Goal: Task Accomplishment & Management: Manage account settings

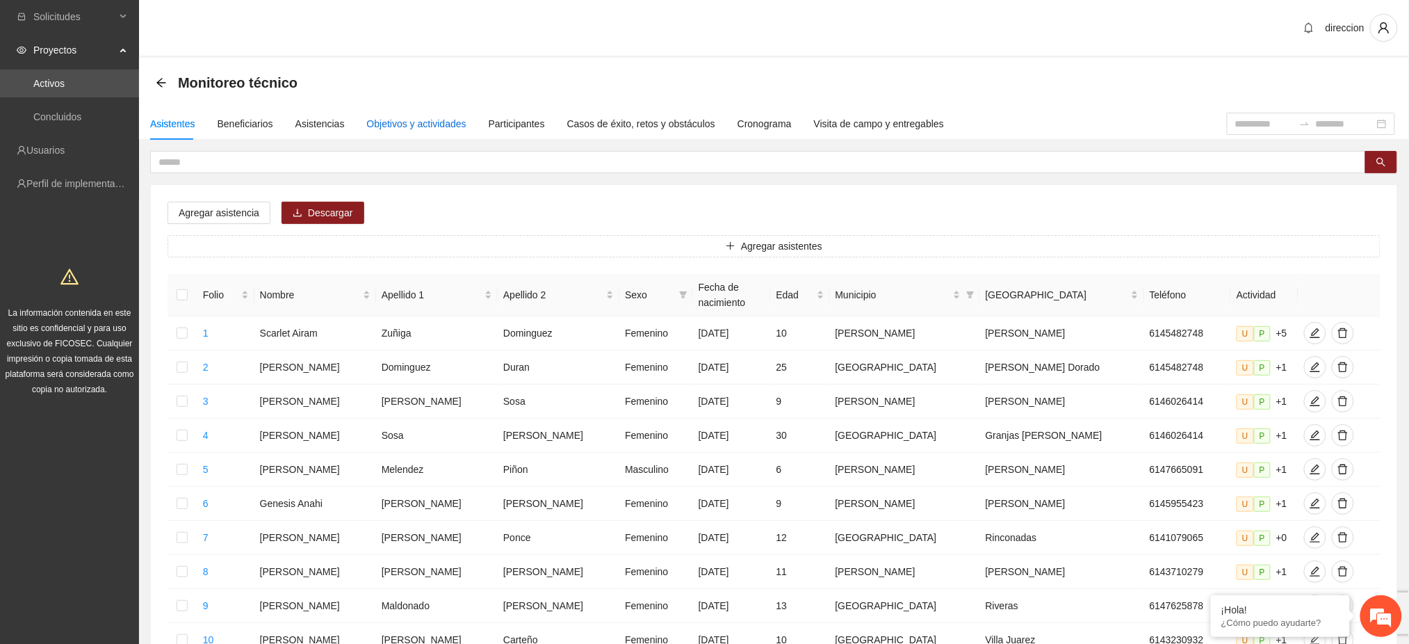
click at [393, 118] on div "Objetivos y actividades" at bounding box center [416, 123] width 99 height 15
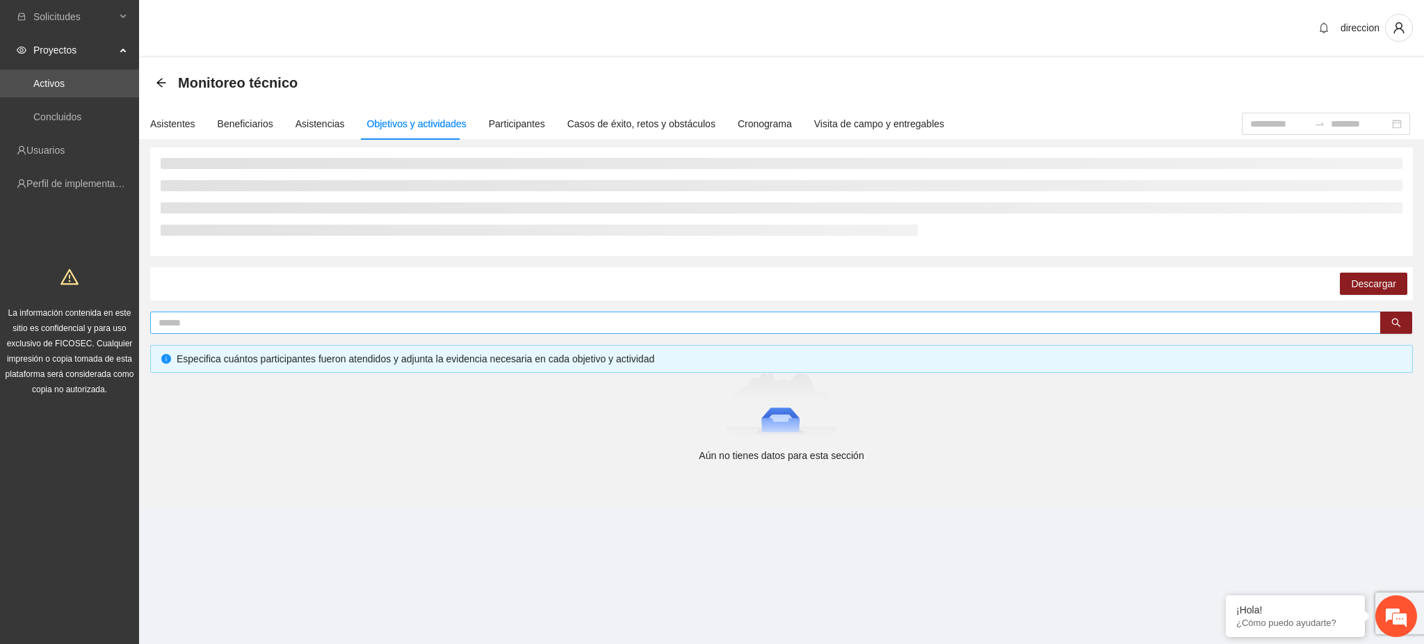
click at [227, 325] on input "text" at bounding box center [759, 322] width 1203 height 15
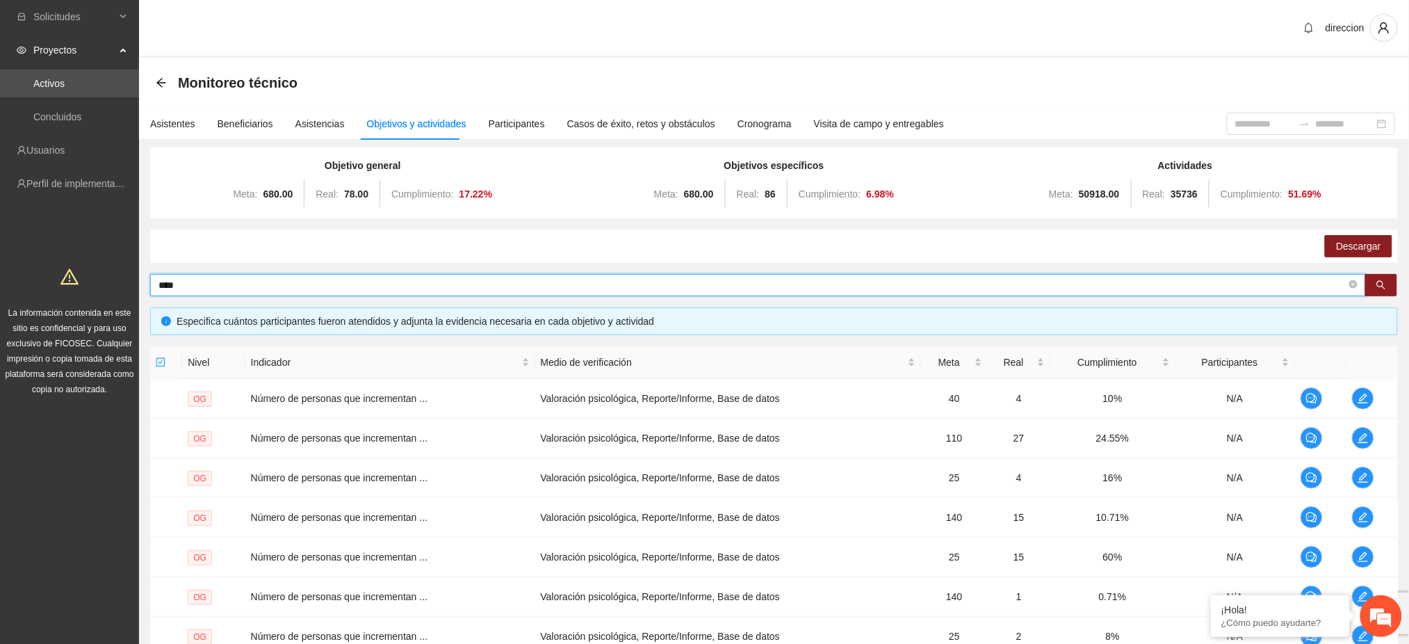
type input "****"
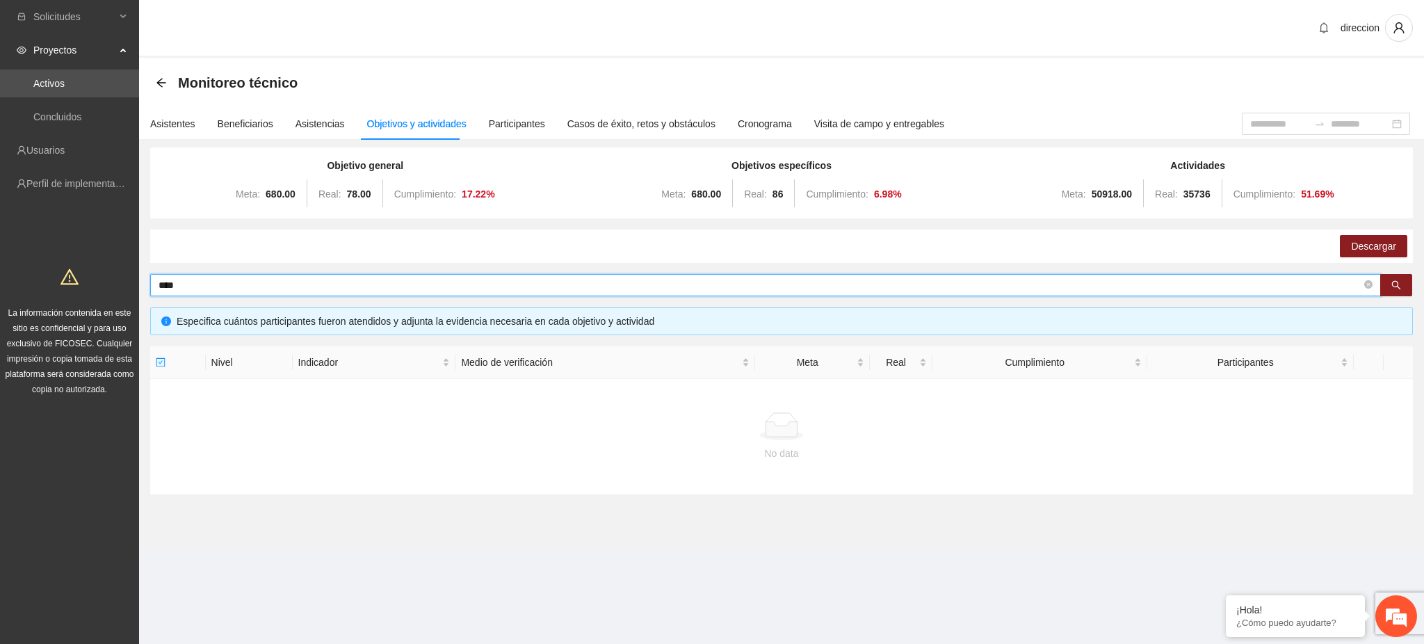
click at [200, 282] on input "****" at bounding box center [759, 284] width 1203 height 15
click at [138, 276] on section "Solicitudes Proyectos Activos Concluidos Usuarios Perfil de implementadora La i…" at bounding box center [712, 322] width 1424 height 644
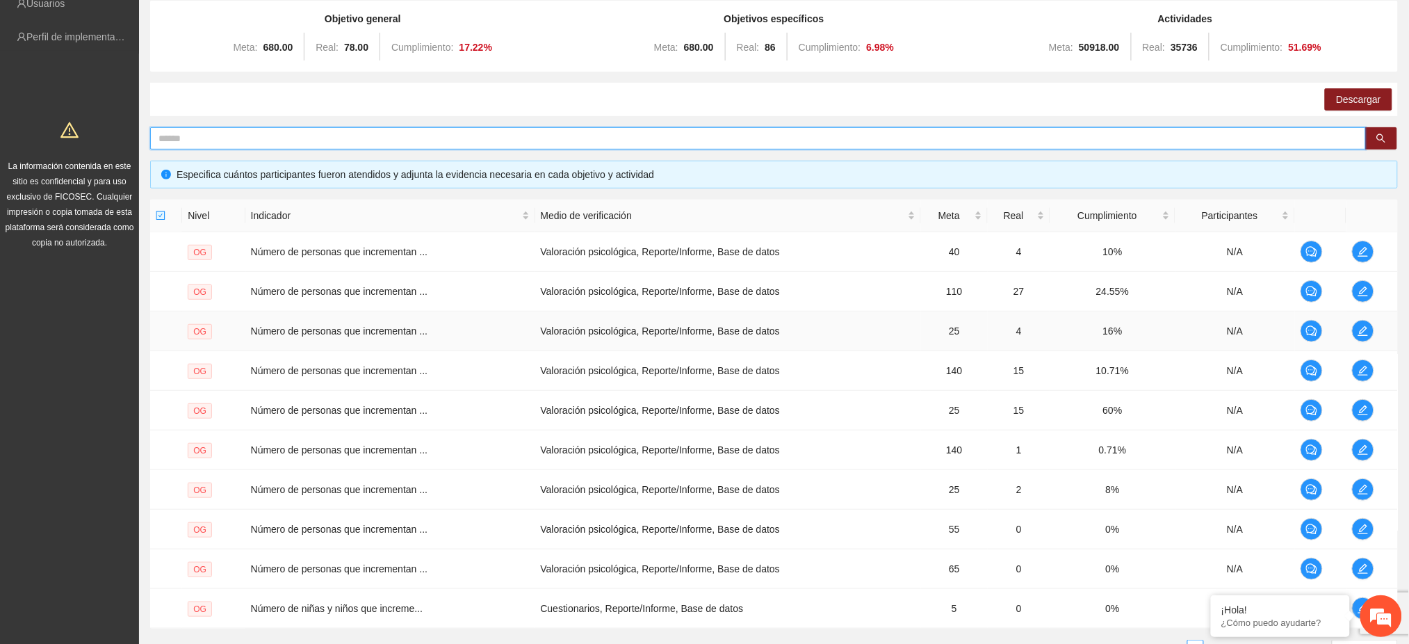
scroll to position [263, 0]
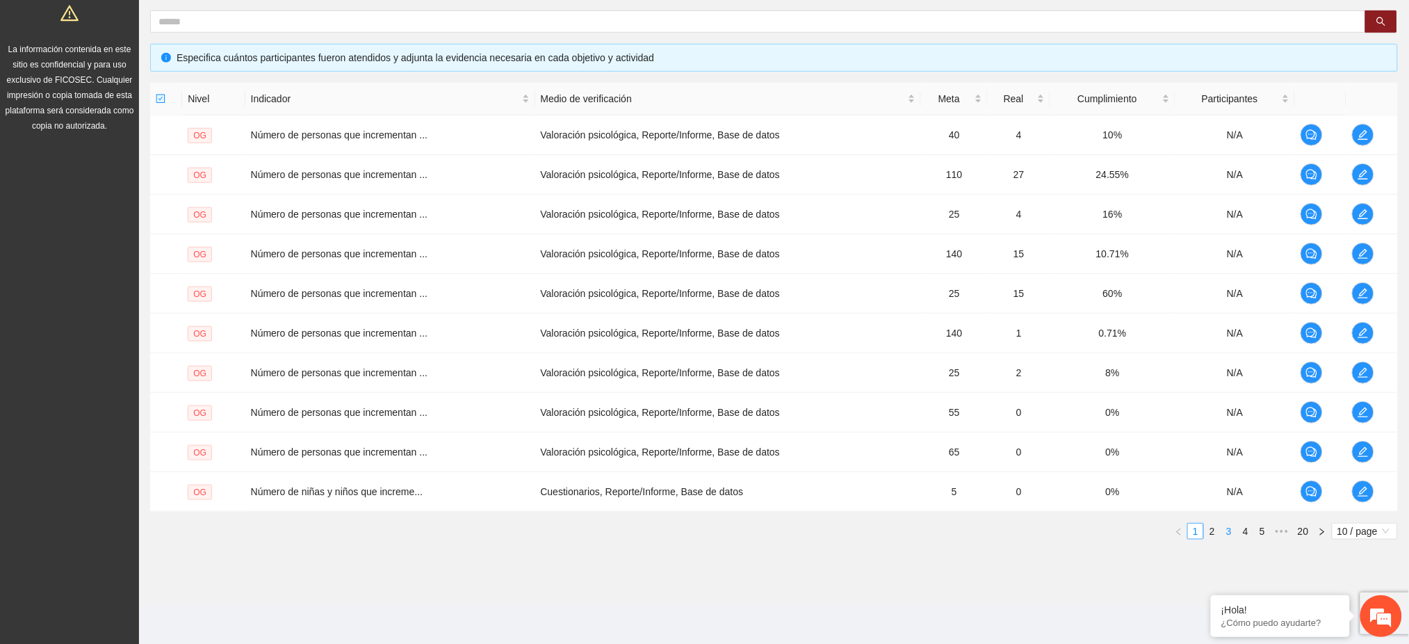
click at [1228, 532] on link "3" at bounding box center [1228, 530] width 15 height 15
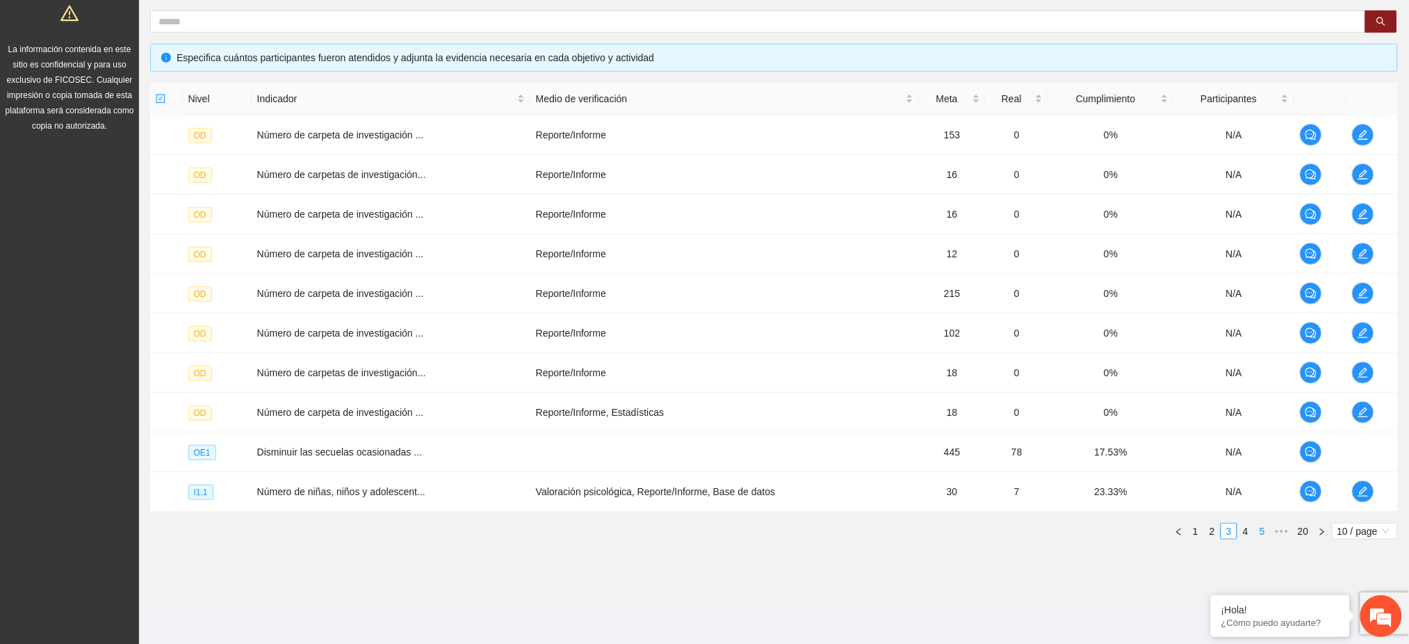
click at [1265, 535] on link "5" at bounding box center [1262, 530] width 15 height 15
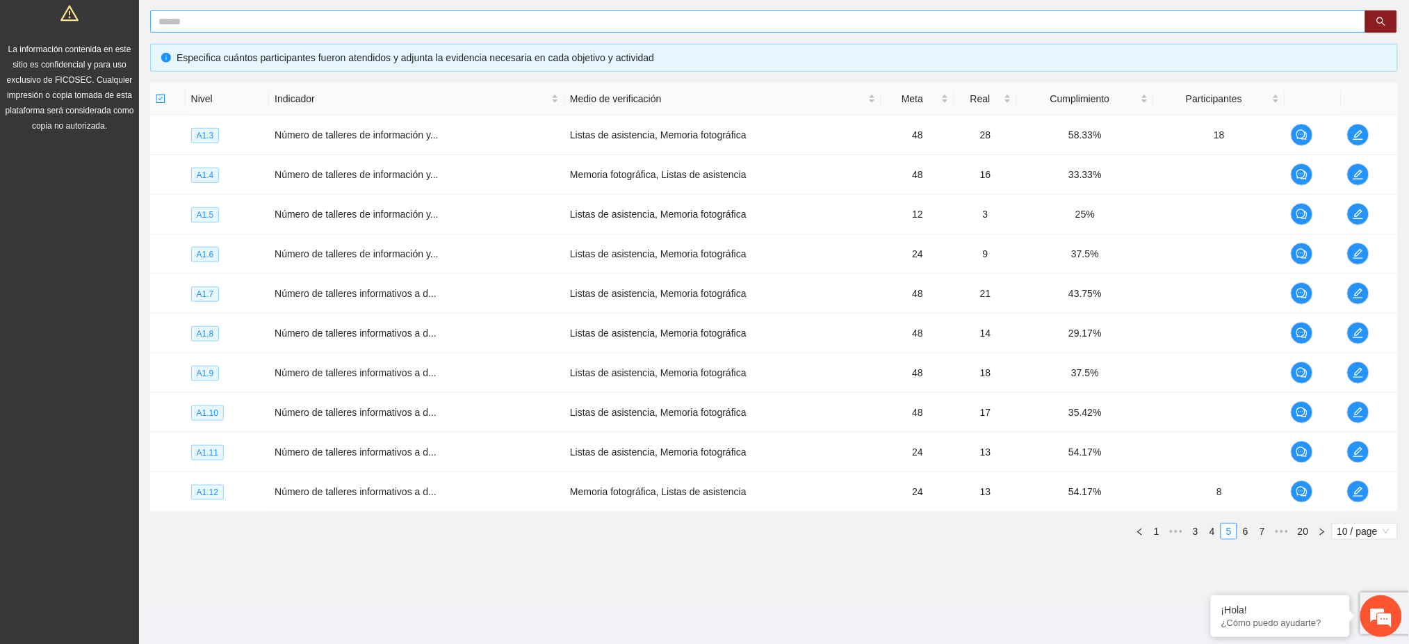
click at [187, 27] on input "text" at bounding box center [752, 21] width 1188 height 15
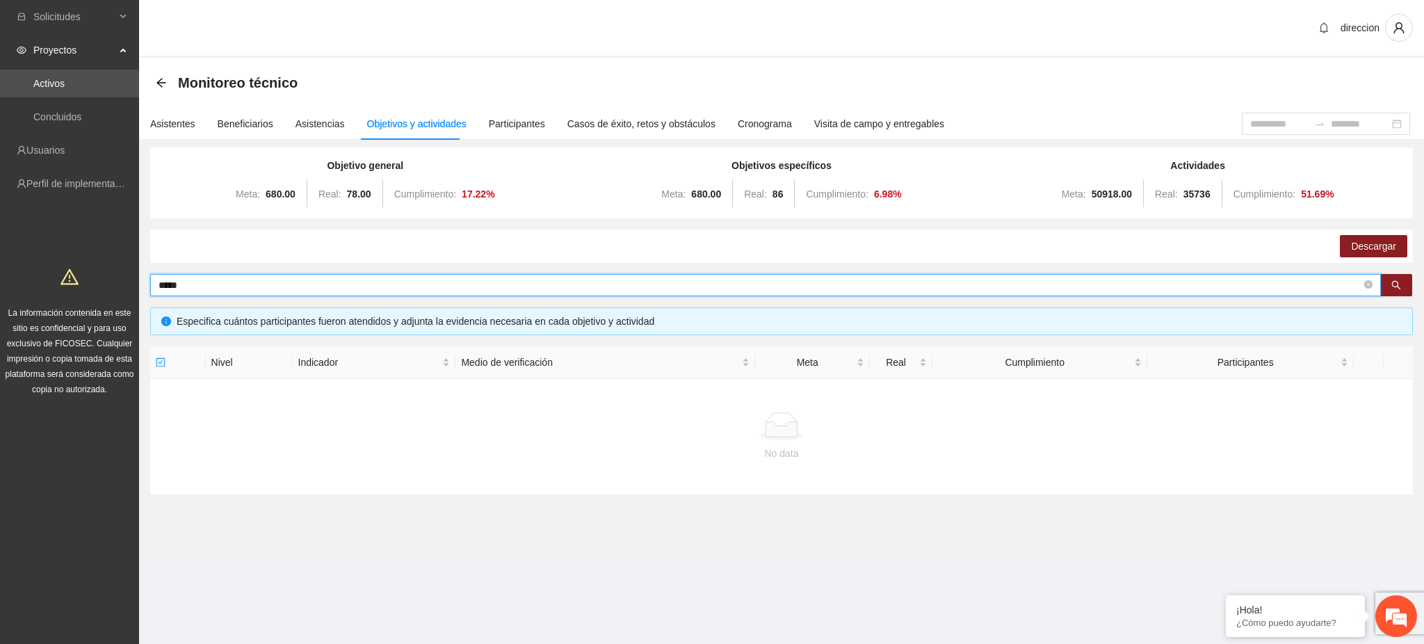
drag, startPoint x: 184, startPoint y: 282, endPoint x: 99, endPoint y: 279, distance: 85.5
click at [99, 279] on section "Solicitudes Proyectos Activos Concluidos Usuarios Perfil de implementadora La i…" at bounding box center [712, 322] width 1424 height 644
type input "******"
click at [1388, 282] on button "button" at bounding box center [1396, 285] width 32 height 22
drag, startPoint x: 191, startPoint y: 284, endPoint x: 131, endPoint y: 286, distance: 60.5
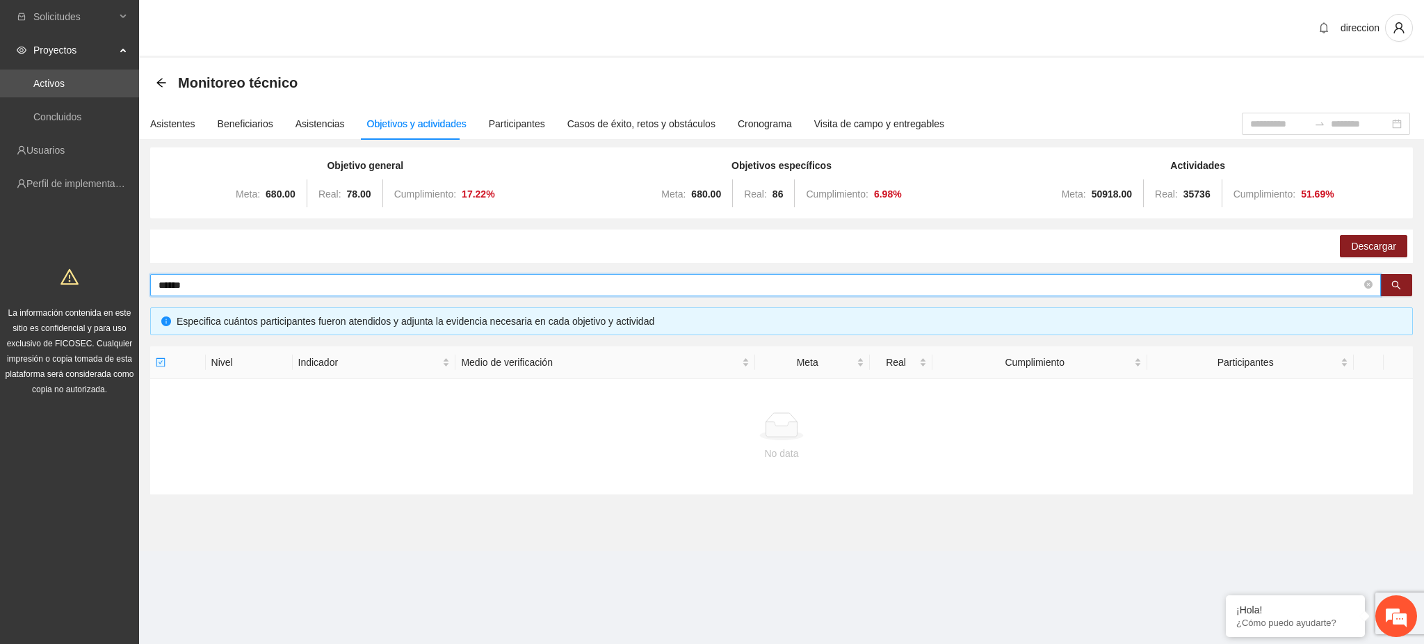
click at [131, 286] on section "Solicitudes Proyectos Activos Concluidos Usuarios Perfil de implementadora La i…" at bounding box center [712, 322] width 1424 height 644
click at [1408, 277] on button "button" at bounding box center [1396, 285] width 32 height 22
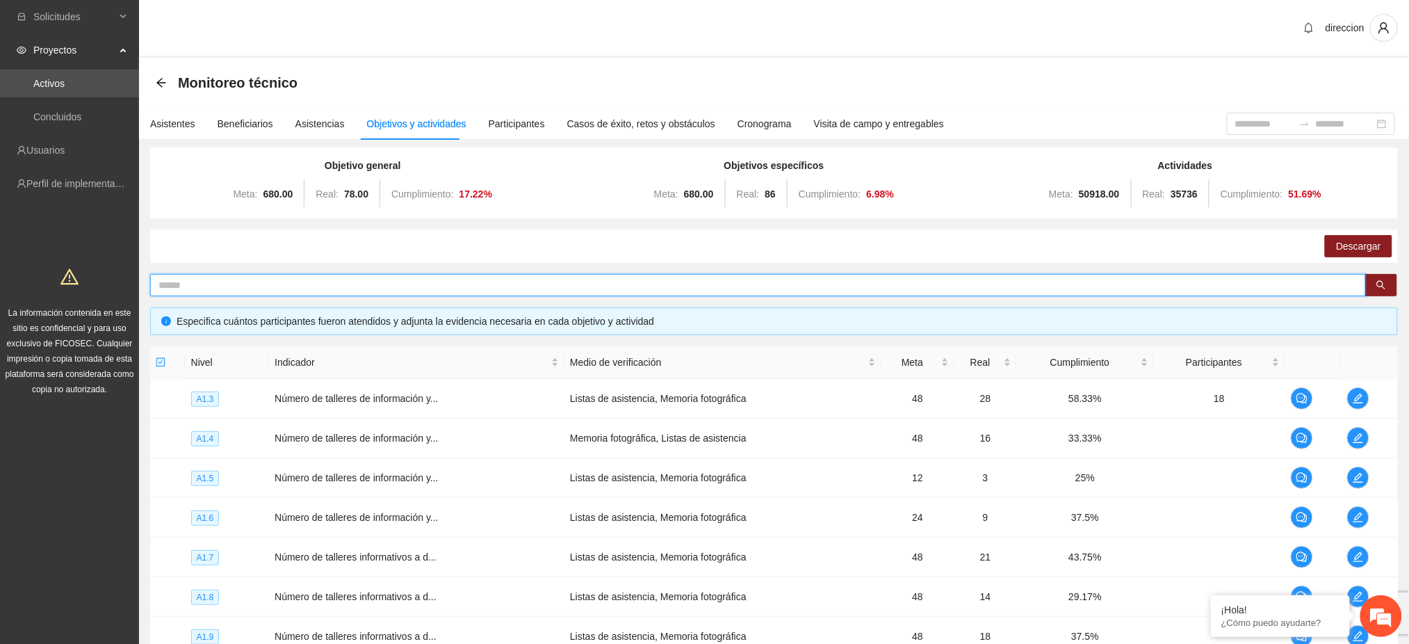
scroll to position [263, 0]
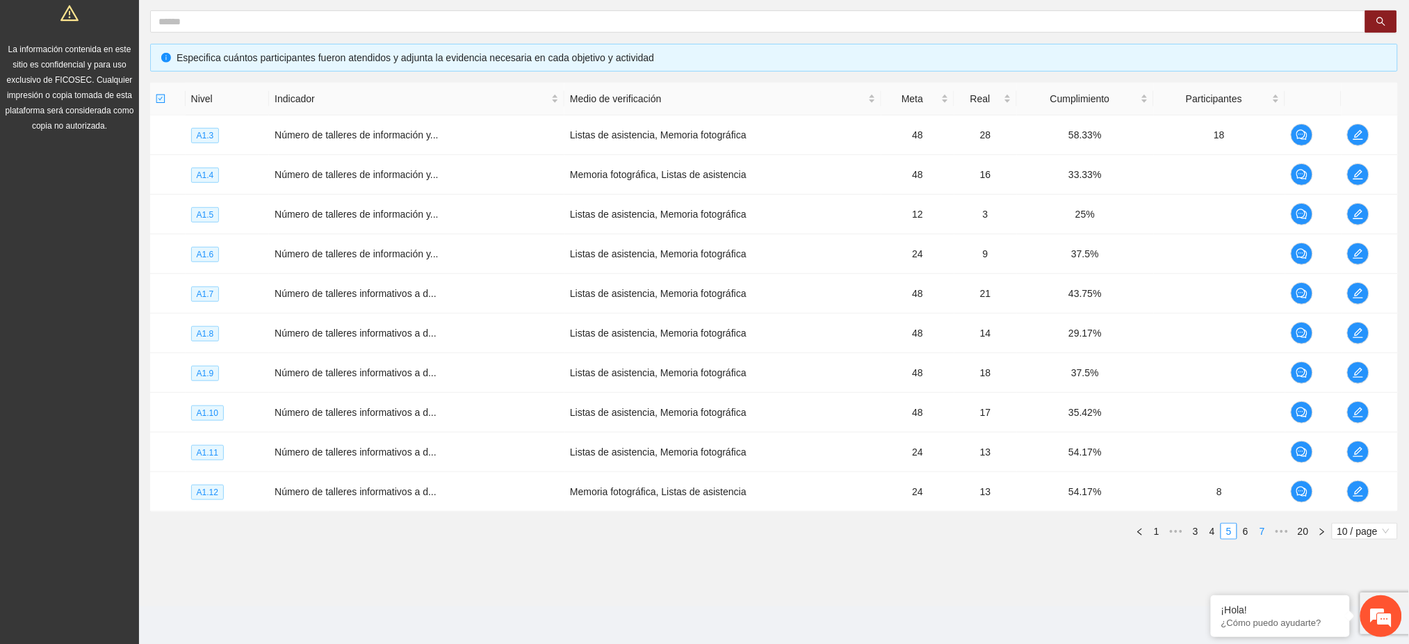
click at [1258, 530] on link "7" at bounding box center [1262, 530] width 15 height 15
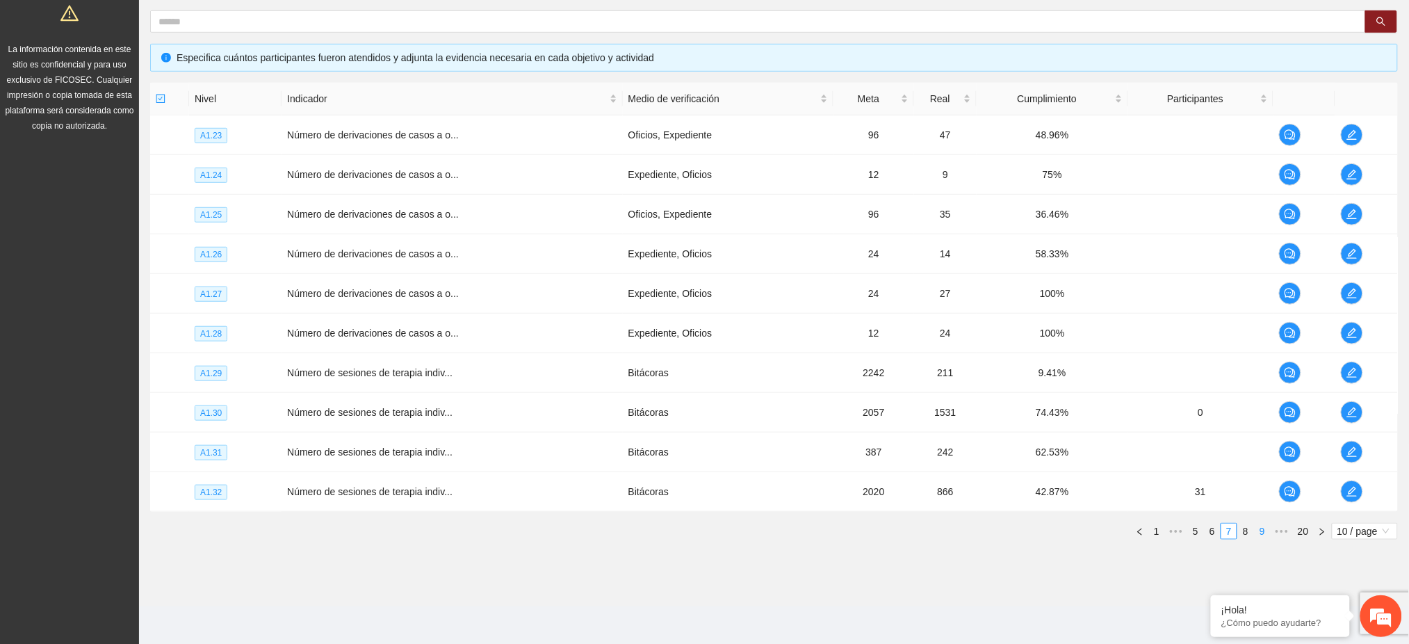
click at [1262, 532] on link "9" at bounding box center [1262, 530] width 15 height 15
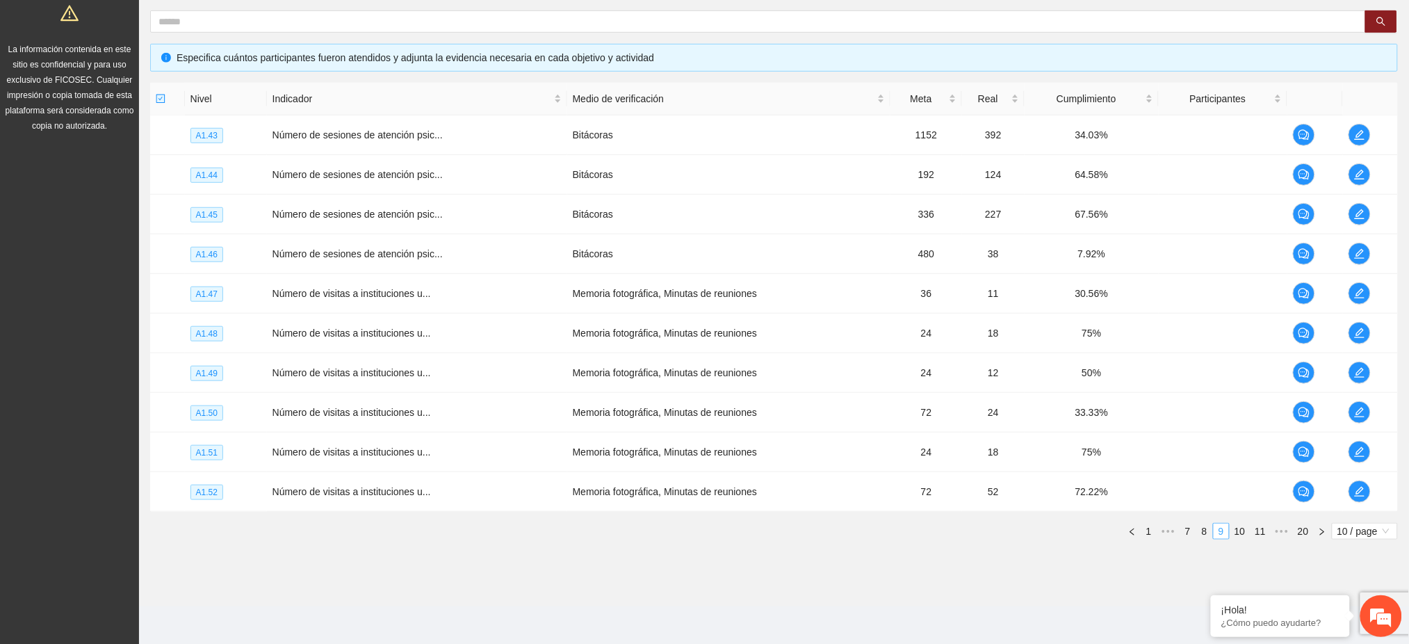
click at [1262, 532] on link "11" at bounding box center [1260, 530] width 19 height 15
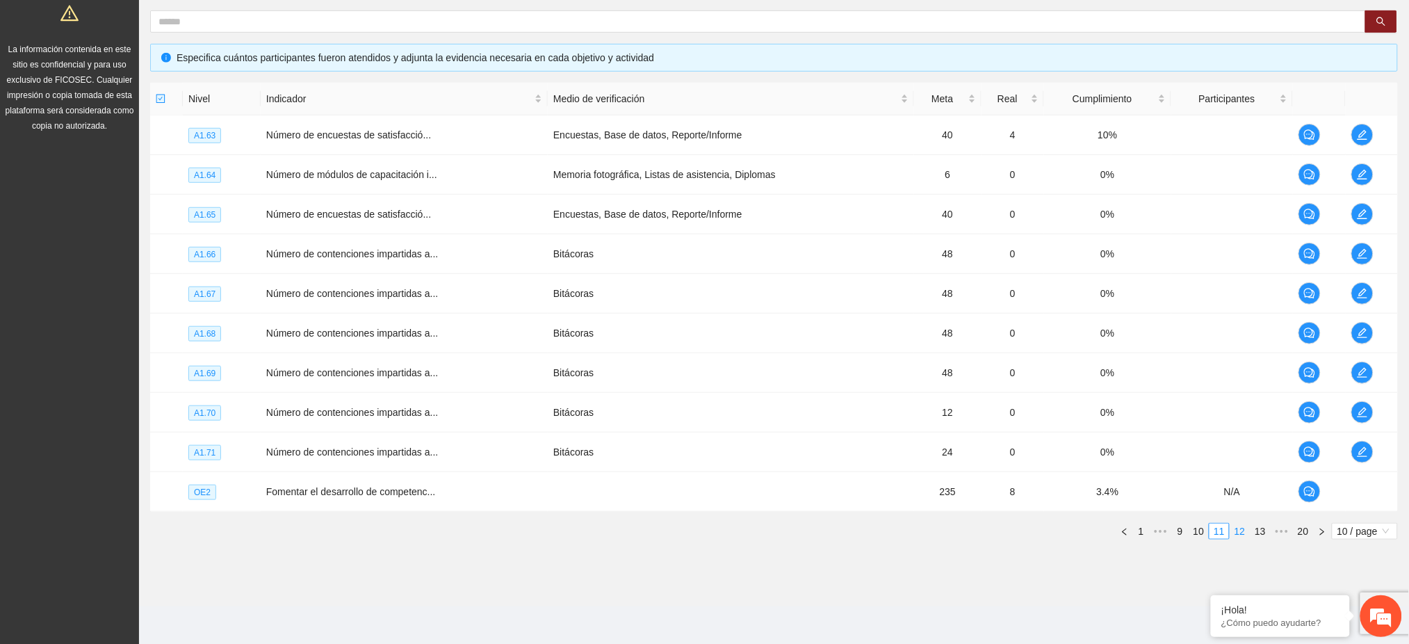
click at [1240, 532] on link "12" at bounding box center [1239, 530] width 19 height 15
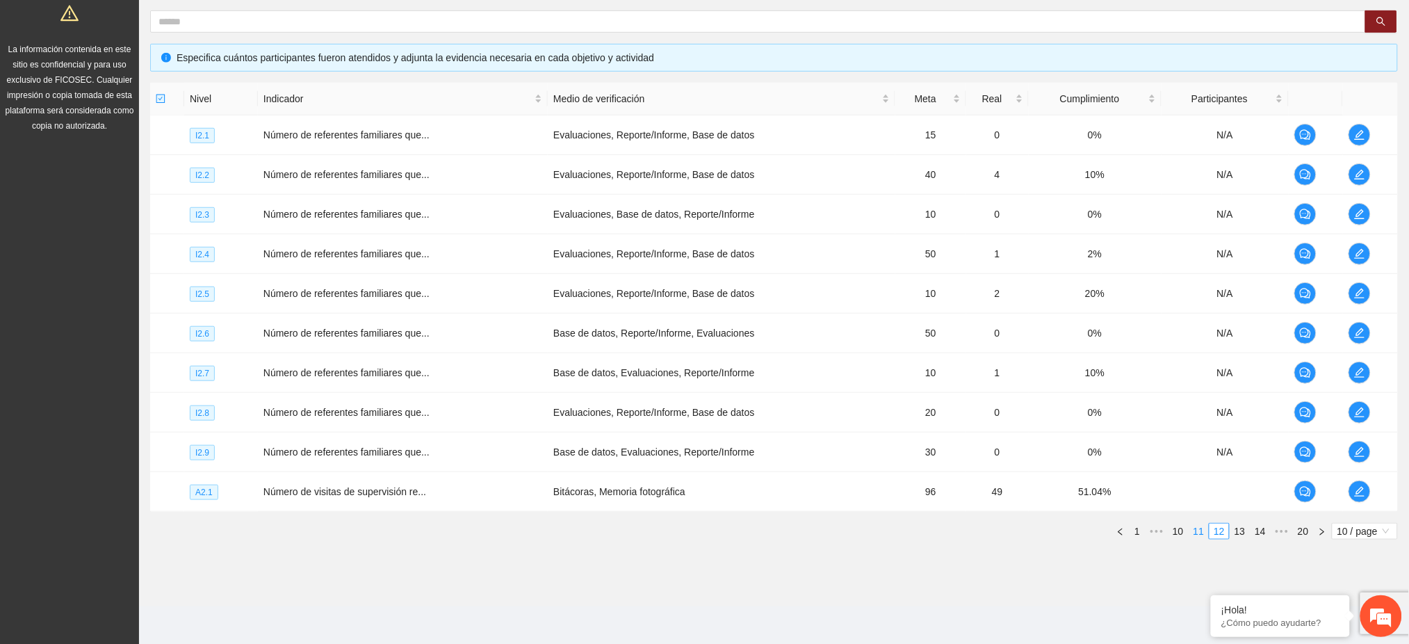
click at [1198, 535] on link "11" at bounding box center [1198, 530] width 19 height 15
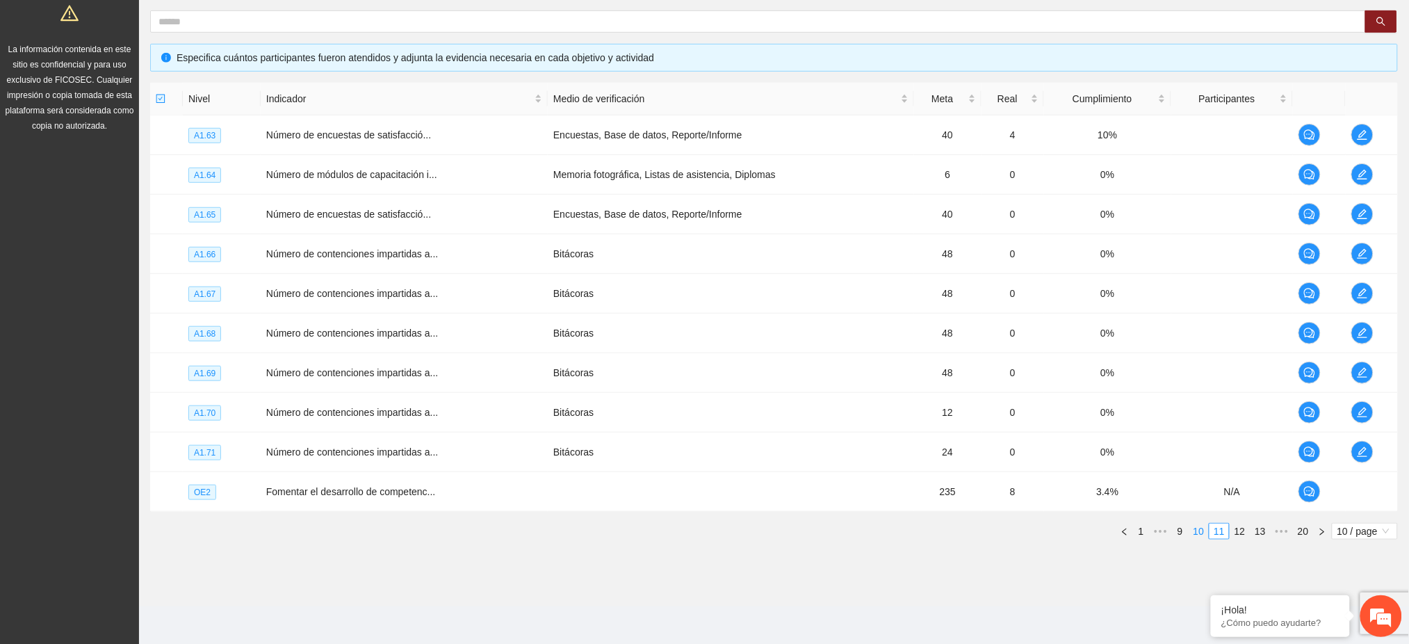
click at [1198, 534] on link "10" at bounding box center [1198, 530] width 19 height 15
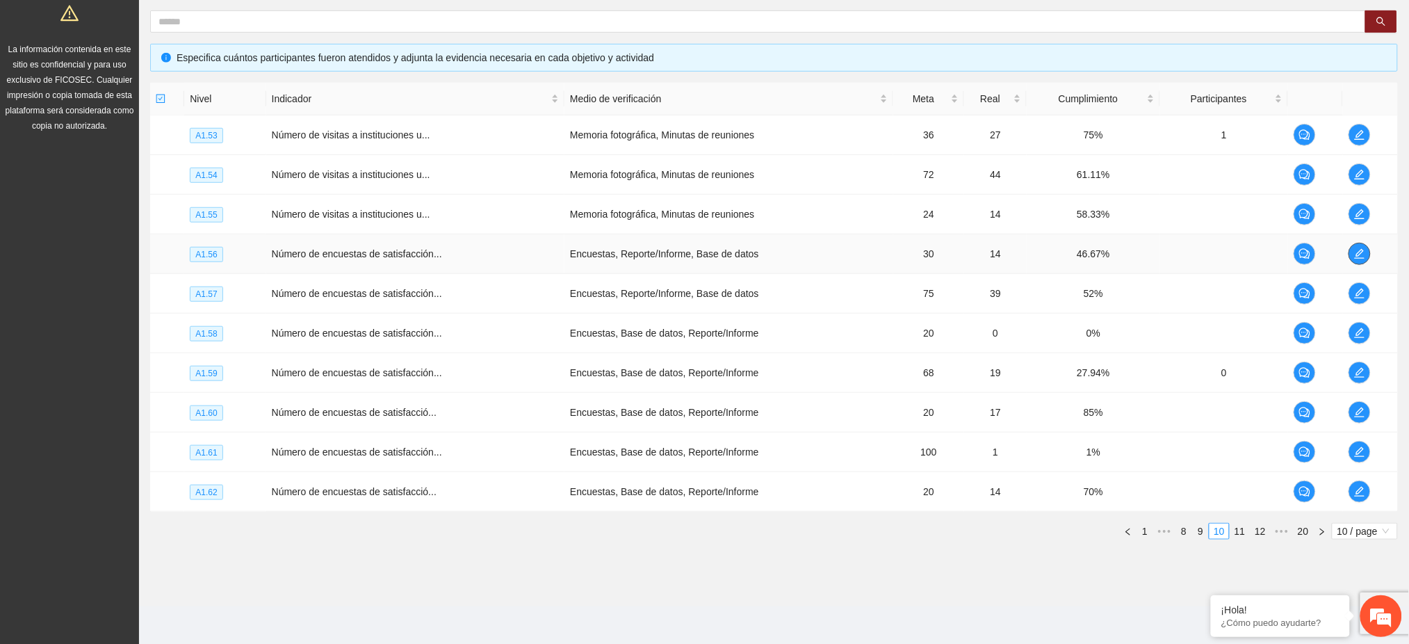
click at [1362, 254] on icon "edit" at bounding box center [1359, 253] width 11 height 11
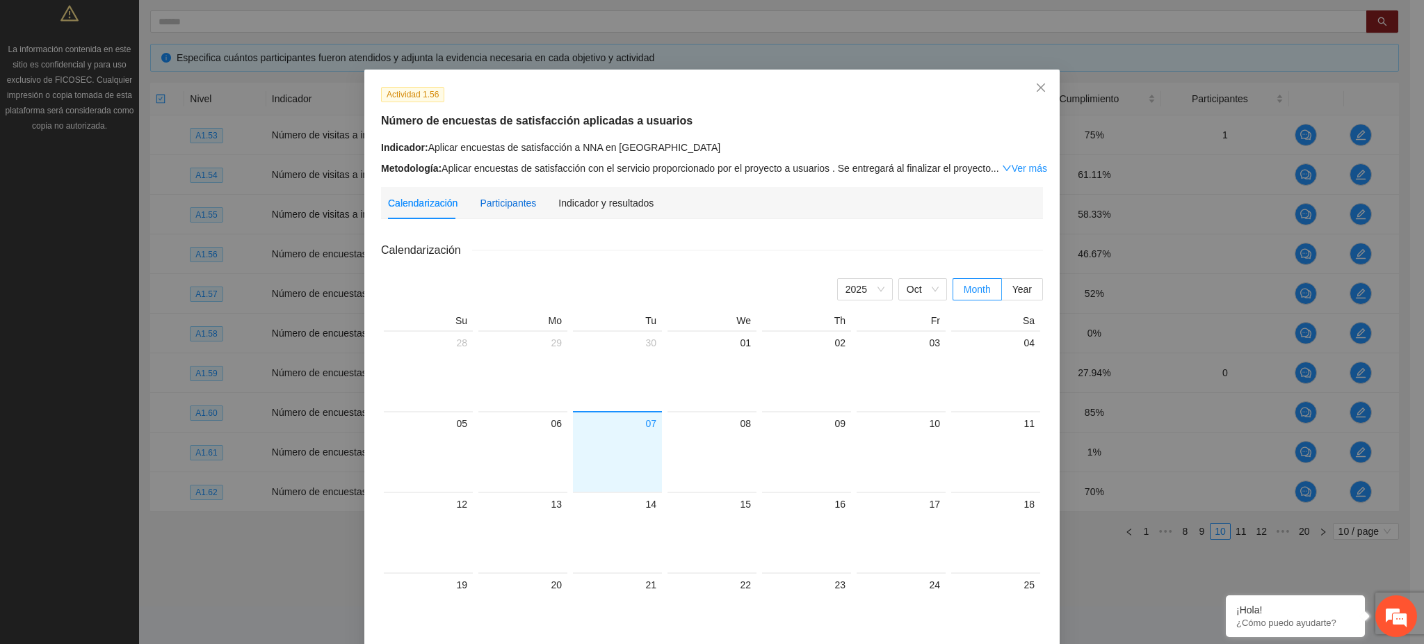
click at [491, 207] on div "Participantes" at bounding box center [508, 202] width 56 height 15
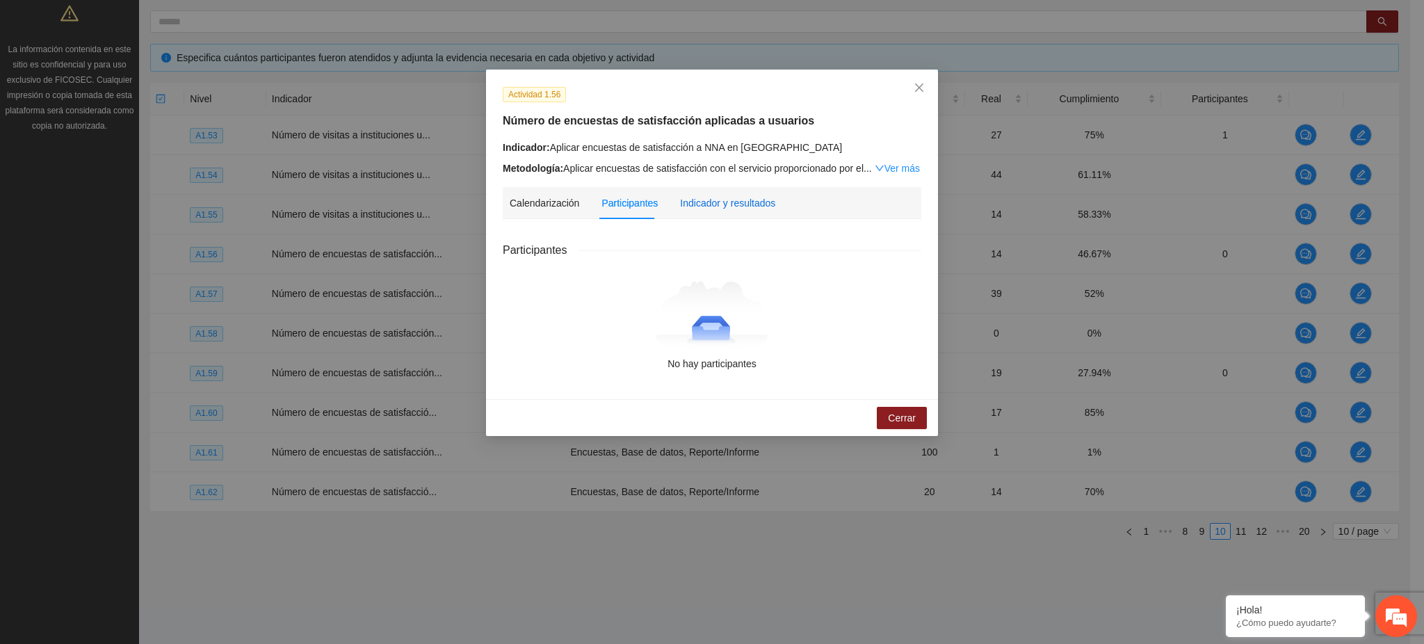
click at [707, 200] on div "Indicador y resultados" at bounding box center [727, 202] width 95 height 15
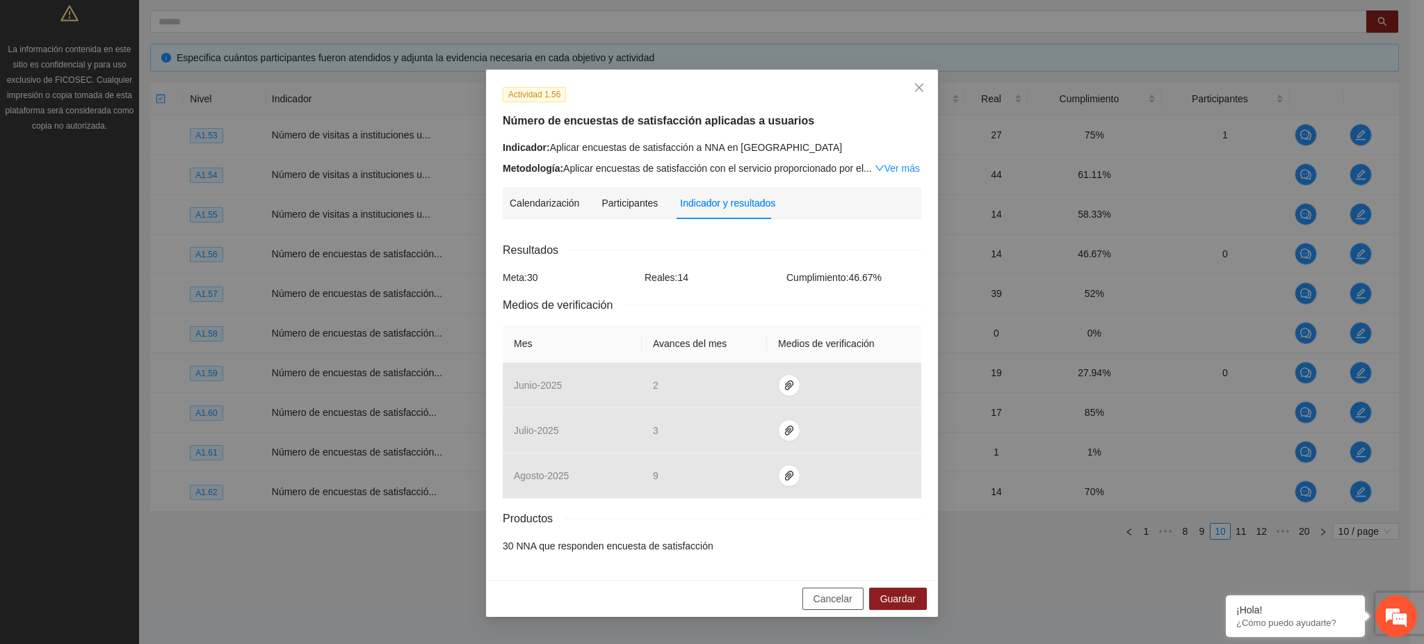
click at [840, 604] on span "Cancelar" at bounding box center [832, 598] width 39 height 15
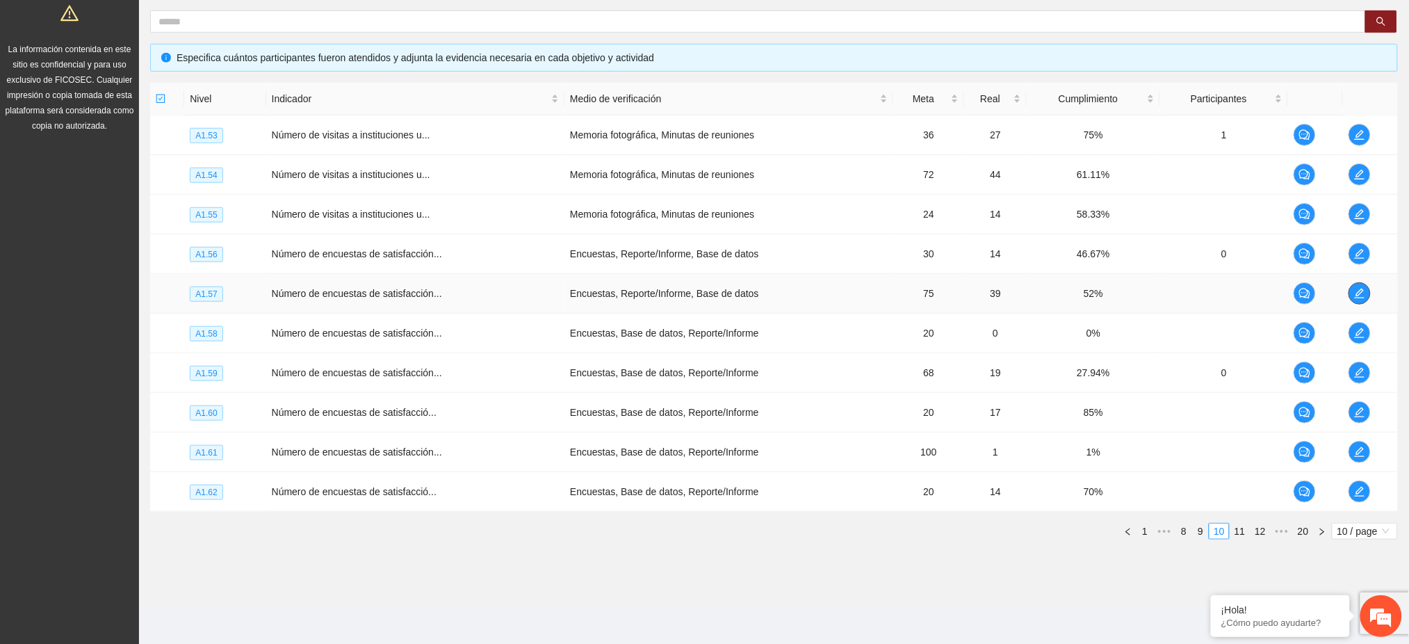
click at [1353, 297] on span "edit" at bounding box center [1359, 293] width 21 height 11
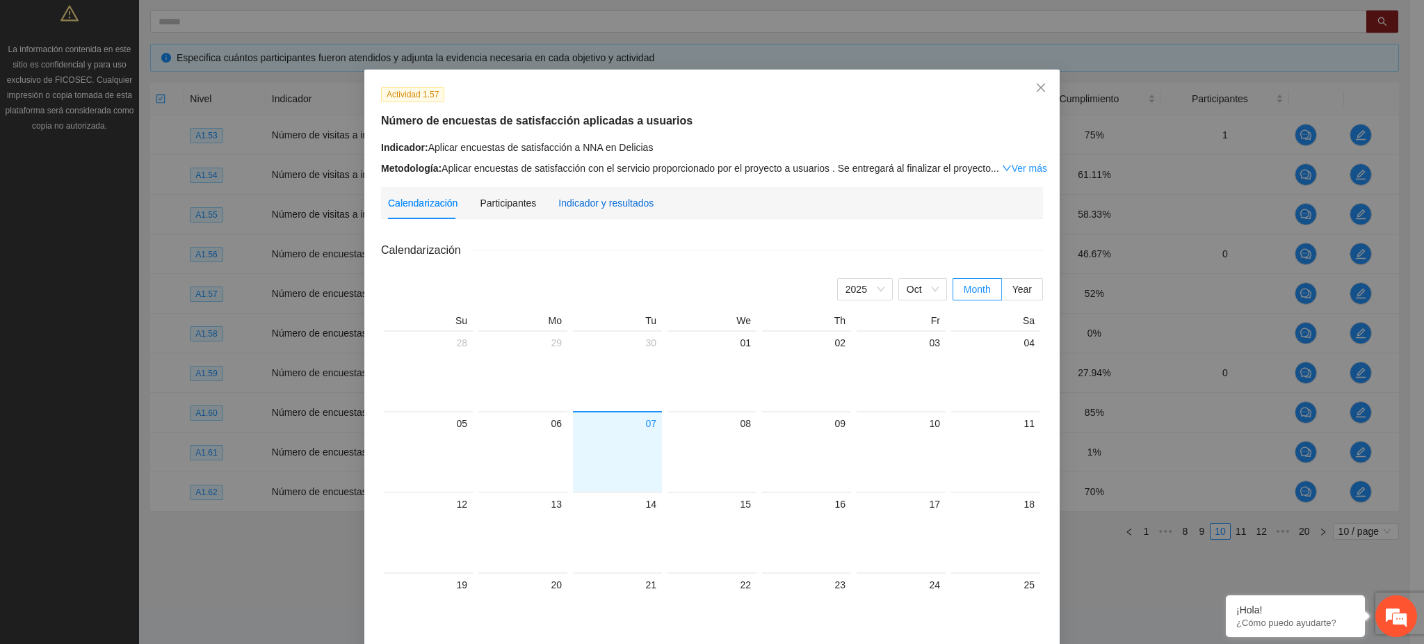
click at [592, 201] on div "Indicador y resultados" at bounding box center [605, 202] width 95 height 15
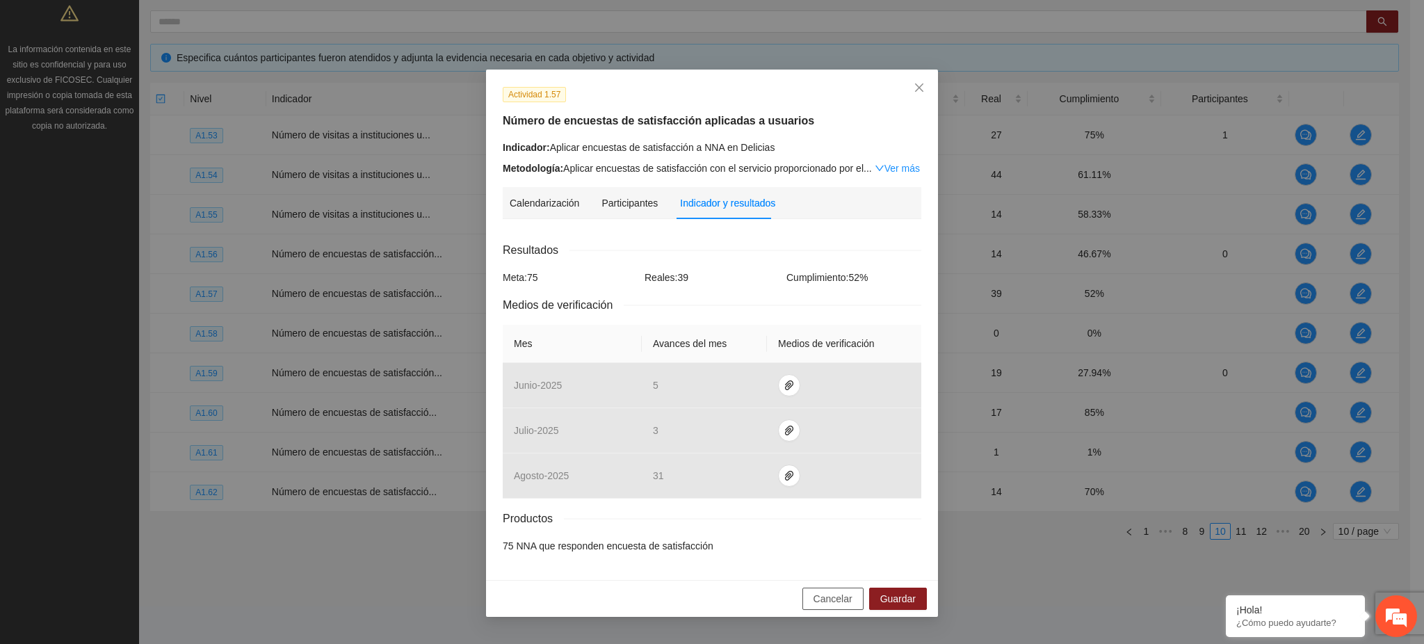
click at [825, 591] on span "Cancelar" at bounding box center [832, 598] width 39 height 15
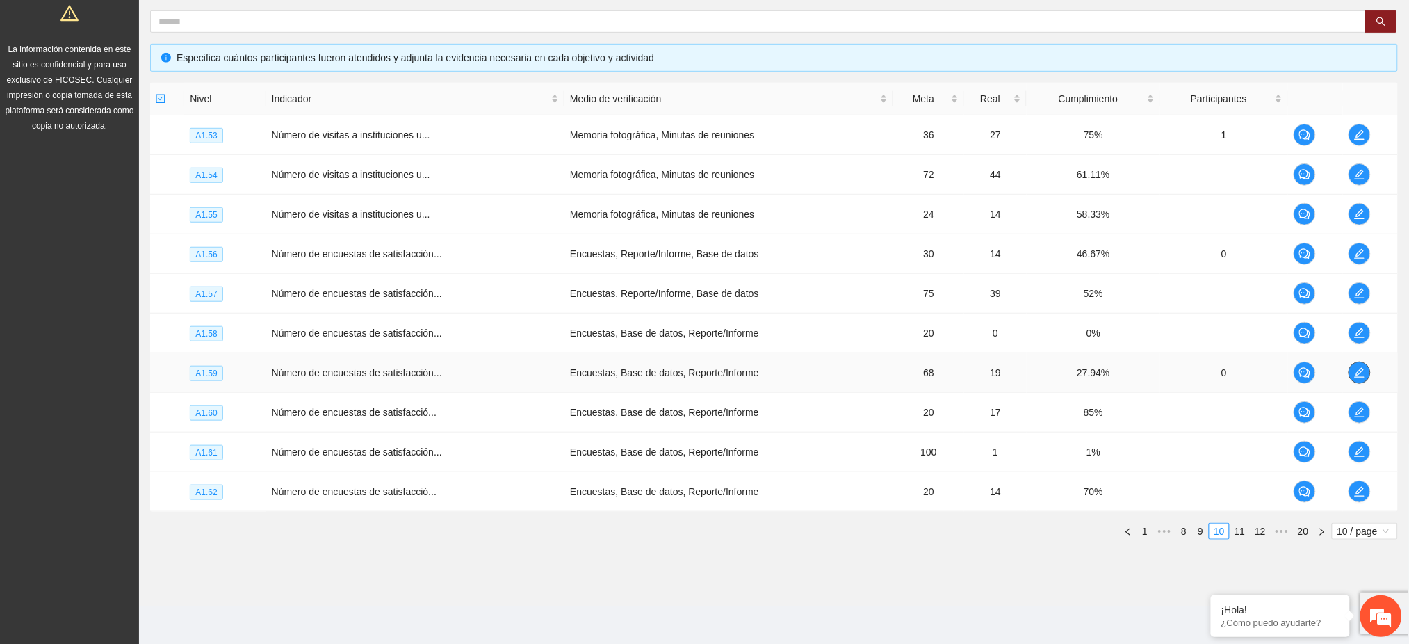
click at [1357, 375] on icon "edit" at bounding box center [1359, 372] width 11 height 11
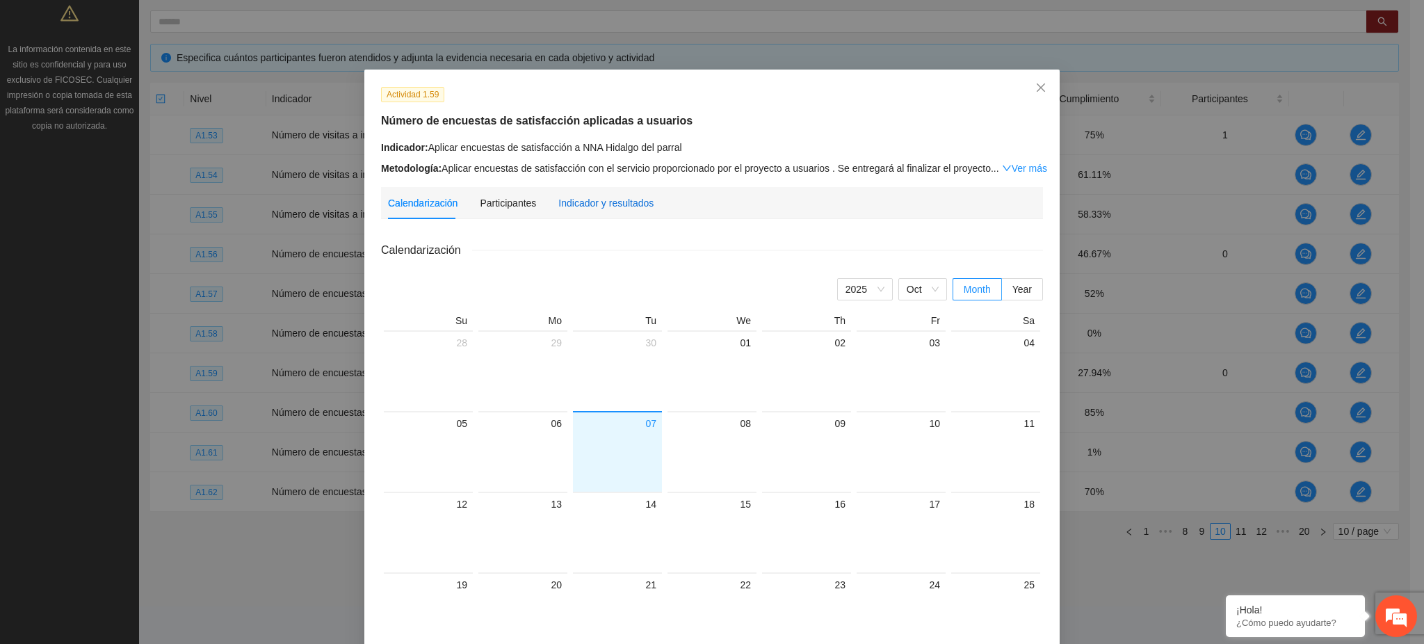
click at [613, 204] on div "Indicador y resultados" at bounding box center [605, 202] width 95 height 15
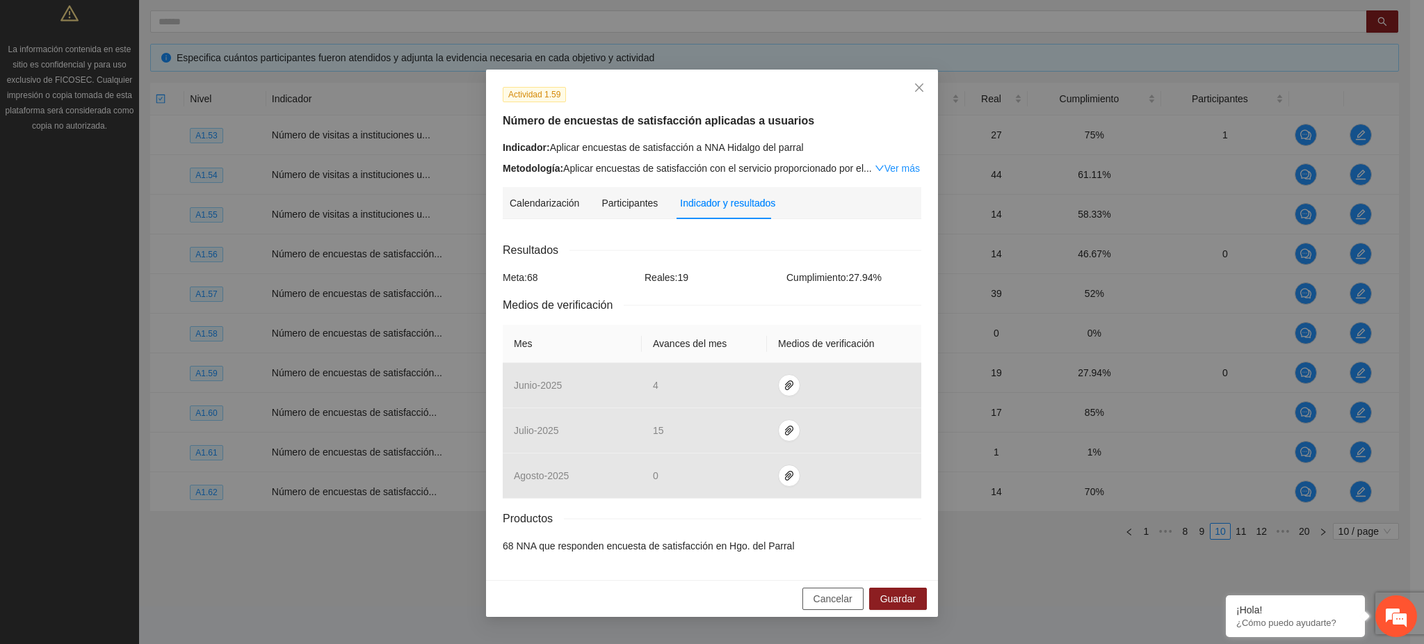
click at [825, 598] on span "Cancelar" at bounding box center [832, 598] width 39 height 15
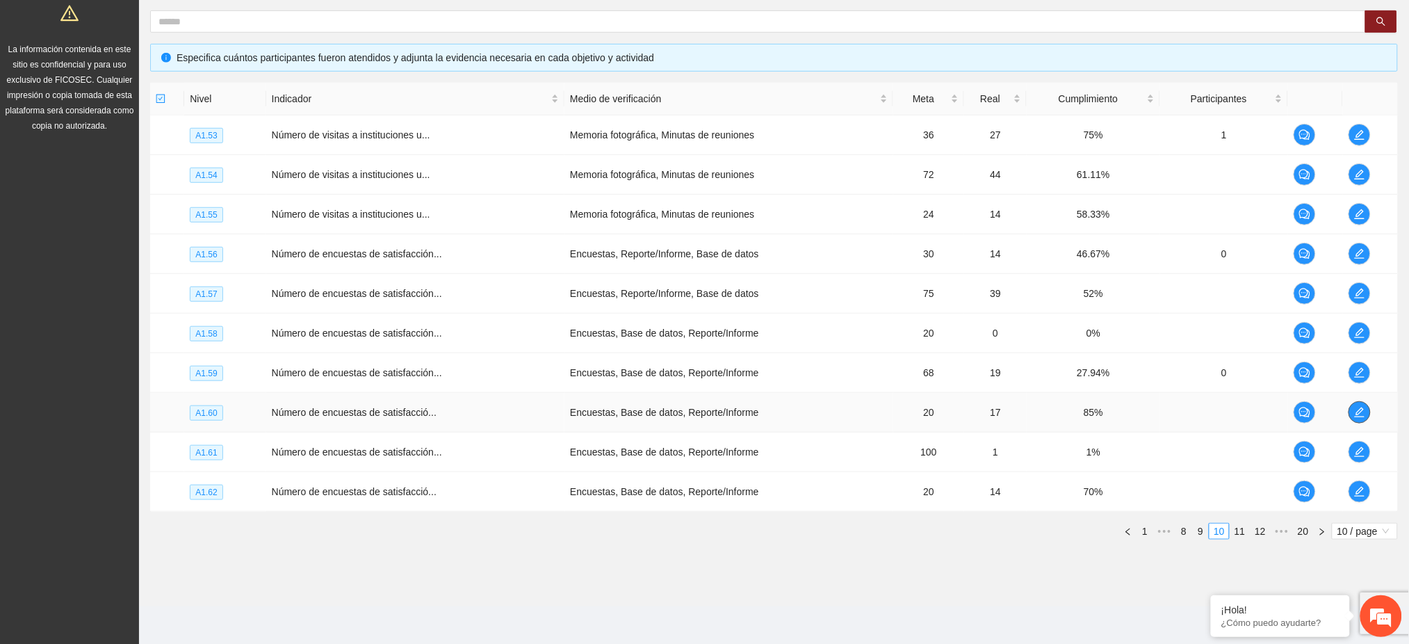
click at [1351, 412] on span "edit" at bounding box center [1359, 412] width 21 height 11
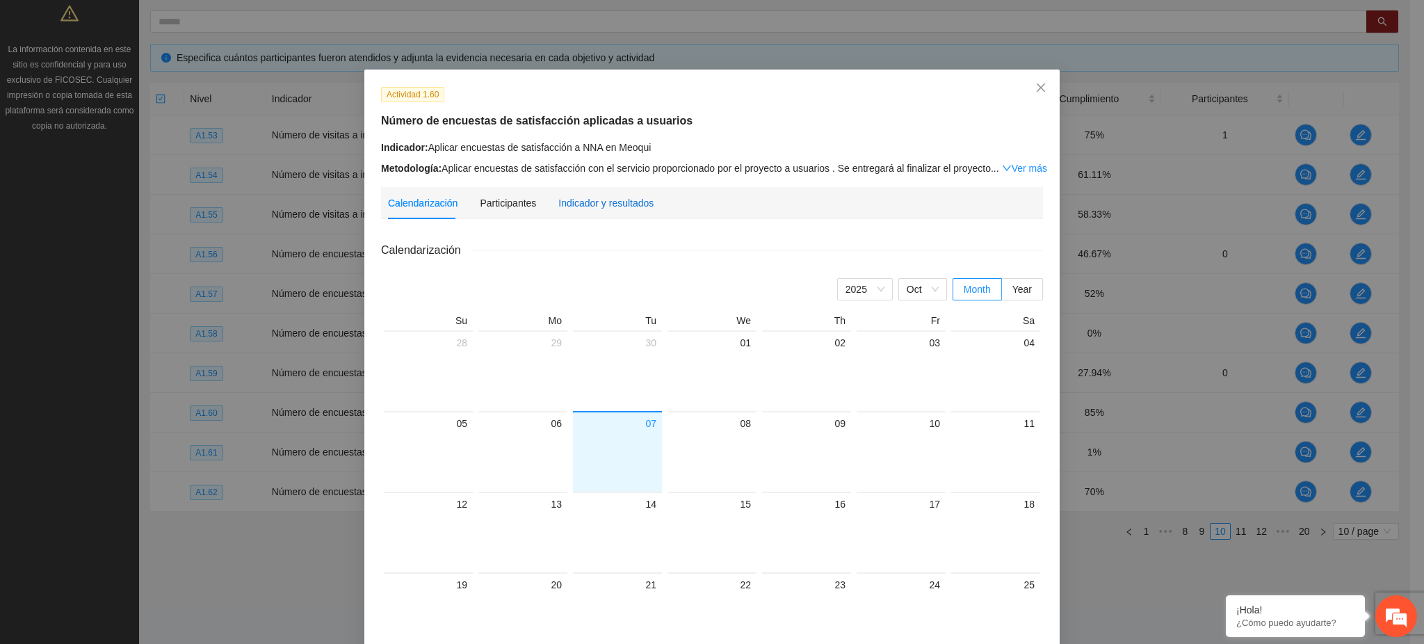
click at [594, 210] on div "Indicador y resultados" at bounding box center [605, 202] width 95 height 15
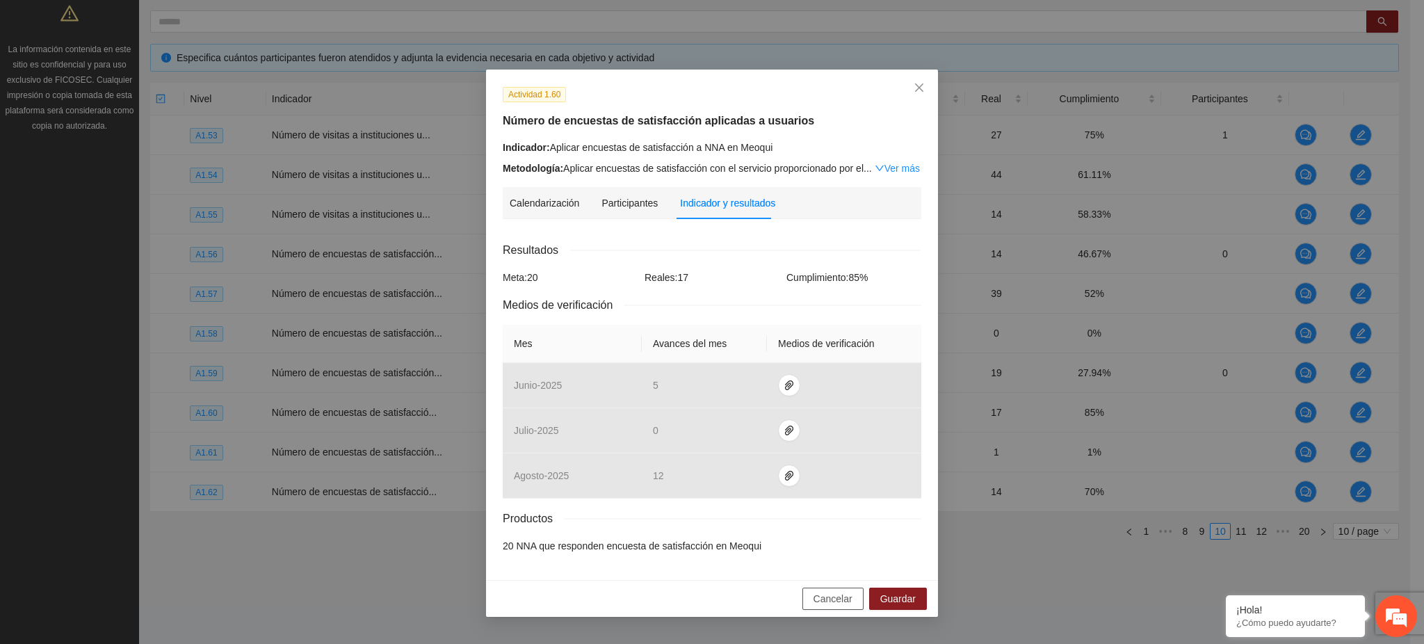
click at [822, 596] on span "Cancelar" at bounding box center [832, 598] width 39 height 15
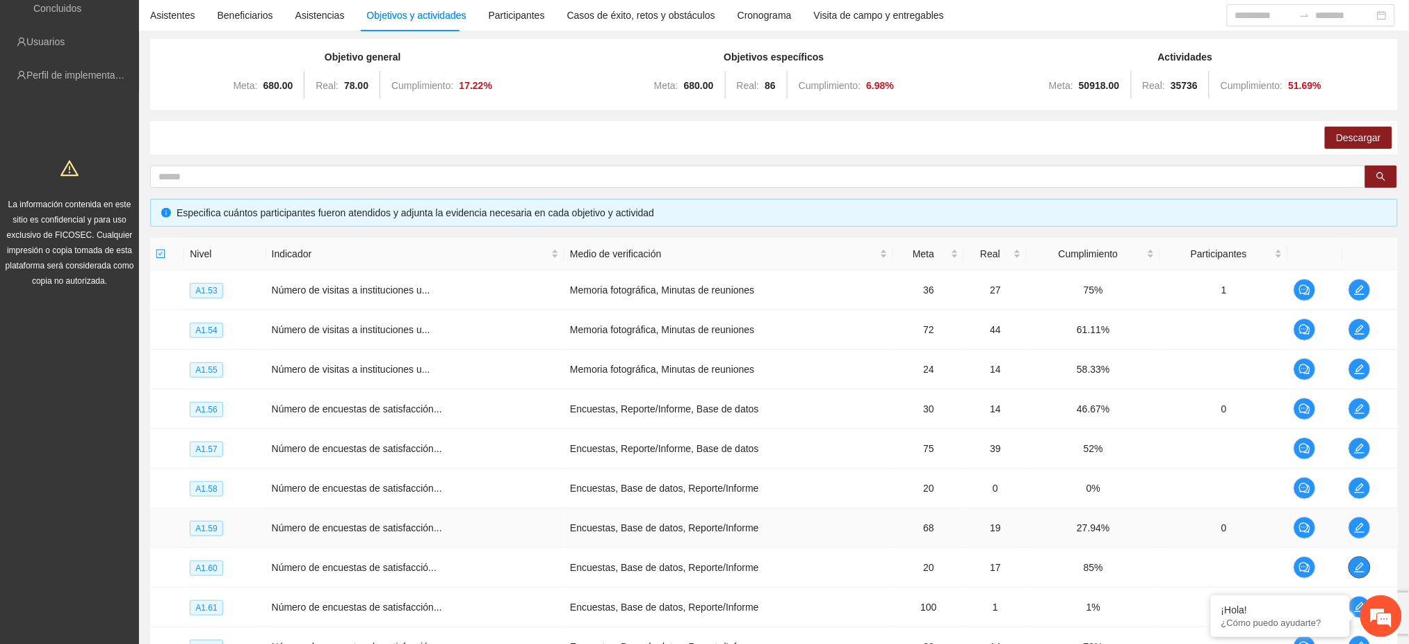
scroll to position [0, 0]
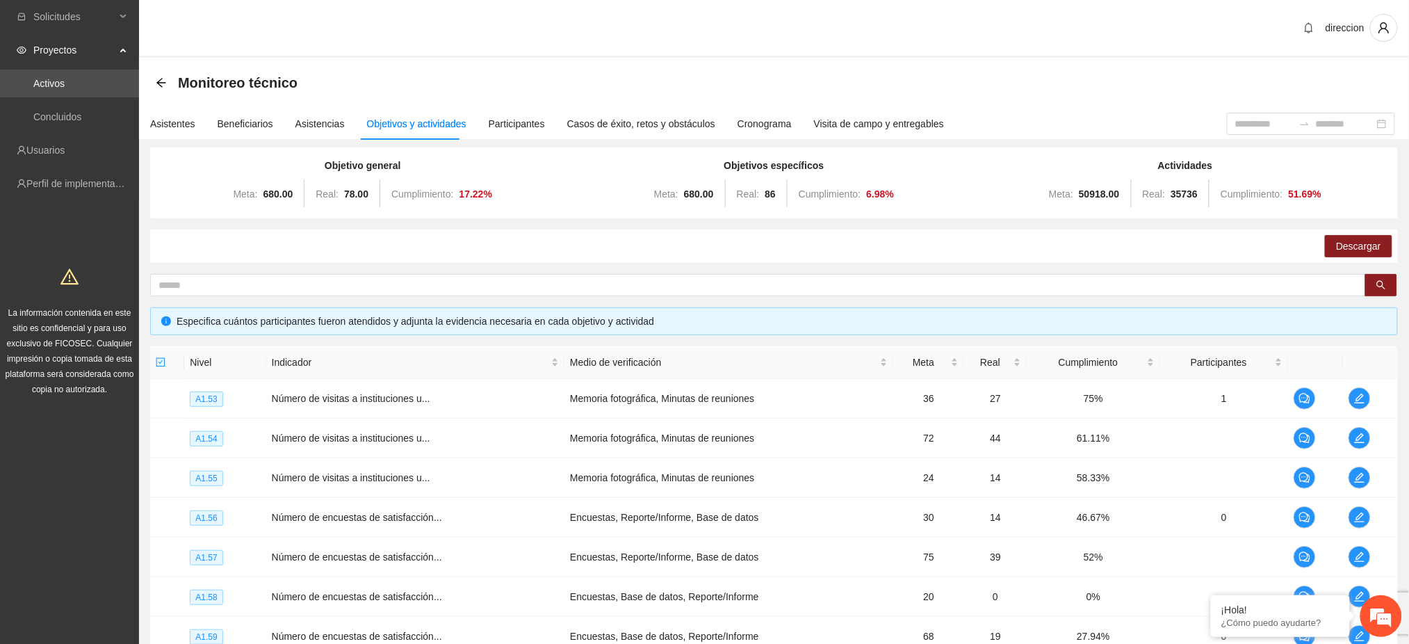
click at [154, 77] on div "Monitoreo técnico" at bounding box center [774, 83] width 1270 height 50
click at [158, 81] on icon "arrow-left" at bounding box center [160, 82] width 9 height 9
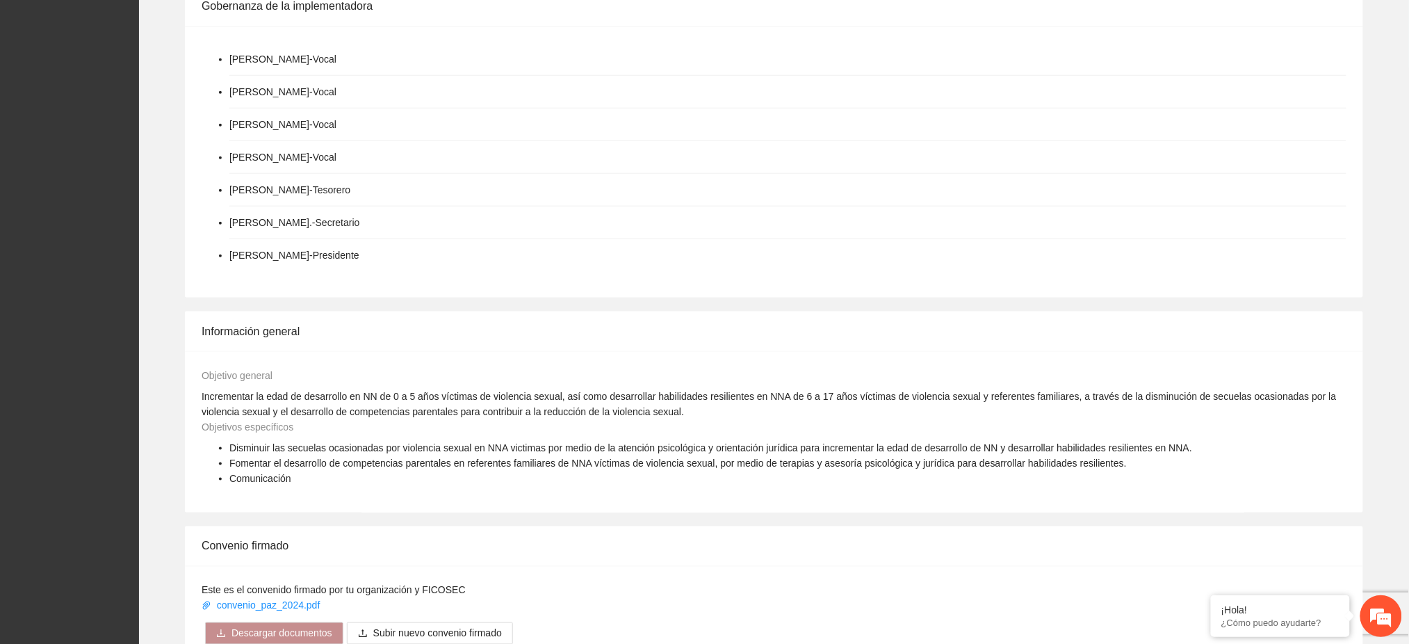
scroll to position [741, 0]
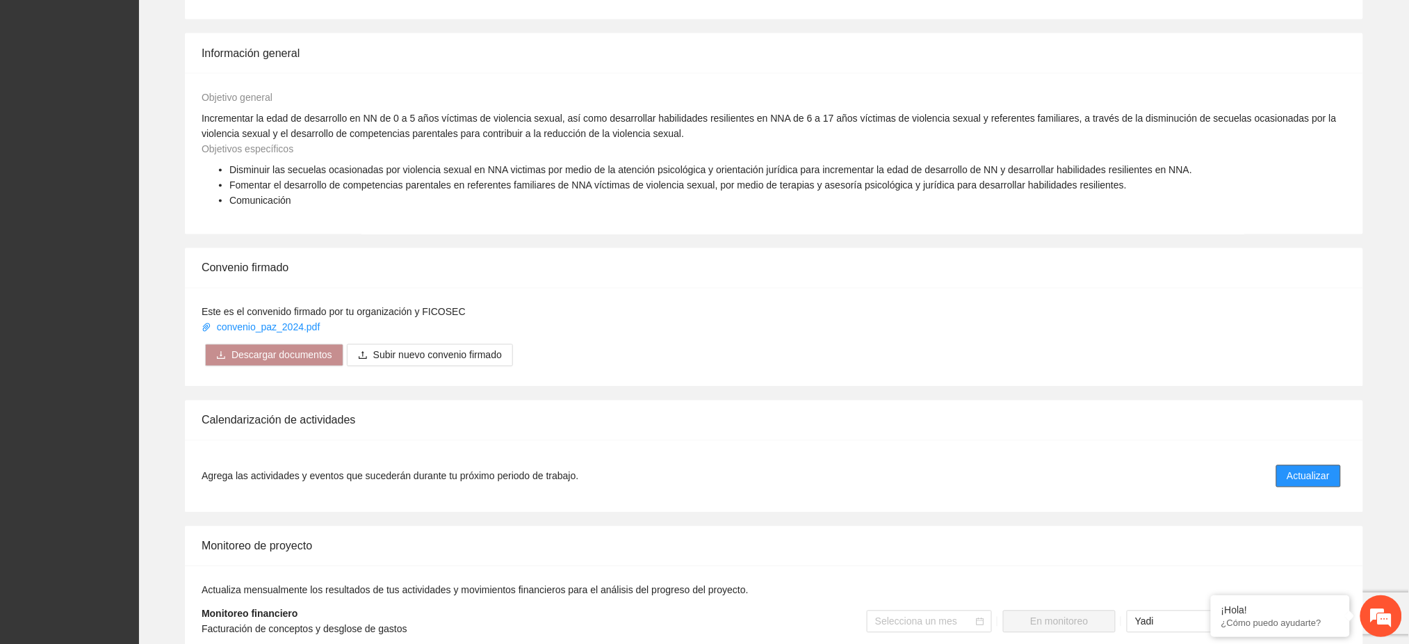
click at [1312, 469] on span "Actualizar" at bounding box center [1308, 476] width 42 height 15
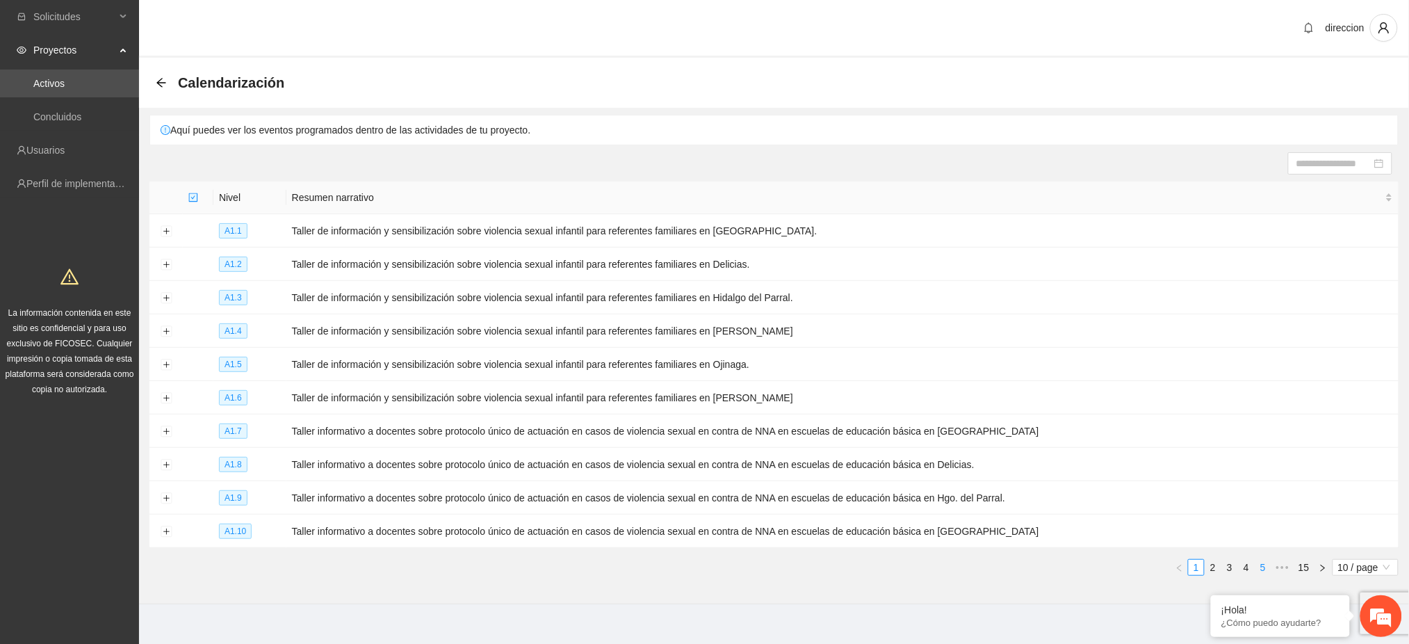
click at [1264, 571] on link "5" at bounding box center [1262, 567] width 15 height 15
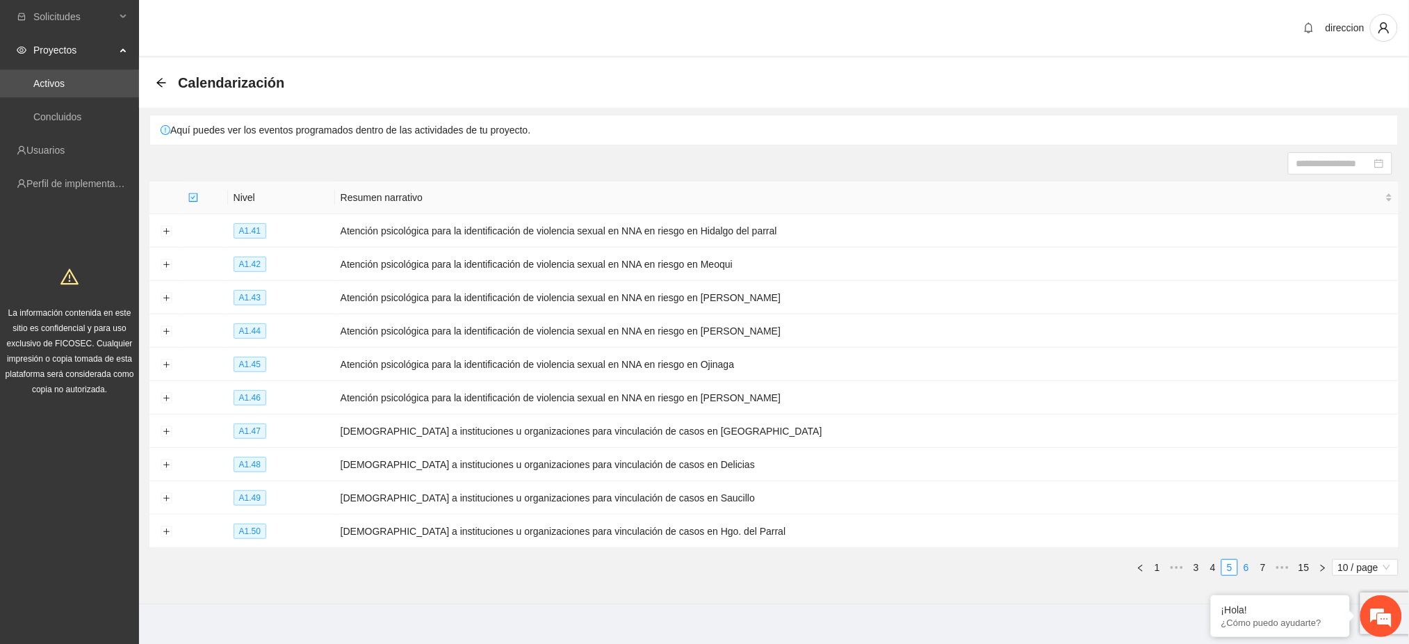
click at [1246, 571] on link "6" at bounding box center [1246, 567] width 15 height 15
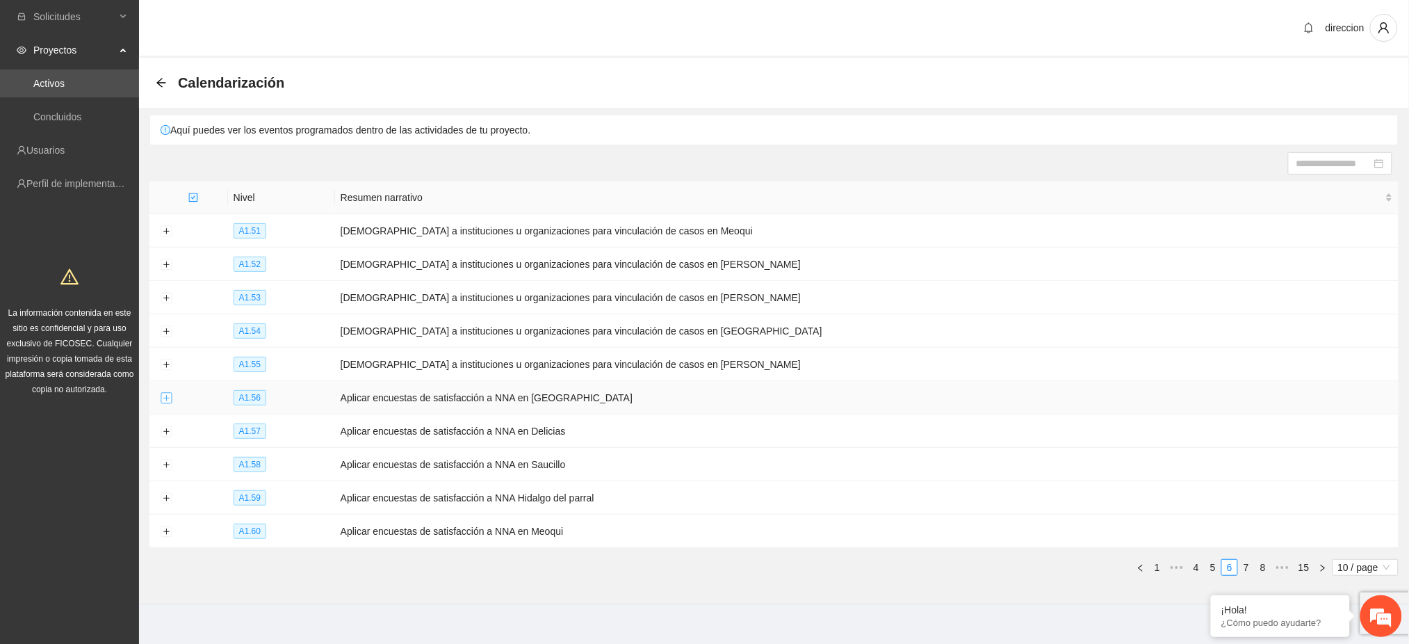
click at [163, 398] on button "Expand row" at bounding box center [166, 398] width 11 height 11
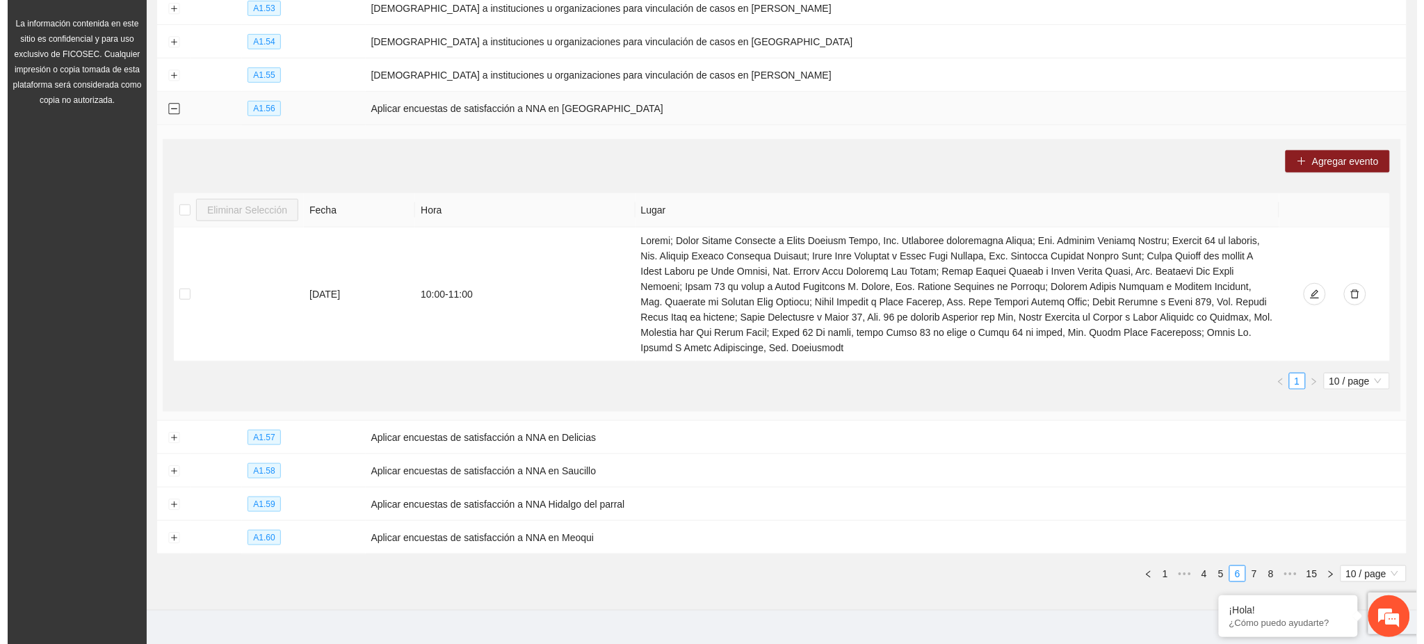
scroll to position [297, 0]
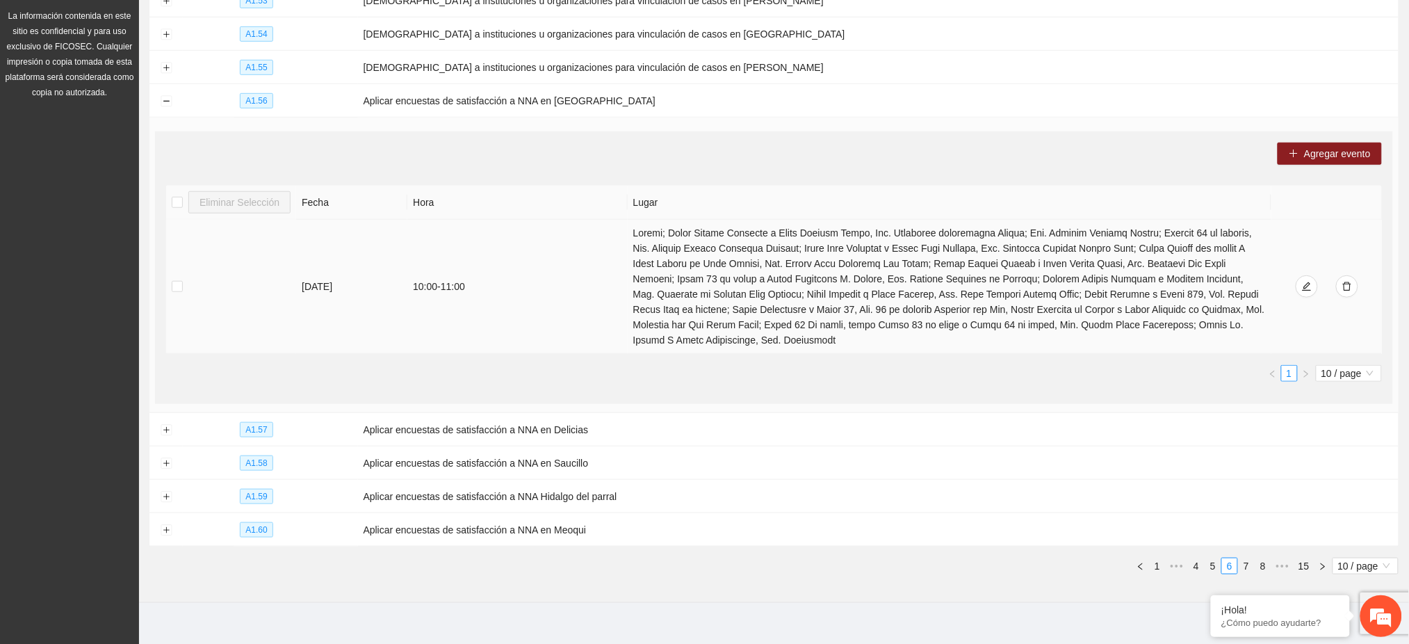
click at [1317, 284] on div at bounding box center [1326, 286] width 99 height 22
click at [1312, 284] on button "button" at bounding box center [1307, 286] width 22 height 22
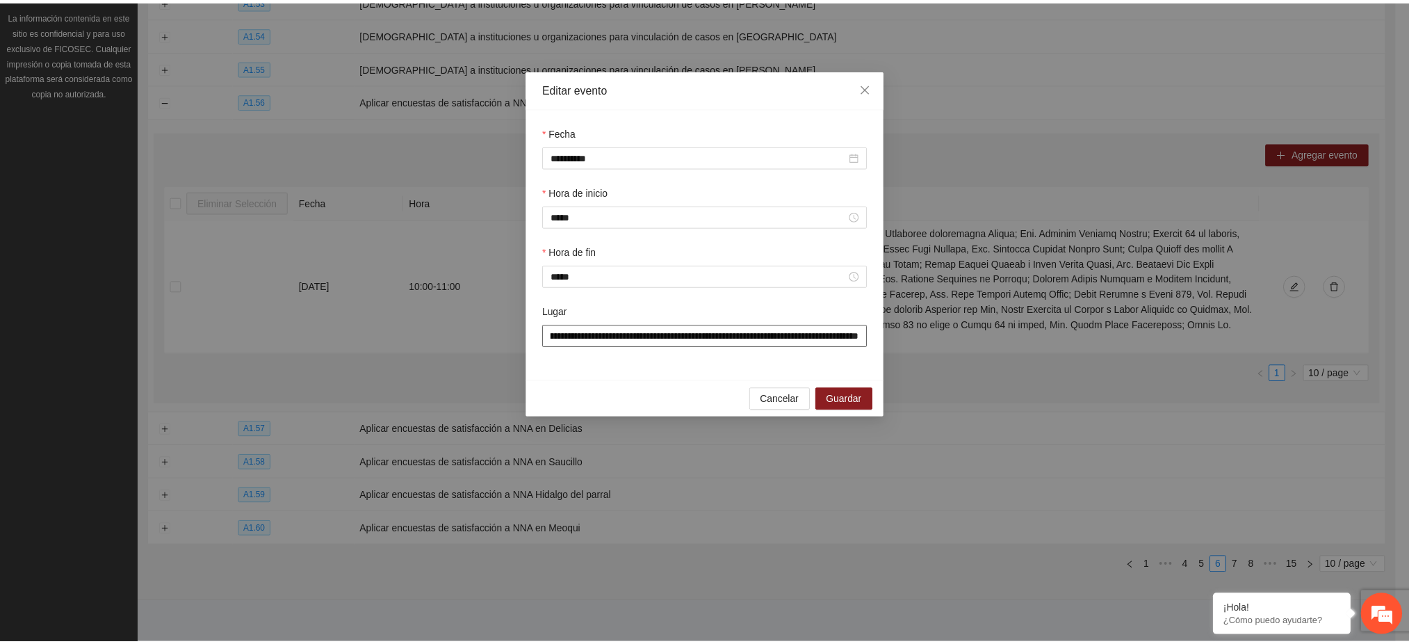
scroll to position [0, 4022]
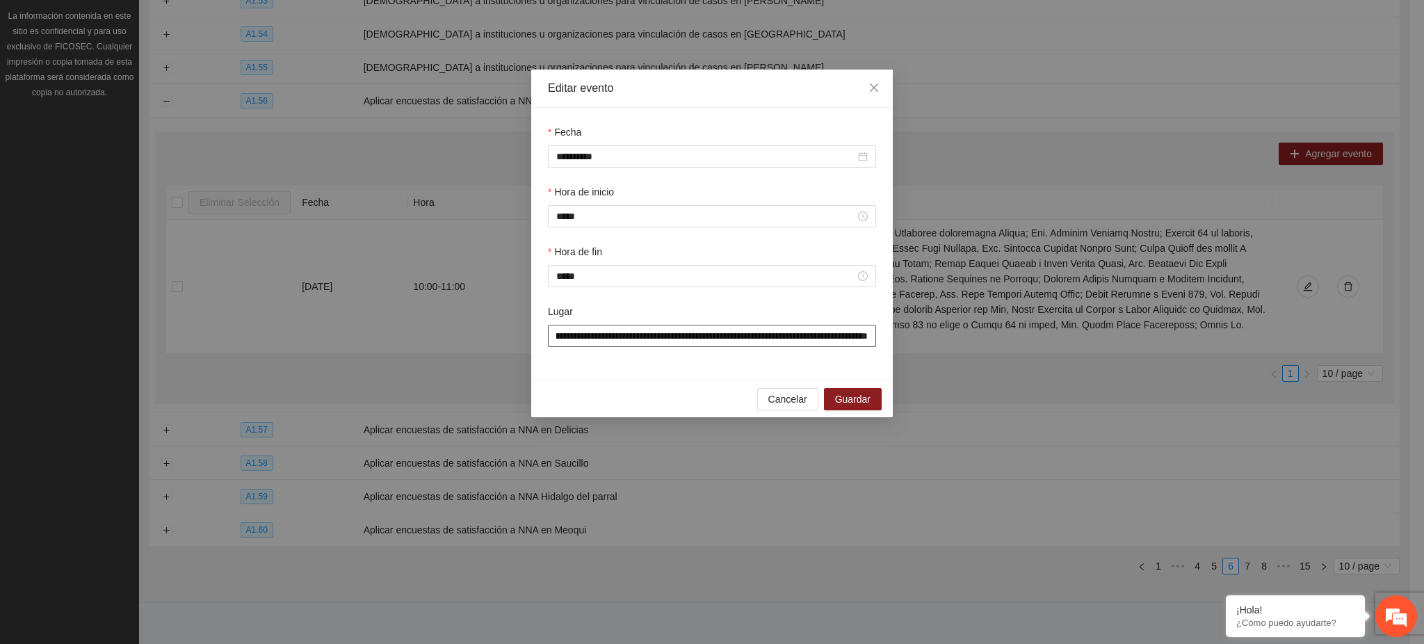
drag, startPoint x: 608, startPoint y: 337, endPoint x: 973, endPoint y: 395, distance: 369.5
click at [973, 395] on div "**********" at bounding box center [712, 322] width 1424 height 644
click at [801, 405] on span "Cancelar" at bounding box center [787, 398] width 39 height 15
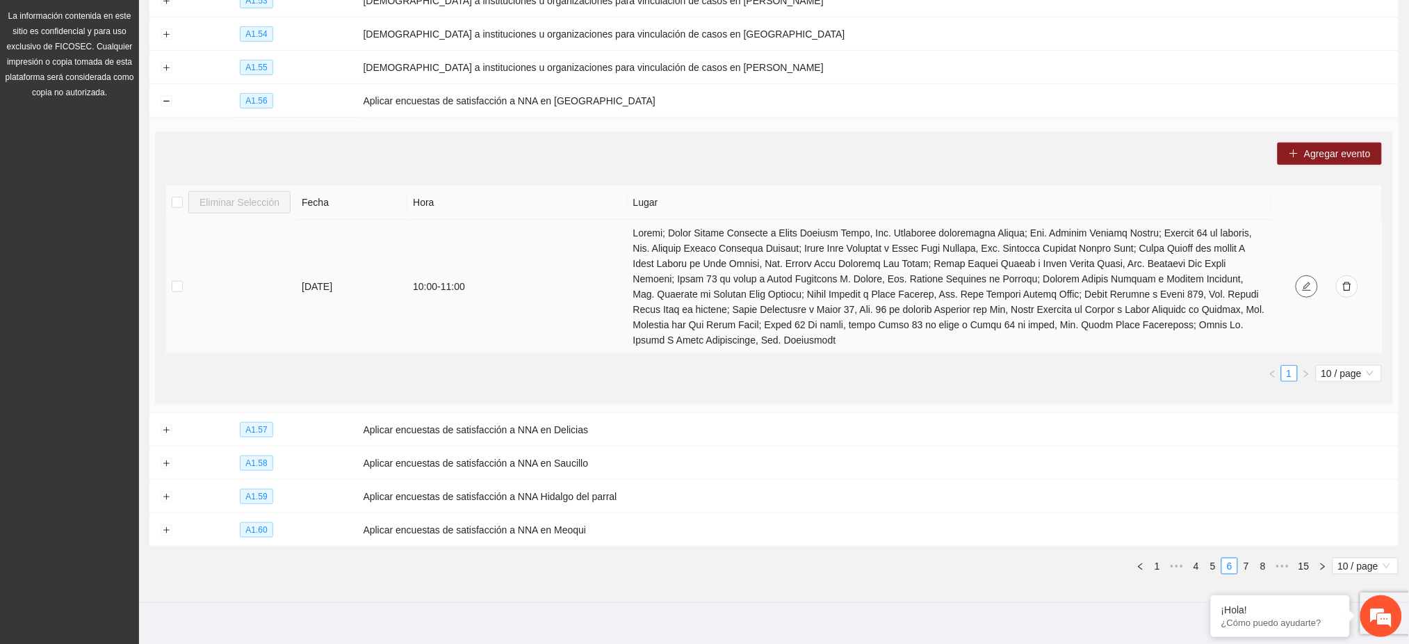
click at [1299, 279] on button "button" at bounding box center [1307, 286] width 22 height 22
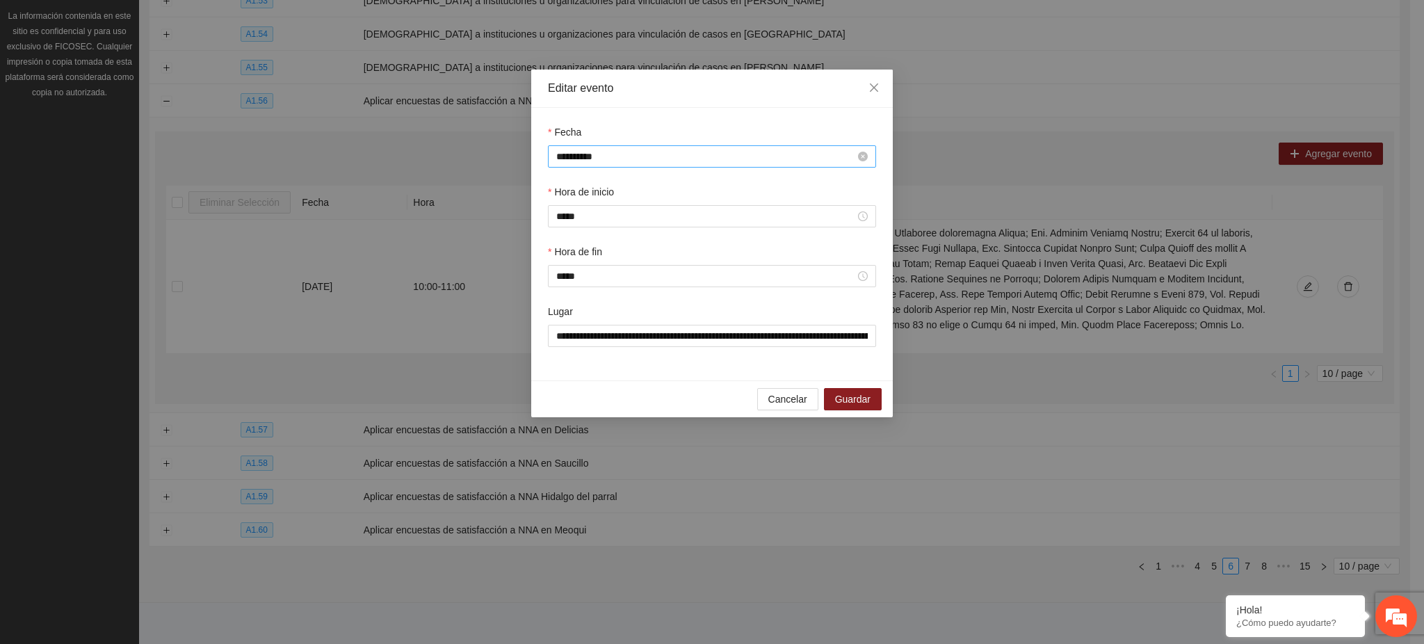
click at [633, 156] on input "**********" at bounding box center [705, 156] width 299 height 15
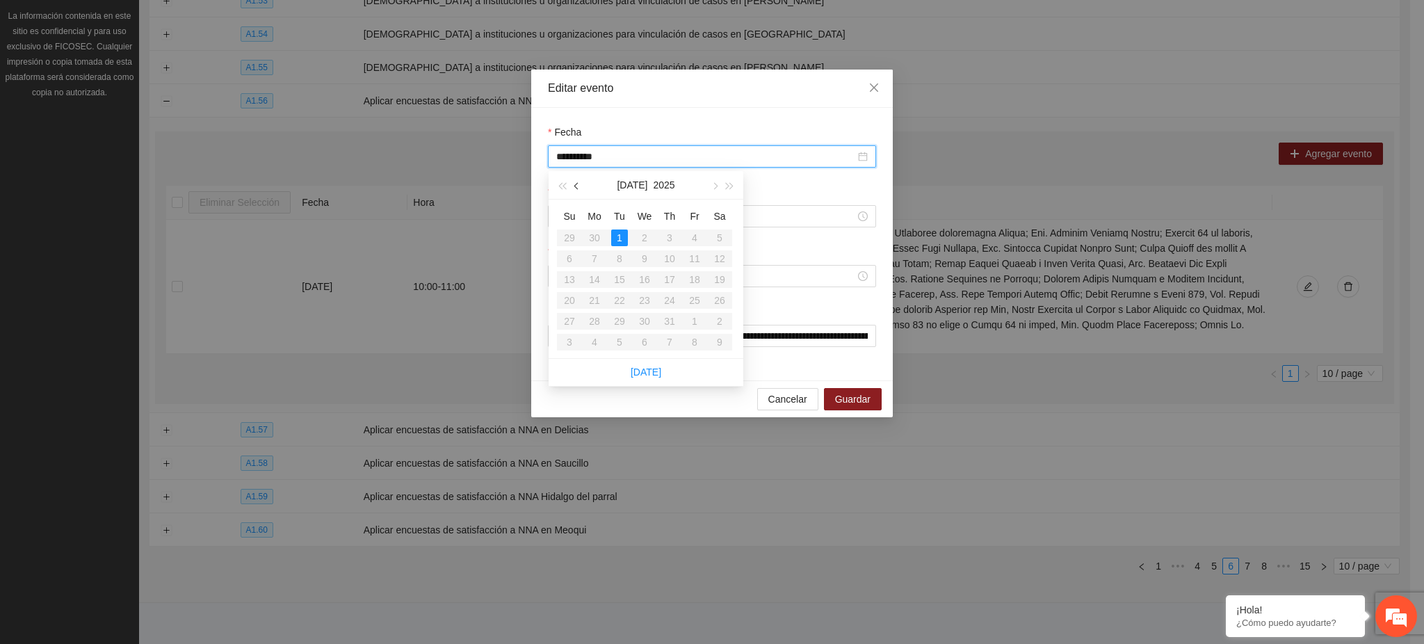
click at [581, 188] on button "button" at bounding box center [576, 185] width 15 height 28
click at [582, 189] on button "button" at bounding box center [576, 185] width 15 height 28
click at [709, 387] on div "Cancelar Guardar" at bounding box center [711, 398] width 361 height 37
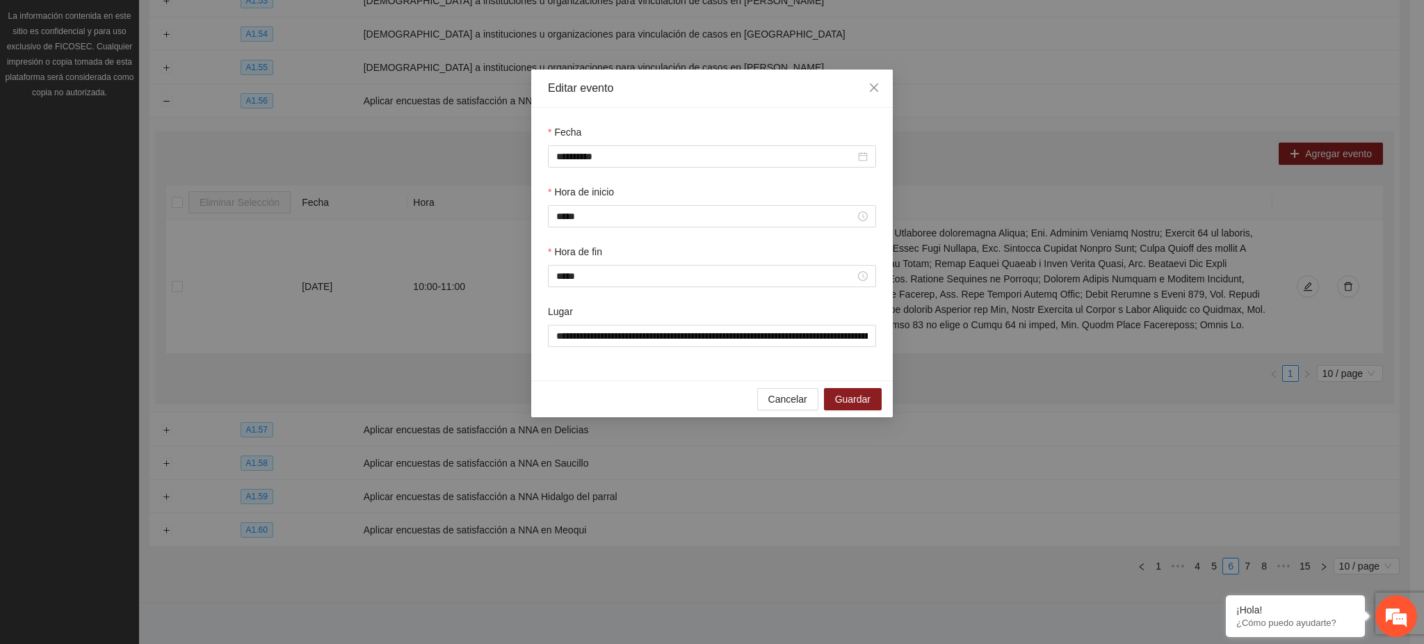
click at [724, 409] on div "Cancelar Guardar" at bounding box center [711, 398] width 361 height 37
click at [781, 402] on span "Cancelar" at bounding box center [787, 398] width 39 height 15
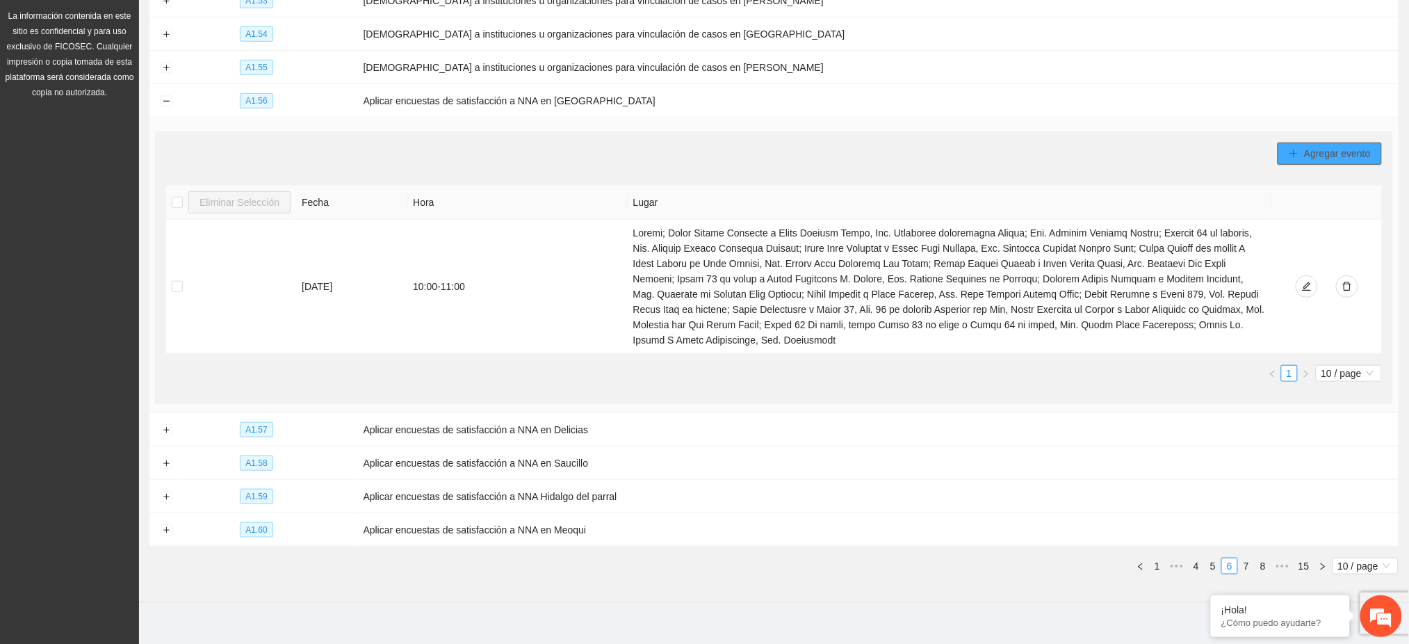
click at [1328, 155] on span "Agregar evento" at bounding box center [1337, 153] width 67 height 15
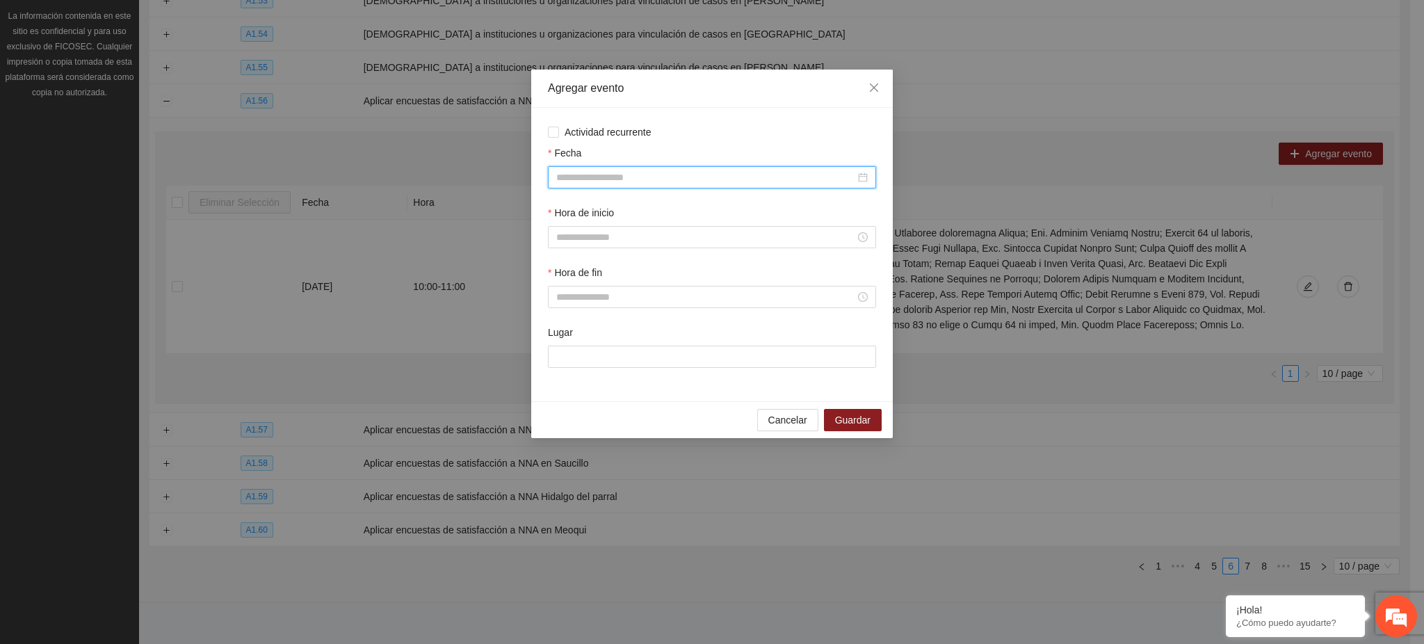
click at [602, 174] on input "Fecha" at bounding box center [705, 177] width 299 height 15
click at [579, 210] on button "button" at bounding box center [576, 206] width 15 height 28
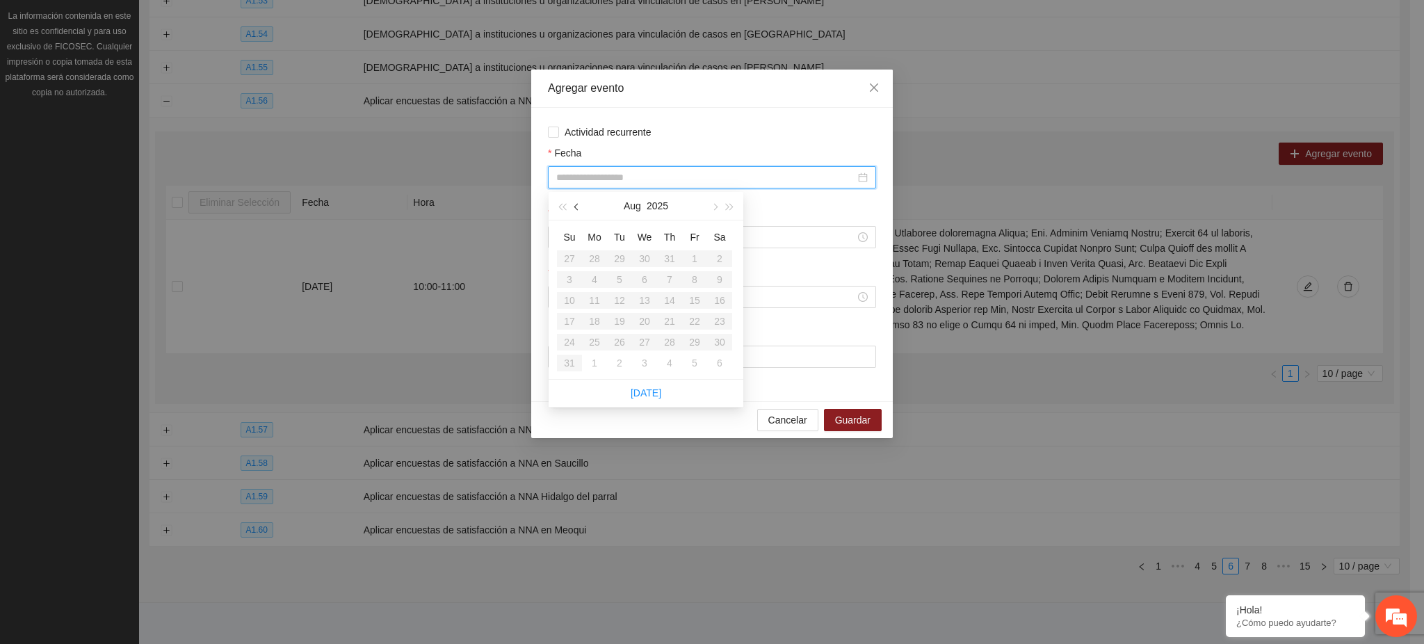
click at [579, 210] on button "button" at bounding box center [576, 206] width 15 height 28
click at [580, 210] on button "button" at bounding box center [576, 206] width 15 height 28
click at [713, 211] on button "button" at bounding box center [713, 206] width 15 height 28
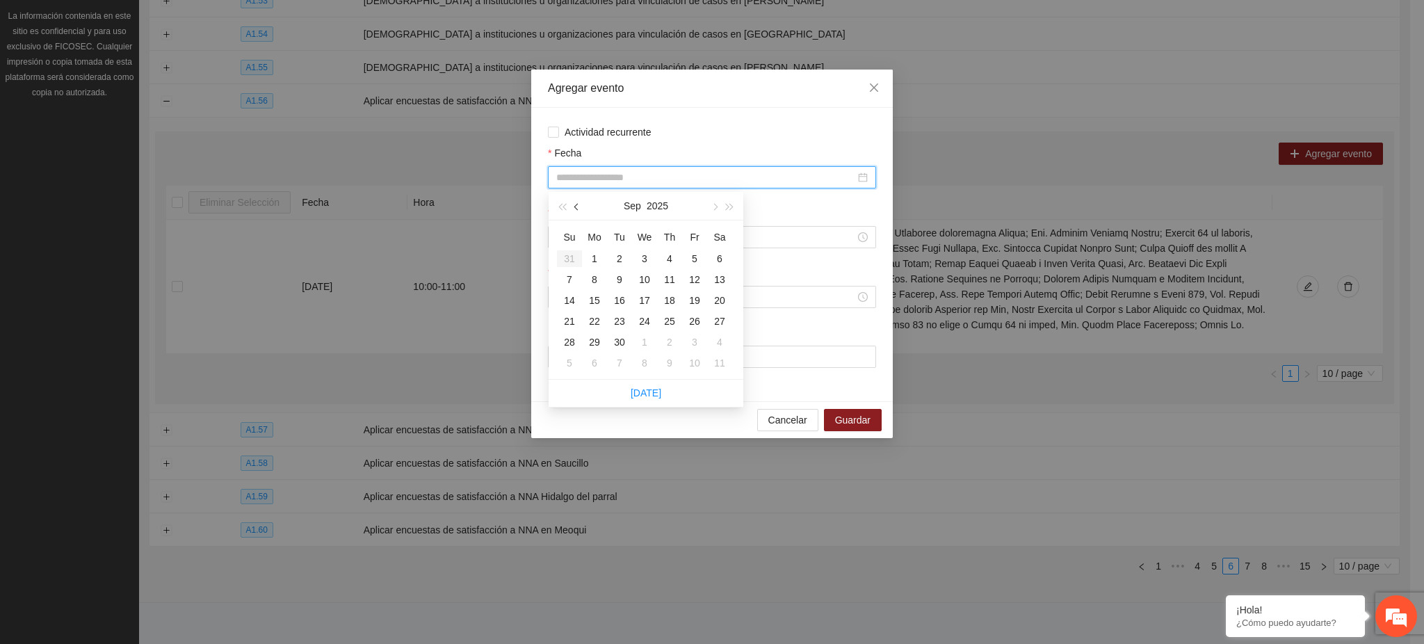
click at [573, 204] on button "button" at bounding box center [576, 206] width 15 height 28
click at [574, 204] on button "button" at bounding box center [576, 206] width 15 height 28
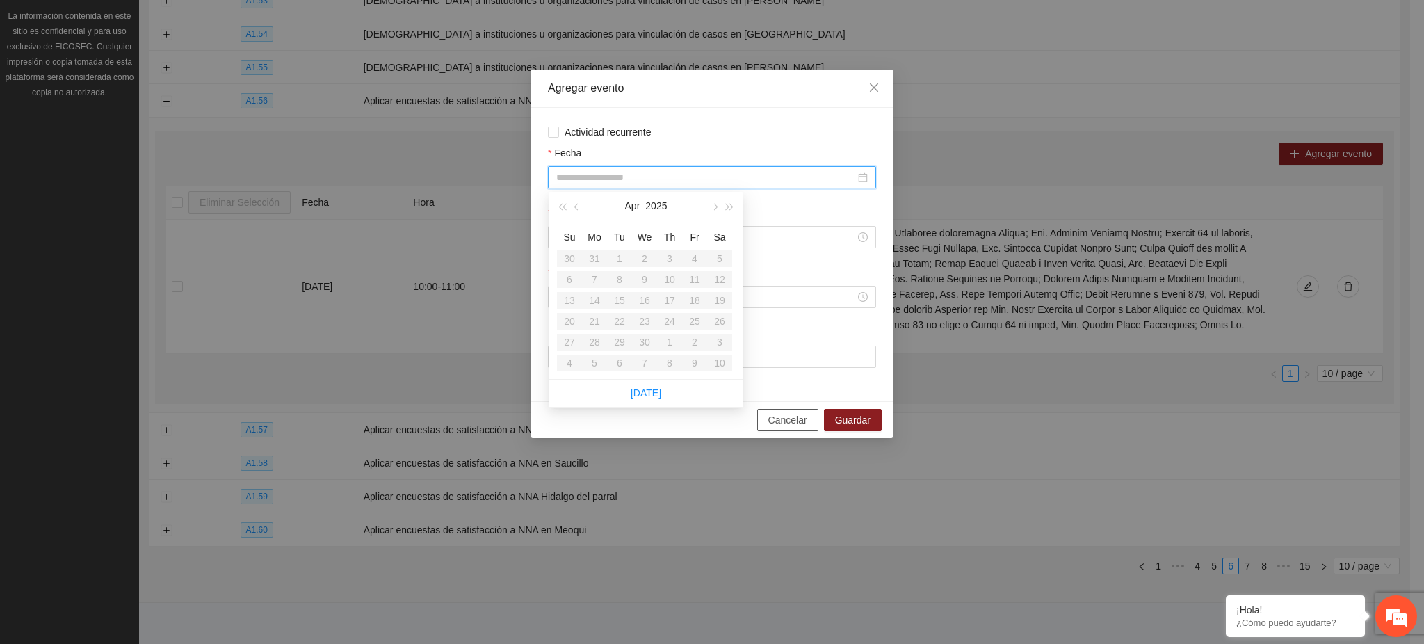
click at [801, 425] on span "Cancelar" at bounding box center [787, 419] width 39 height 15
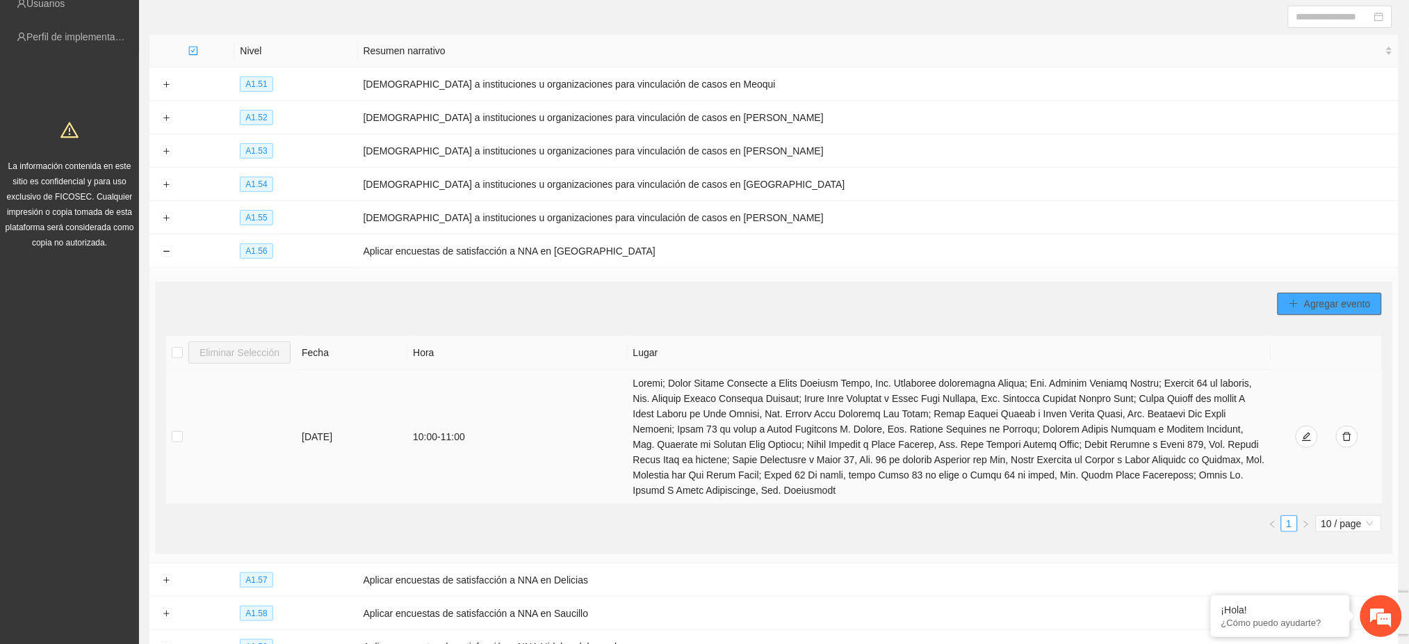
scroll to position [0, 0]
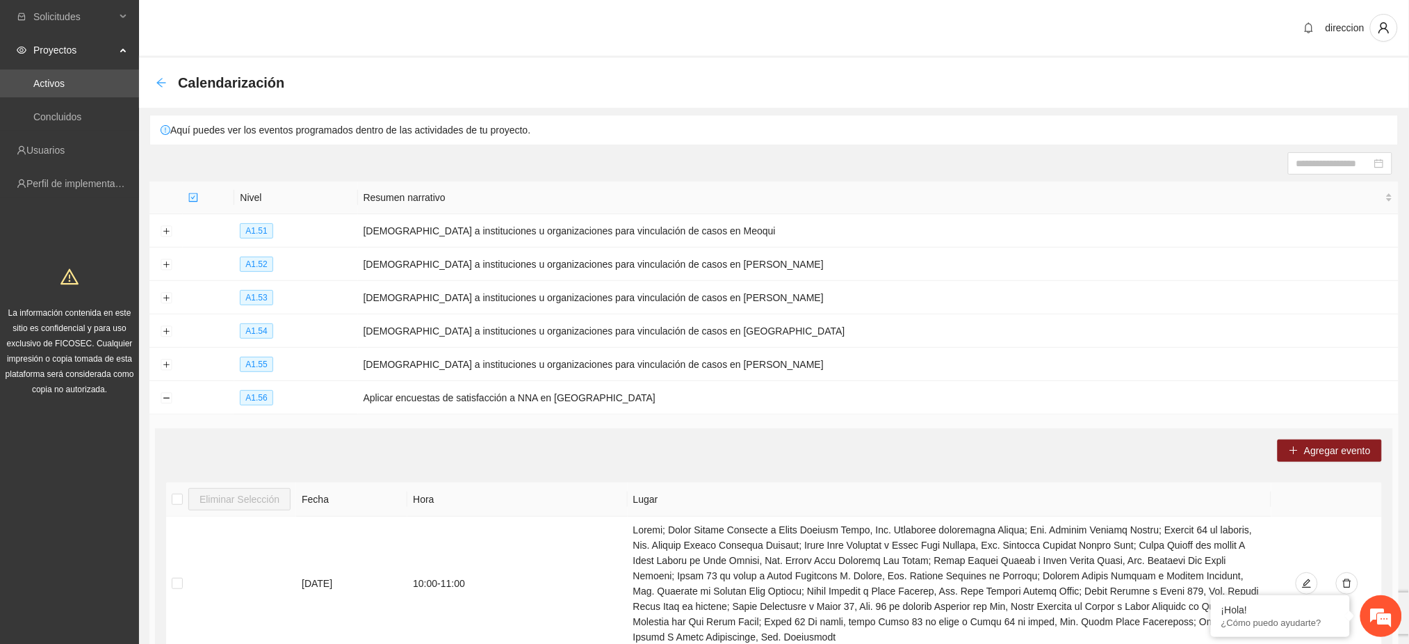
click at [161, 81] on icon "arrow-left" at bounding box center [161, 82] width 11 height 11
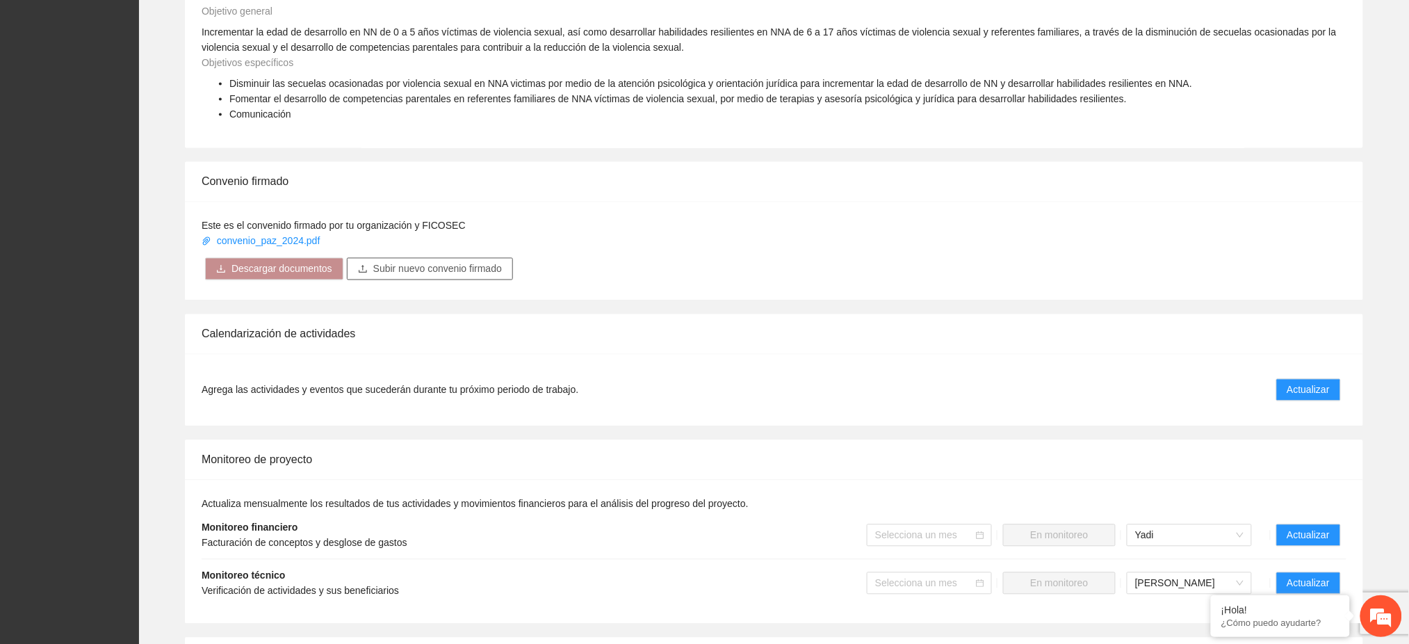
scroll to position [834, 0]
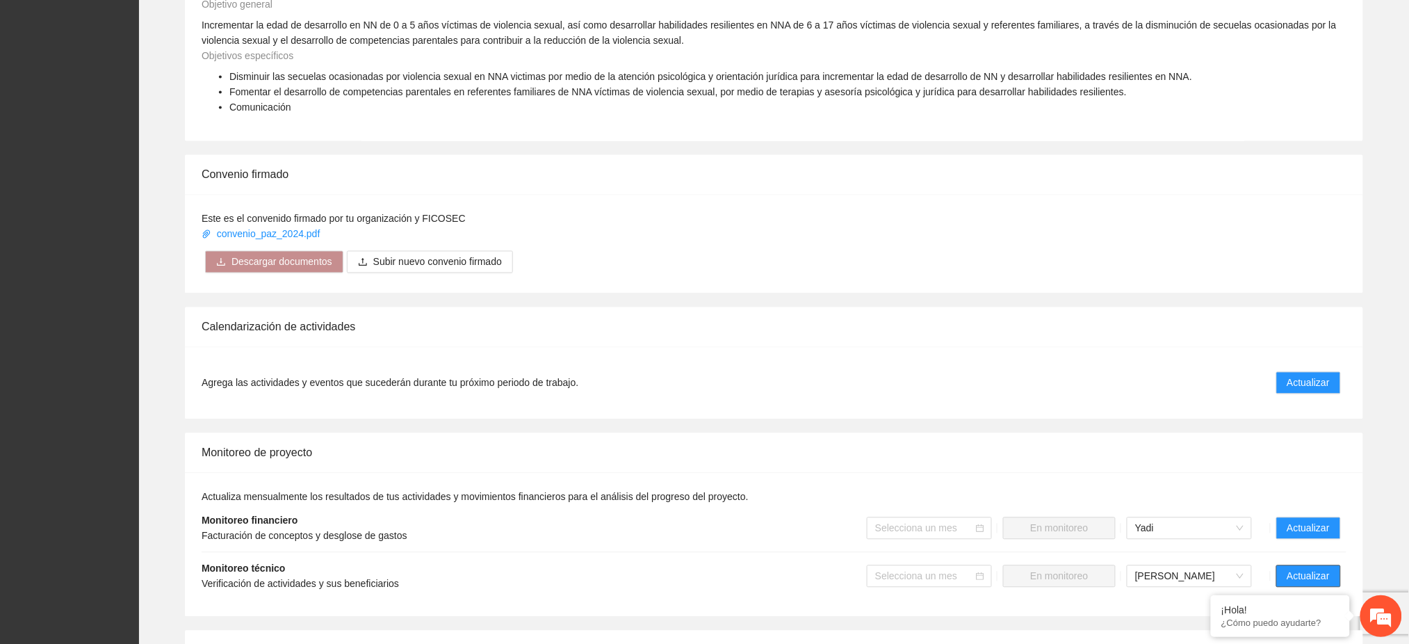
click at [1309, 569] on span "Actualizar" at bounding box center [1308, 576] width 42 height 15
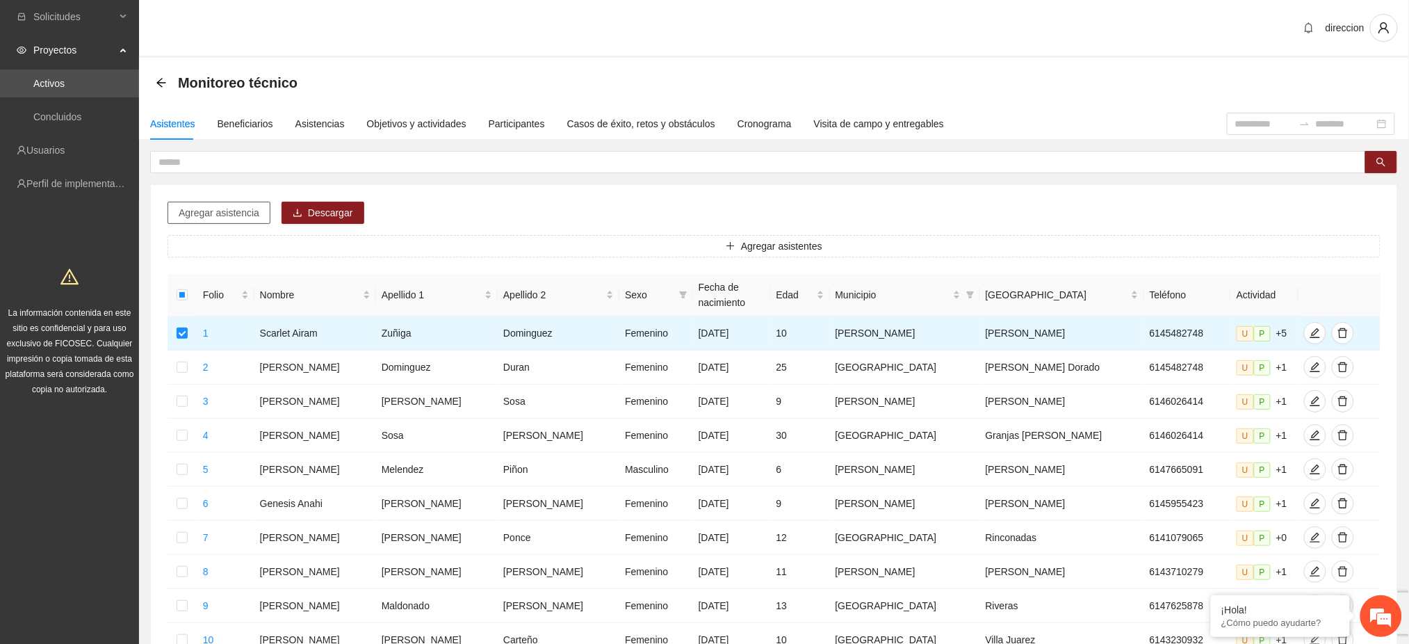
click at [245, 212] on span "Agregar asistencia" at bounding box center [219, 212] width 81 height 15
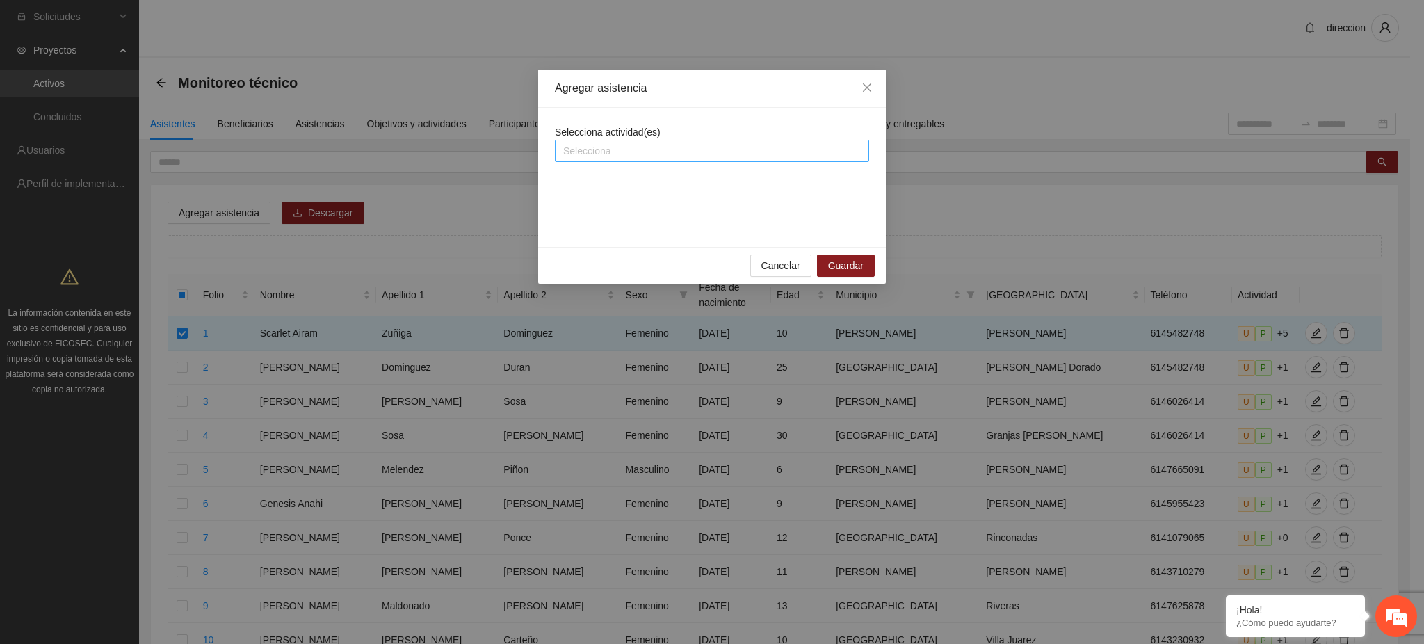
click at [584, 154] on div at bounding box center [711, 151] width 307 height 17
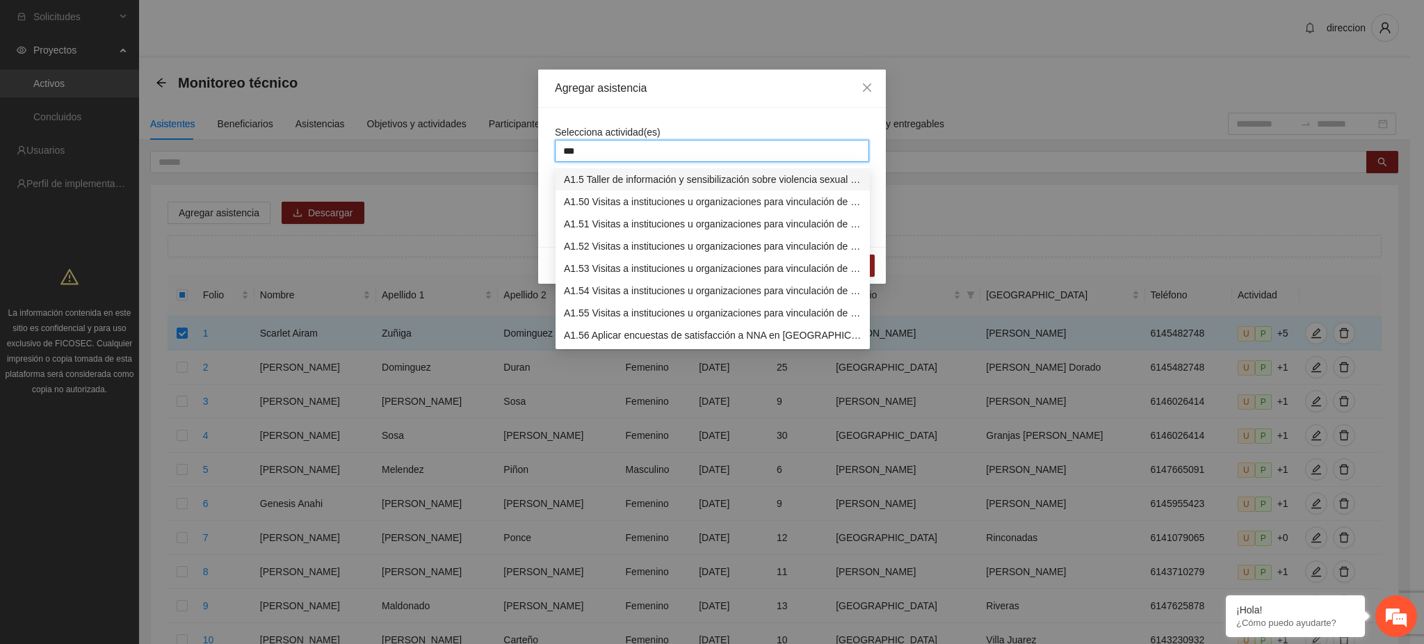
type input "****"
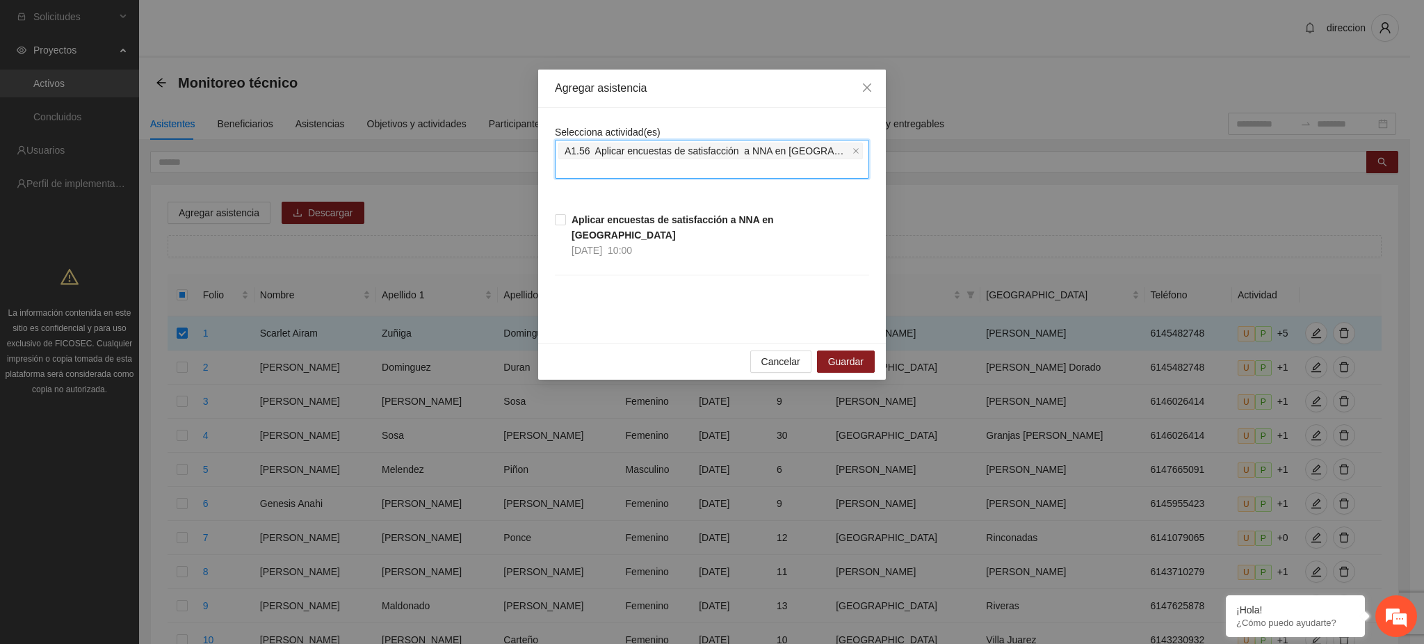
click at [590, 149] on span "A1.56 Aplicar encuestas de satisfacción a NNA en Aldama" at bounding box center [706, 150] width 285 height 15
click at [852, 148] on icon "close" at bounding box center [855, 150] width 7 height 7
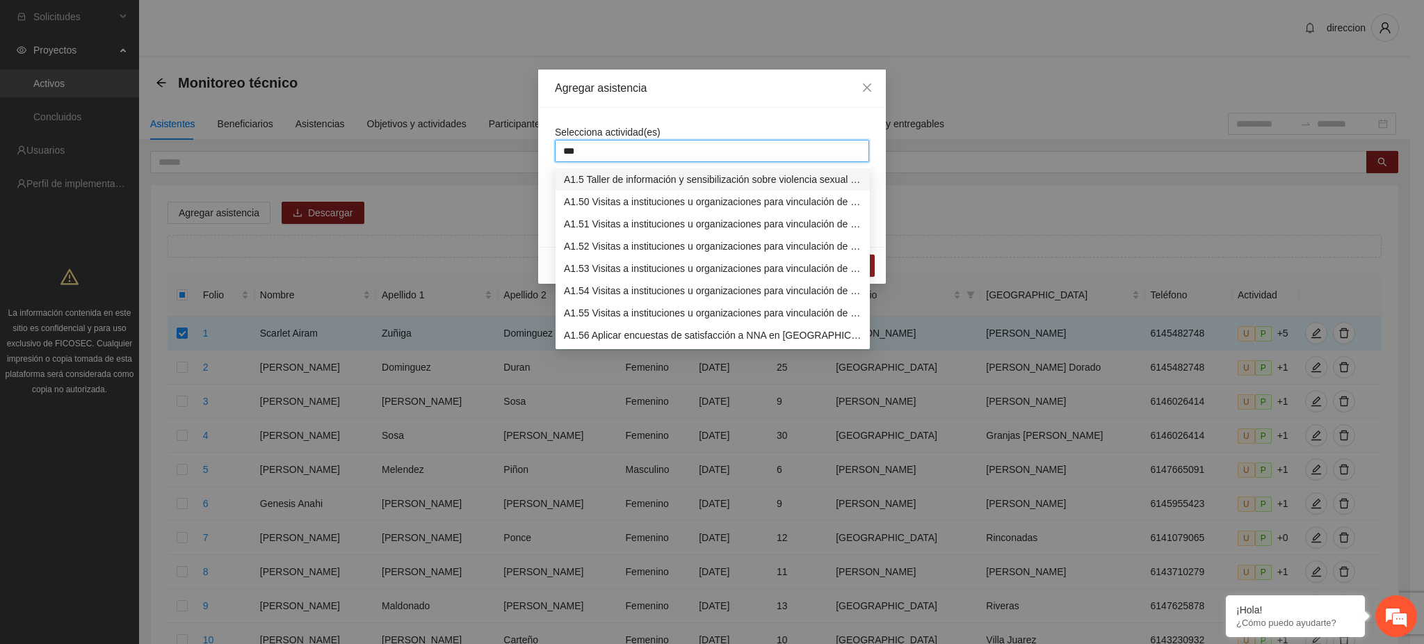
type input "****"
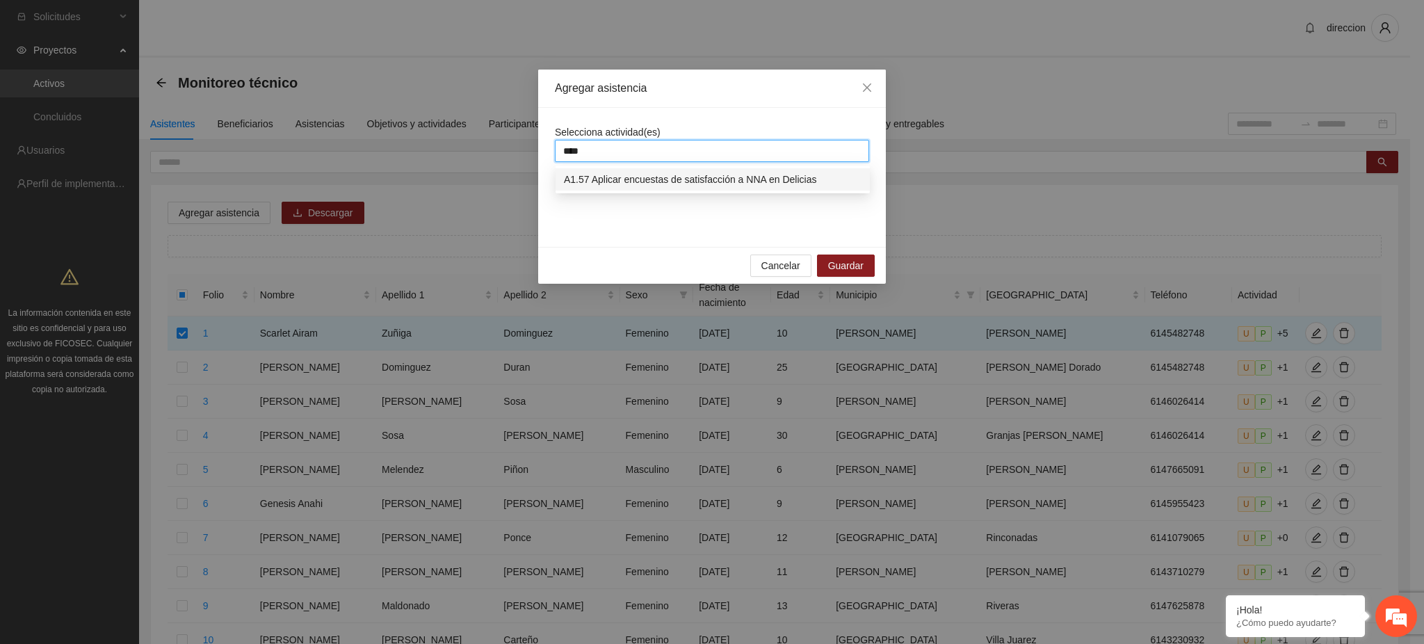
click at [775, 176] on div "A1.57 Aplicar encuestas de satisfacción a NNA en Delicias" at bounding box center [713, 179] width 298 height 15
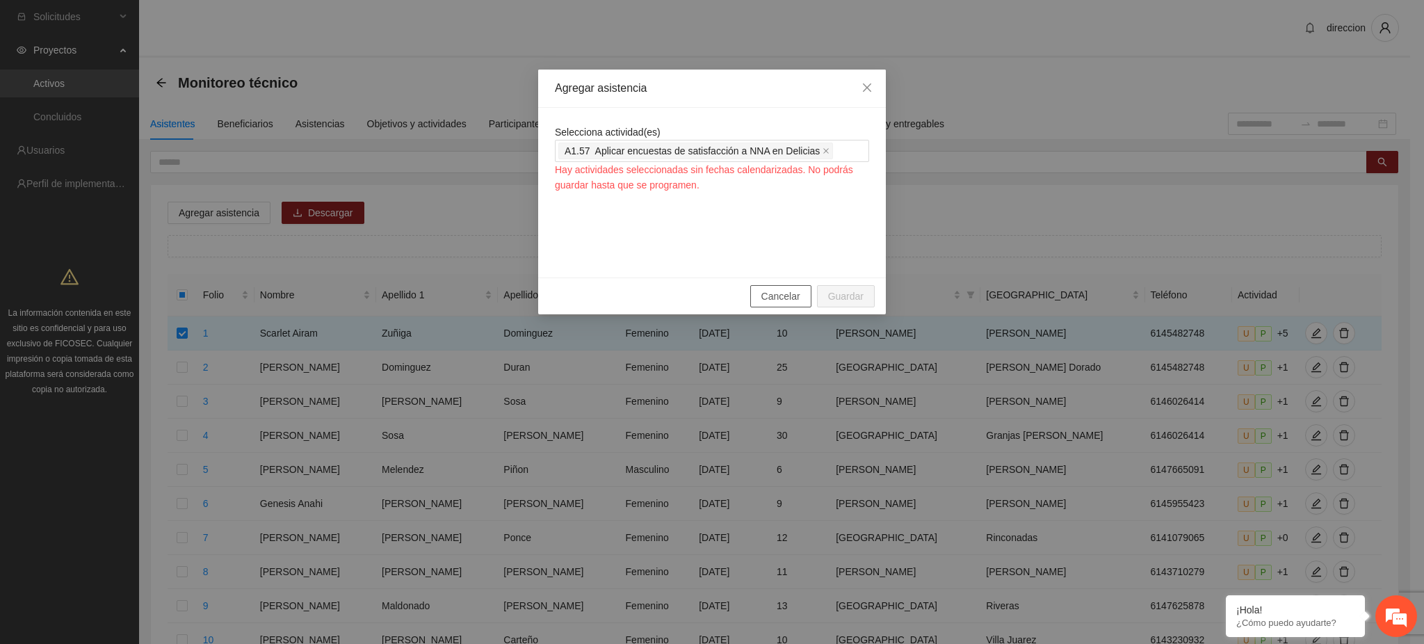
click at [801, 299] on button "Cancelar" at bounding box center [780, 296] width 61 height 22
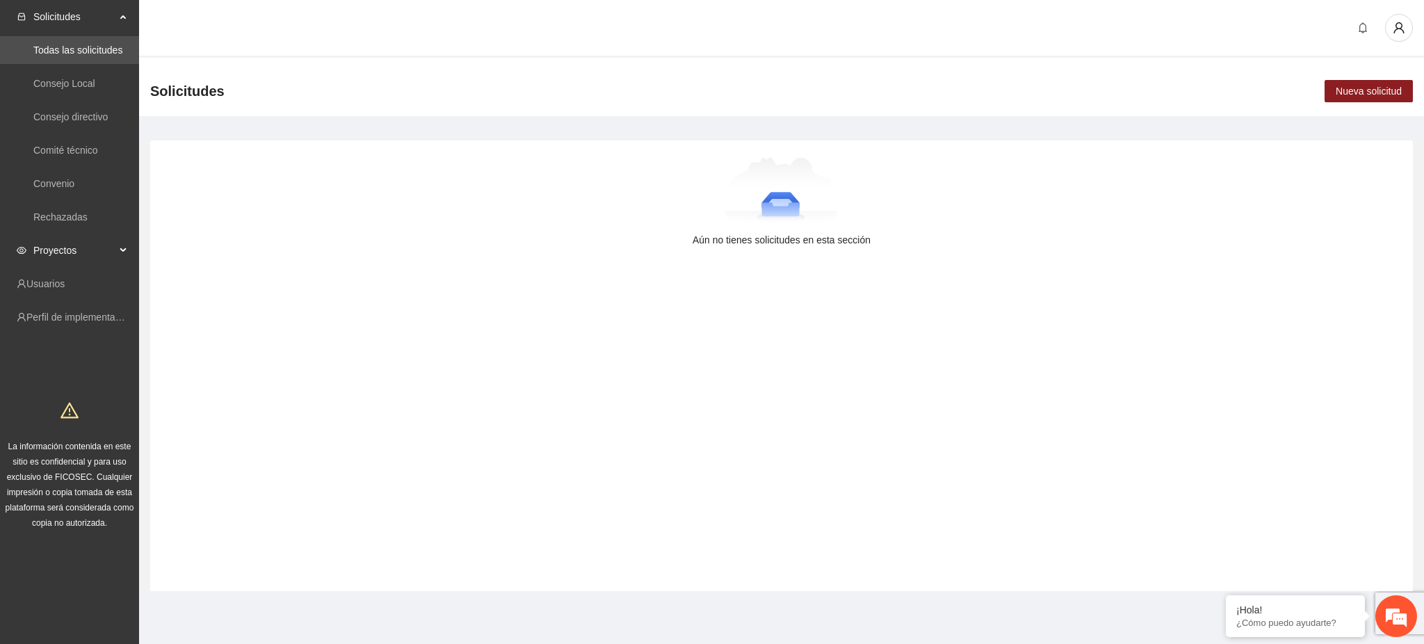
click at [48, 251] on span "Proyectos" at bounding box center [74, 250] width 82 height 28
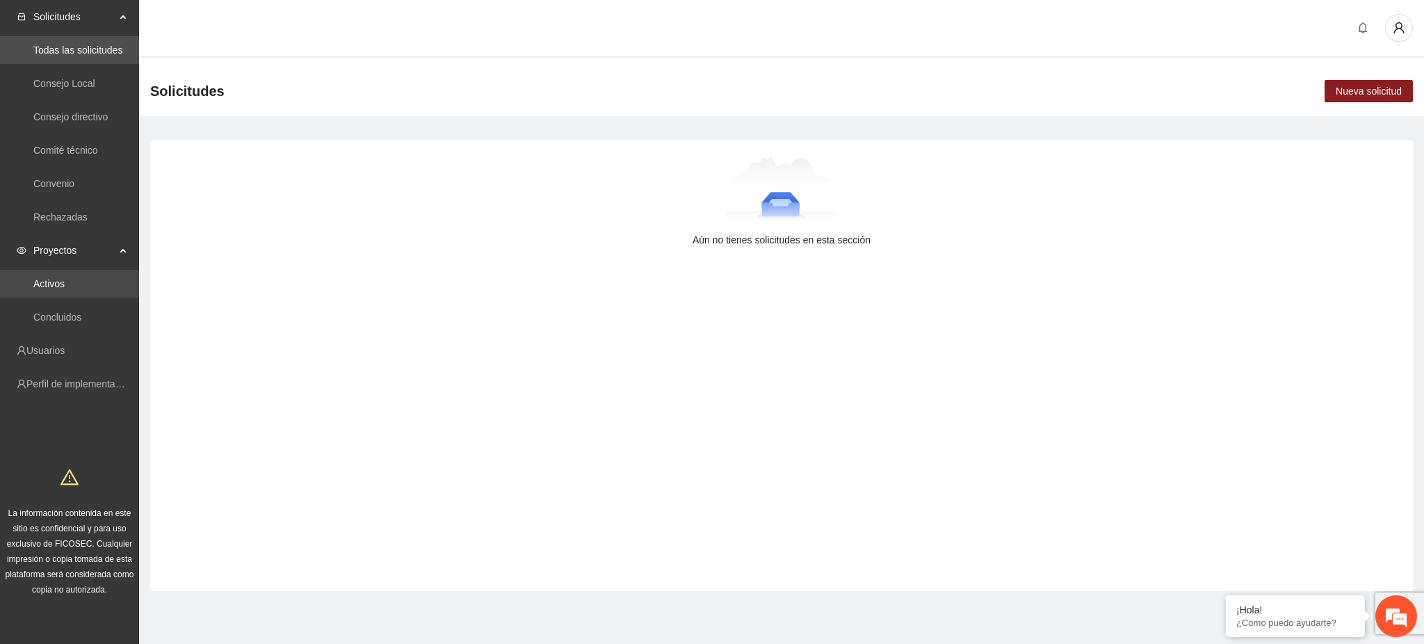
click at [45, 284] on link "Activos" at bounding box center [48, 283] width 31 height 11
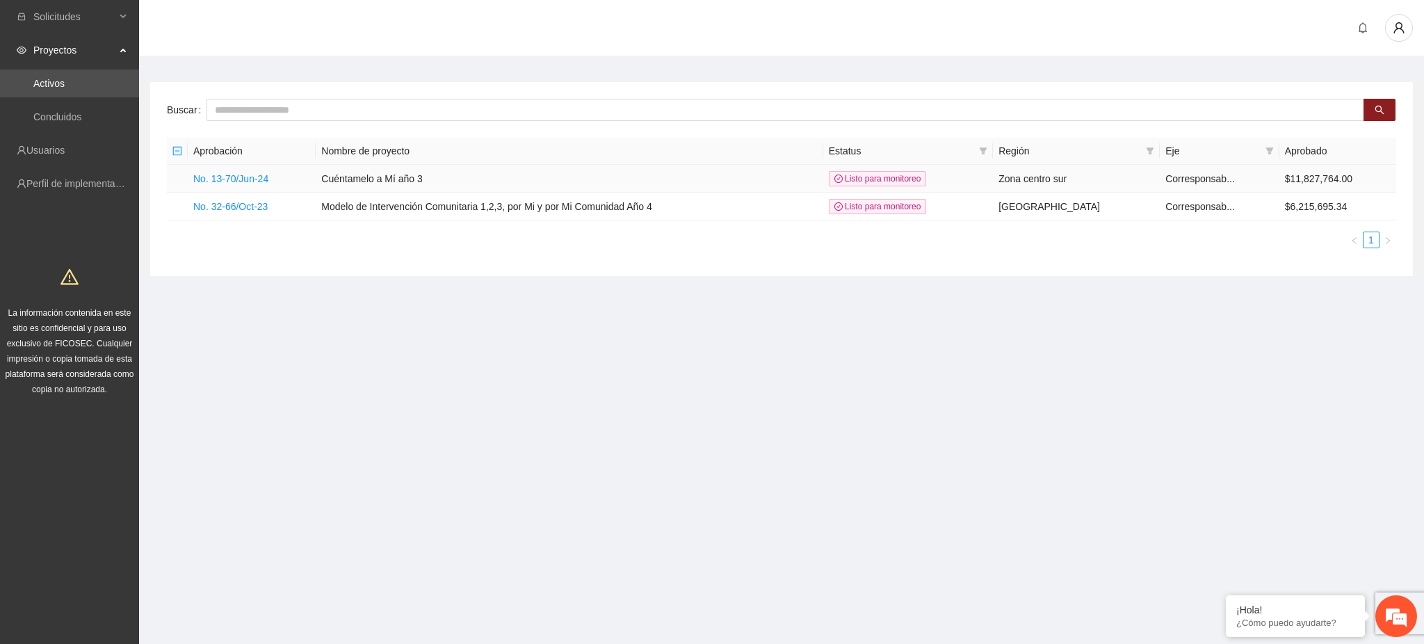
click at [237, 186] on td "No. 13-70/Jun-24" at bounding box center [252, 179] width 128 height 28
click at [237, 184] on link "No. 13-70/Jun-24" at bounding box center [230, 178] width 75 height 11
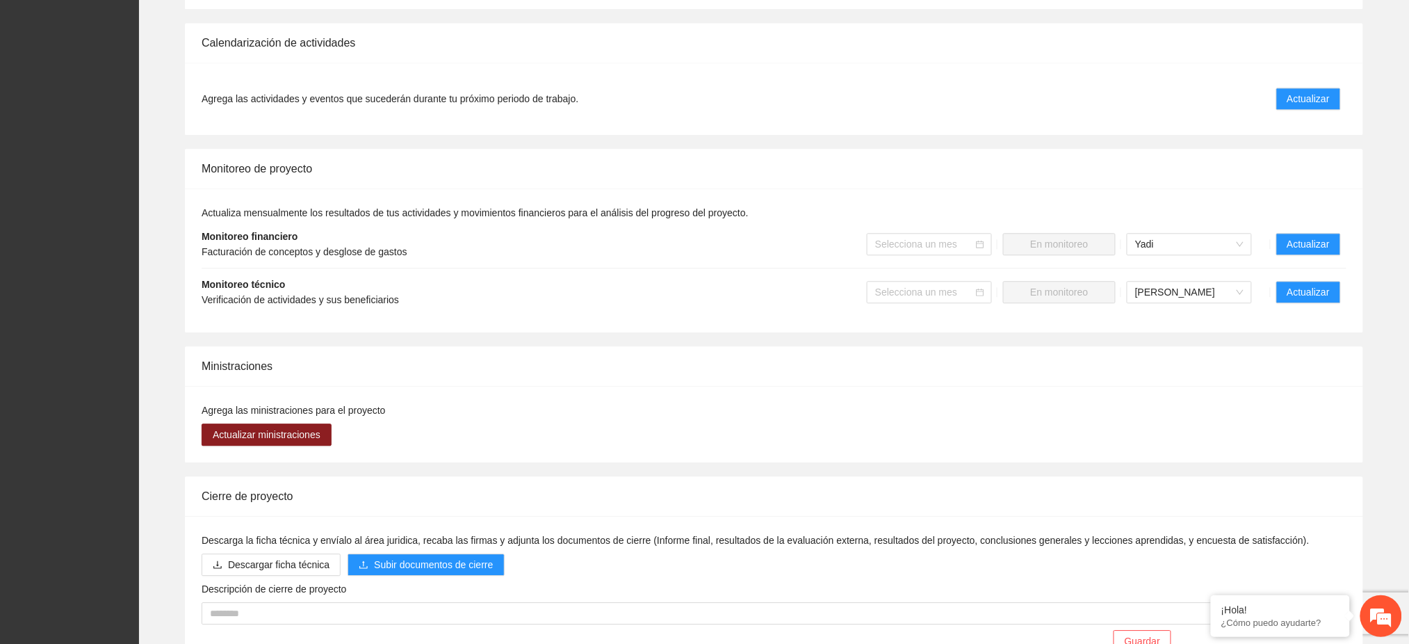
scroll to position [995, 0]
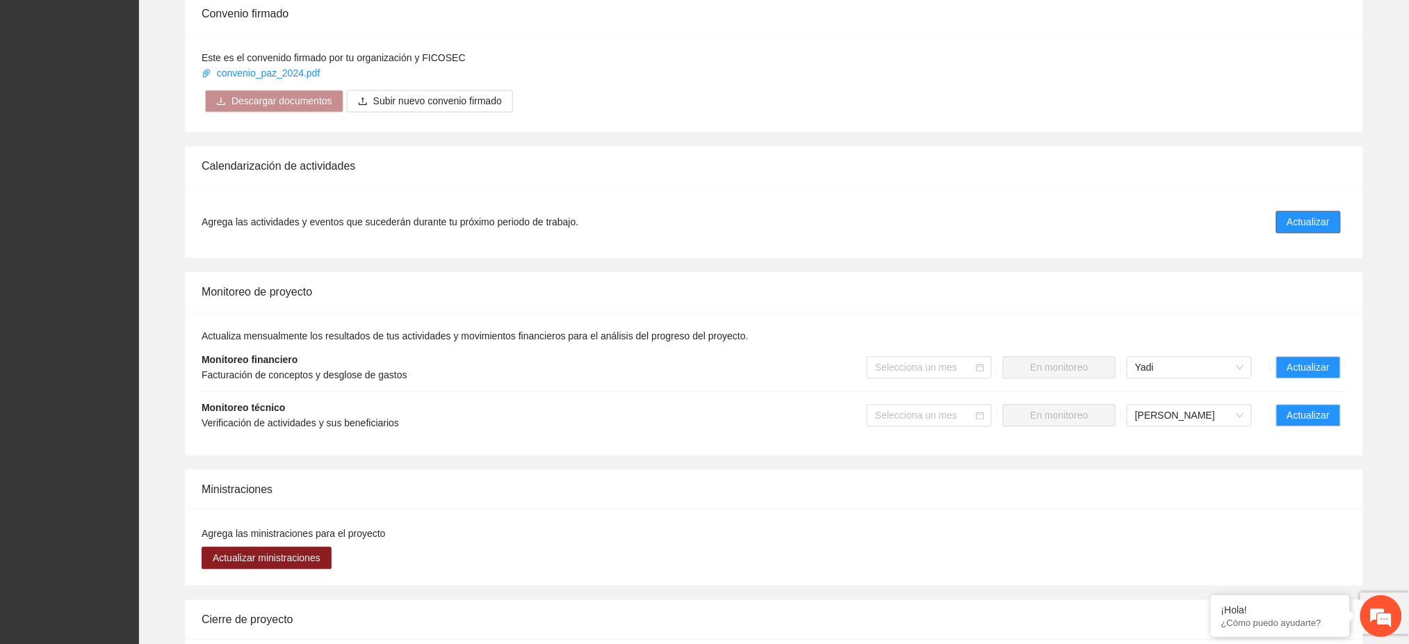
click at [1317, 214] on span "Actualizar" at bounding box center [1308, 221] width 42 height 15
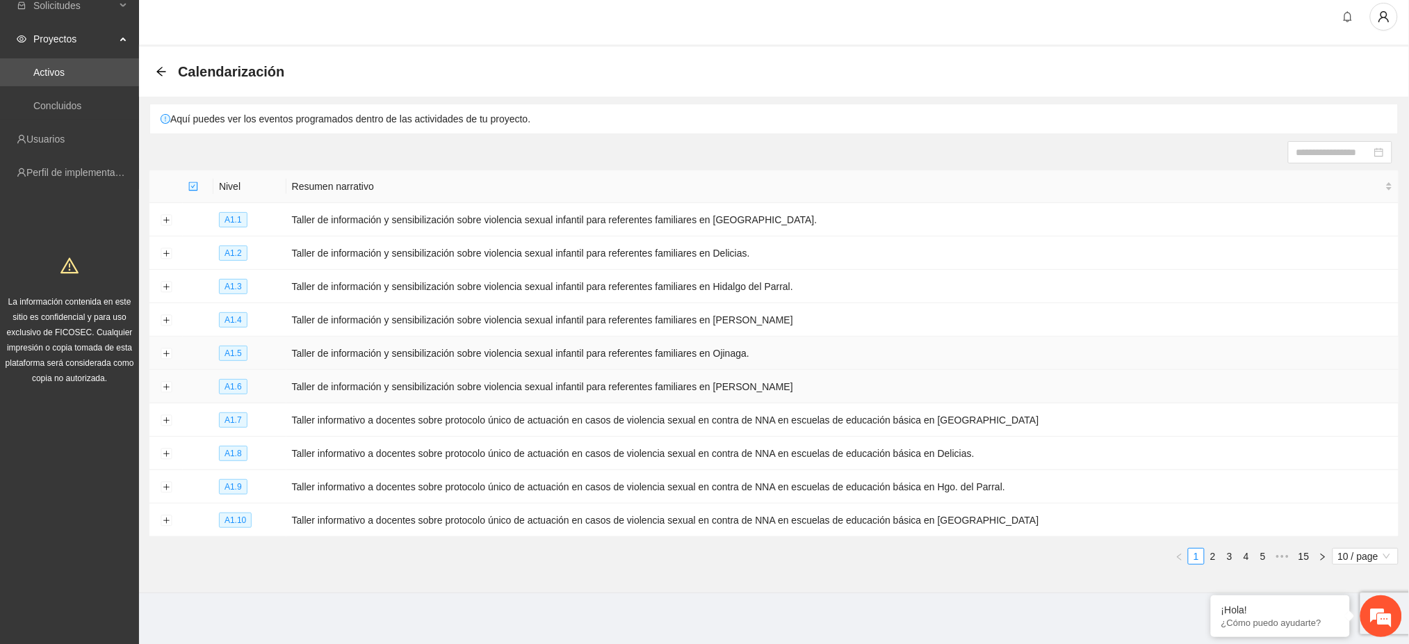
scroll to position [17, 0]
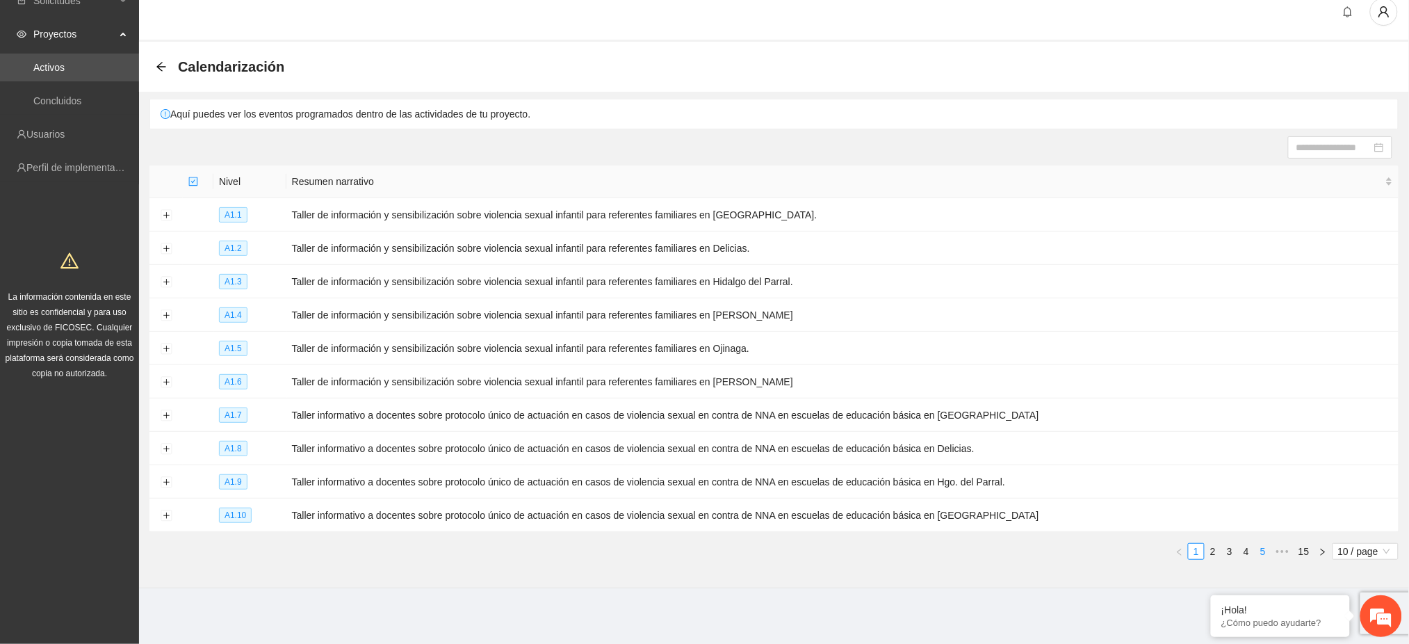
click at [1263, 552] on link "5" at bounding box center [1262, 551] width 15 height 15
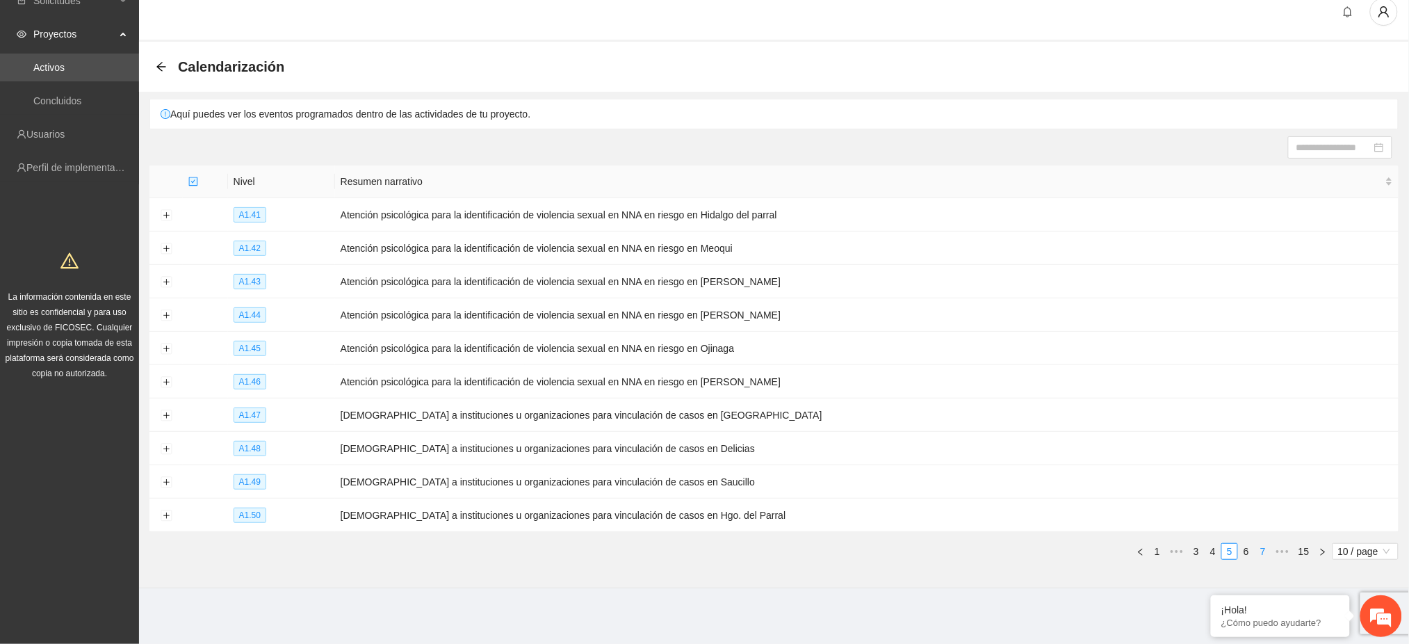
click at [1263, 553] on link "7" at bounding box center [1262, 551] width 15 height 15
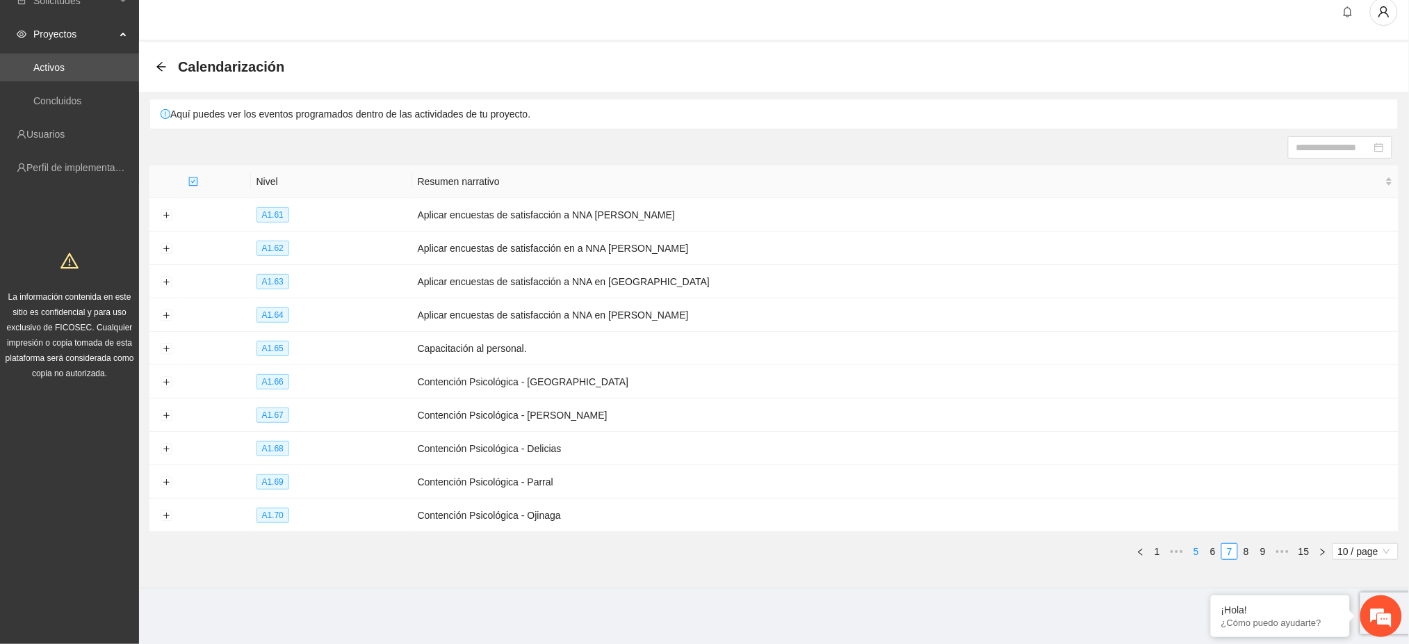
click at [1214, 554] on link "6" at bounding box center [1212, 551] width 15 height 15
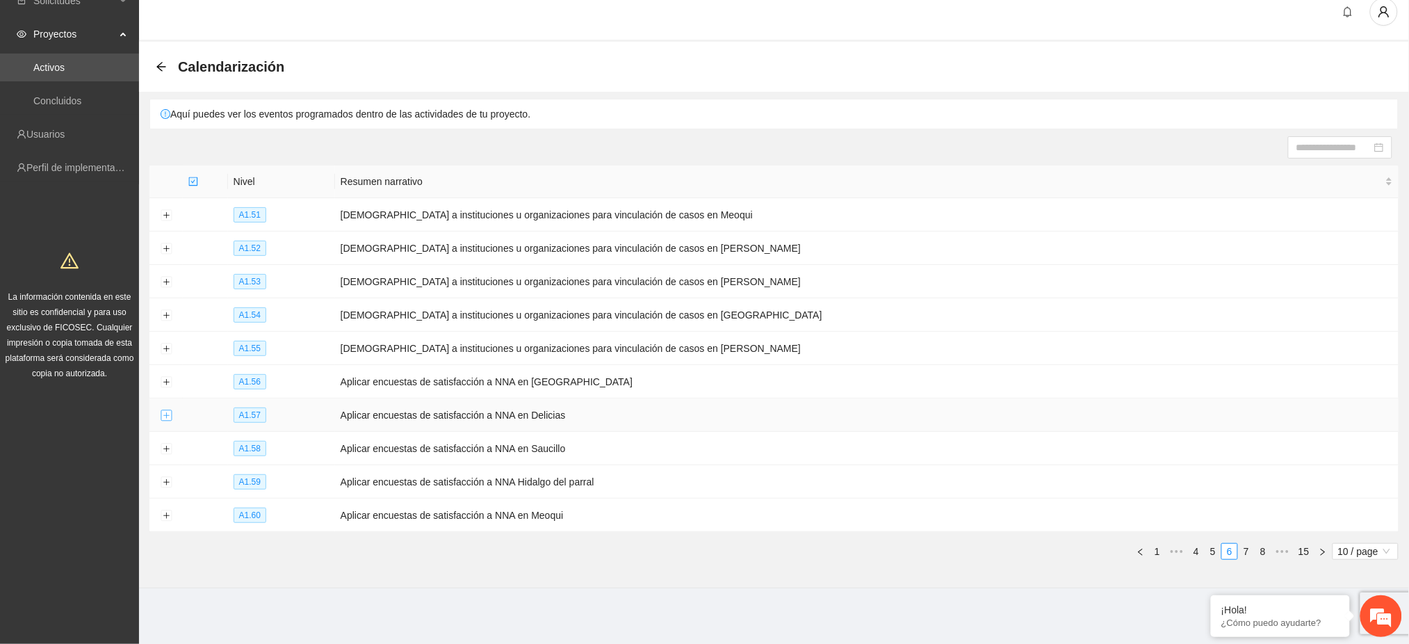
click at [167, 418] on button "Expand row" at bounding box center [166, 415] width 11 height 11
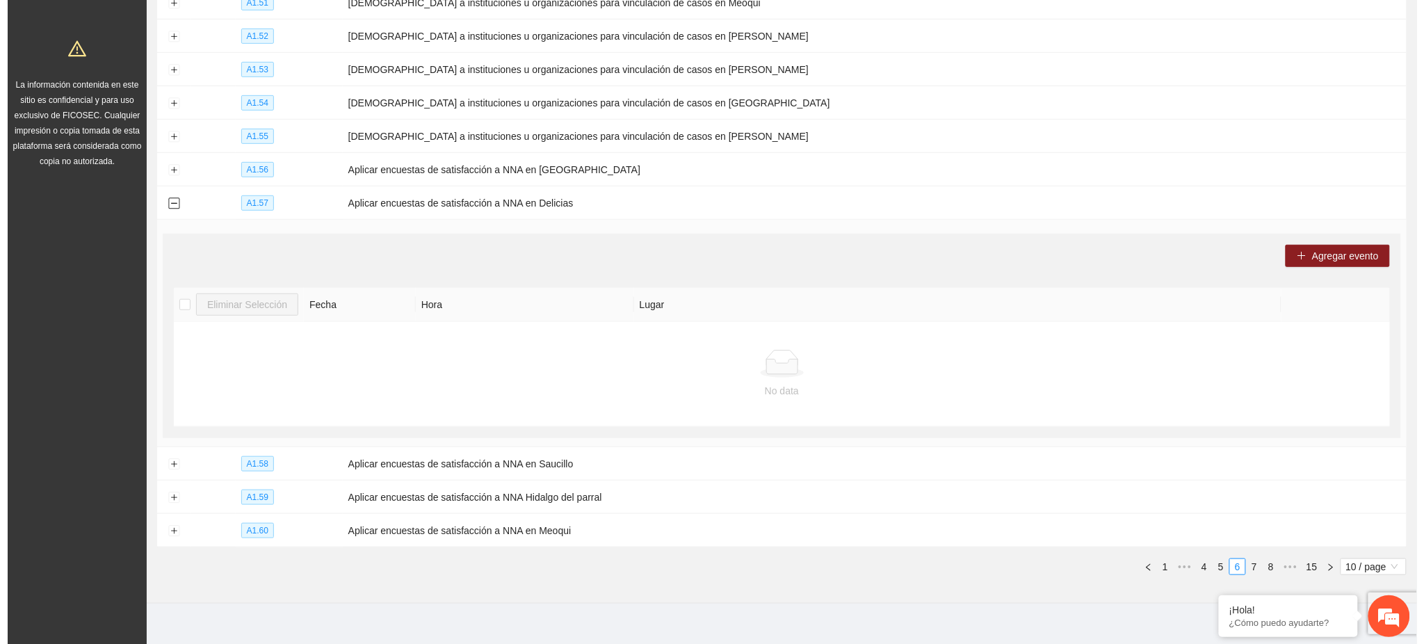
scroll to position [245, 0]
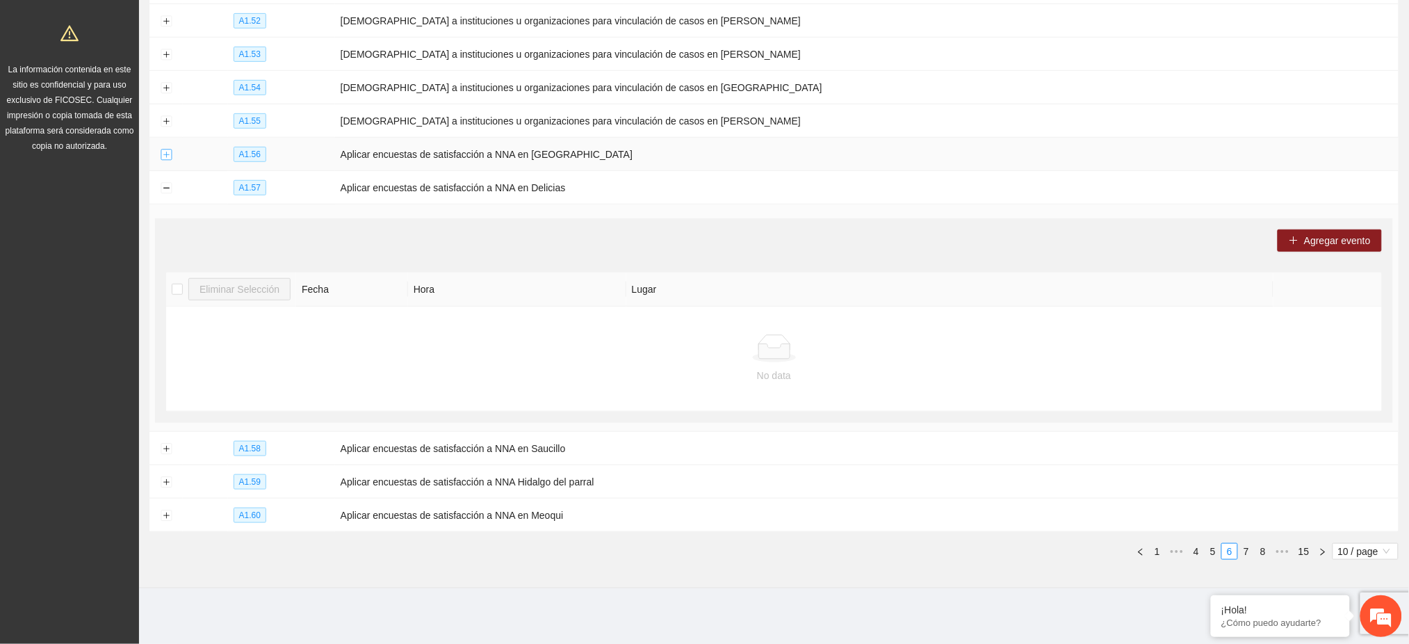
click at [164, 150] on button "Expand row" at bounding box center [166, 154] width 11 height 11
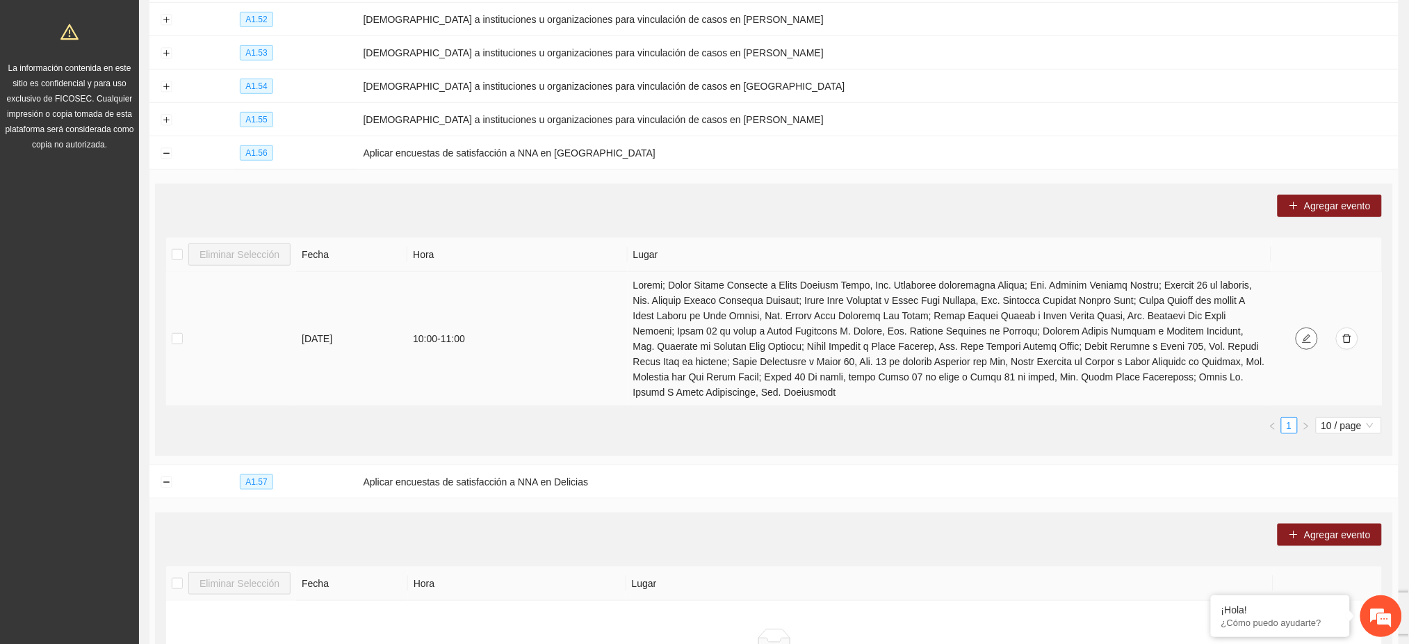
click at [1303, 334] on icon "edit" at bounding box center [1307, 339] width 10 height 10
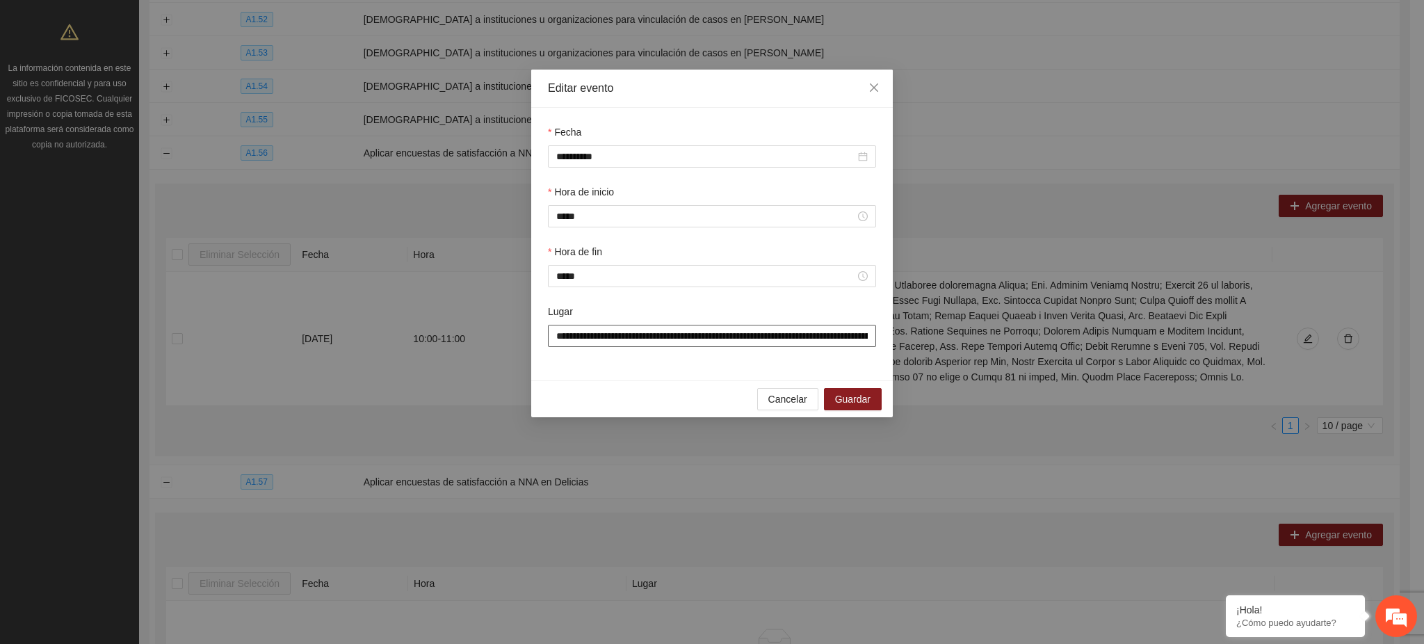
click at [679, 337] on input "**********" at bounding box center [712, 336] width 328 height 22
drag, startPoint x: 661, startPoint y: 339, endPoint x: 1087, endPoint y: 351, distance: 426.3
click at [1087, 351] on div "**********" at bounding box center [712, 322] width 1424 height 644
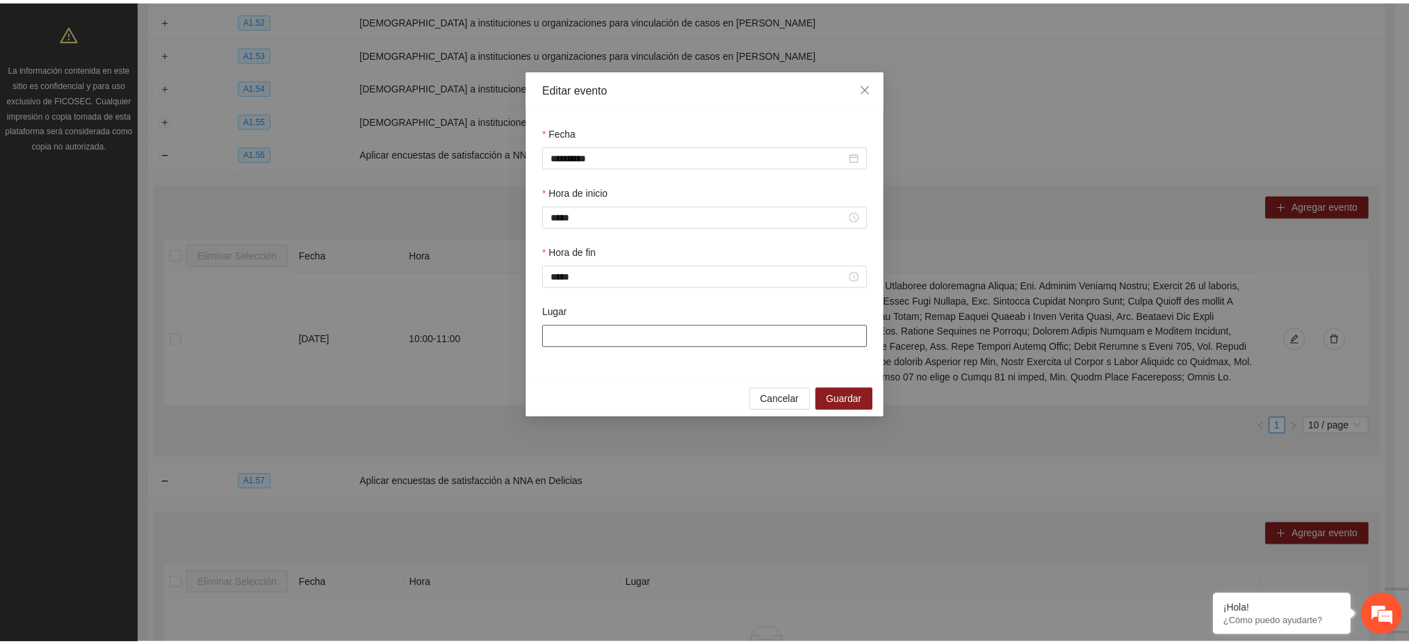
scroll to position [0, 0]
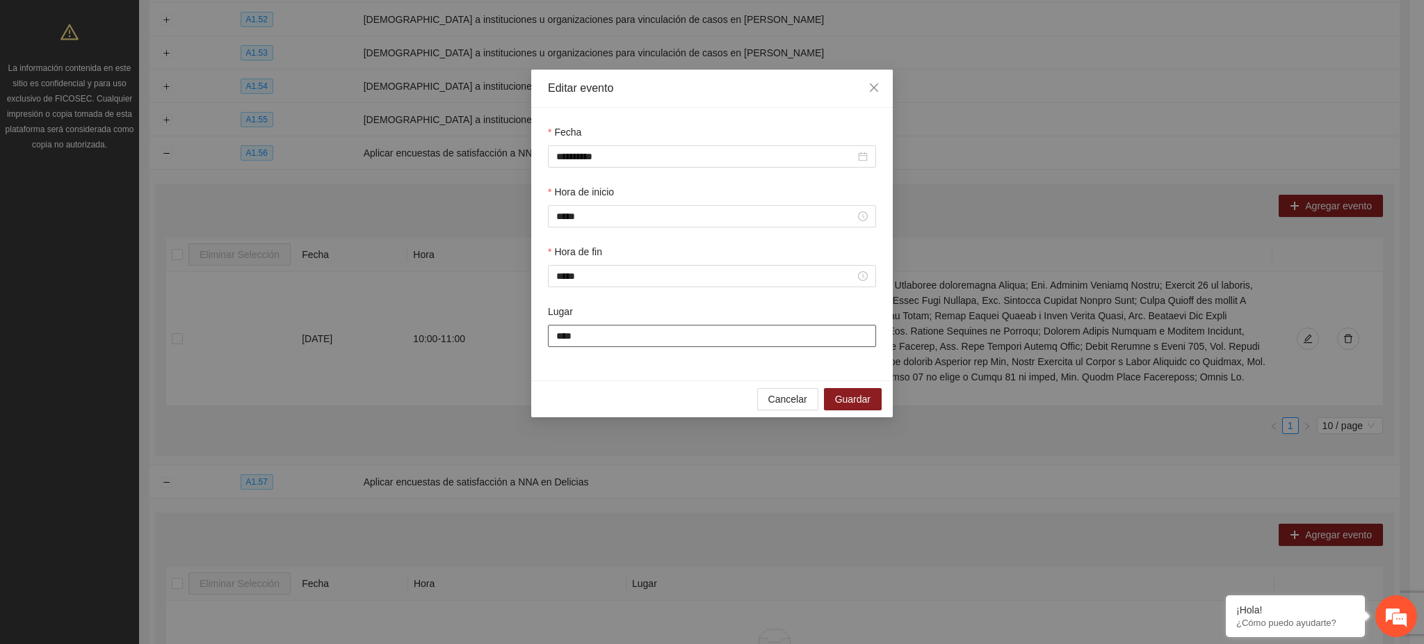
type input "**********"
click at [842, 398] on span "Guardar" at bounding box center [852, 398] width 35 height 15
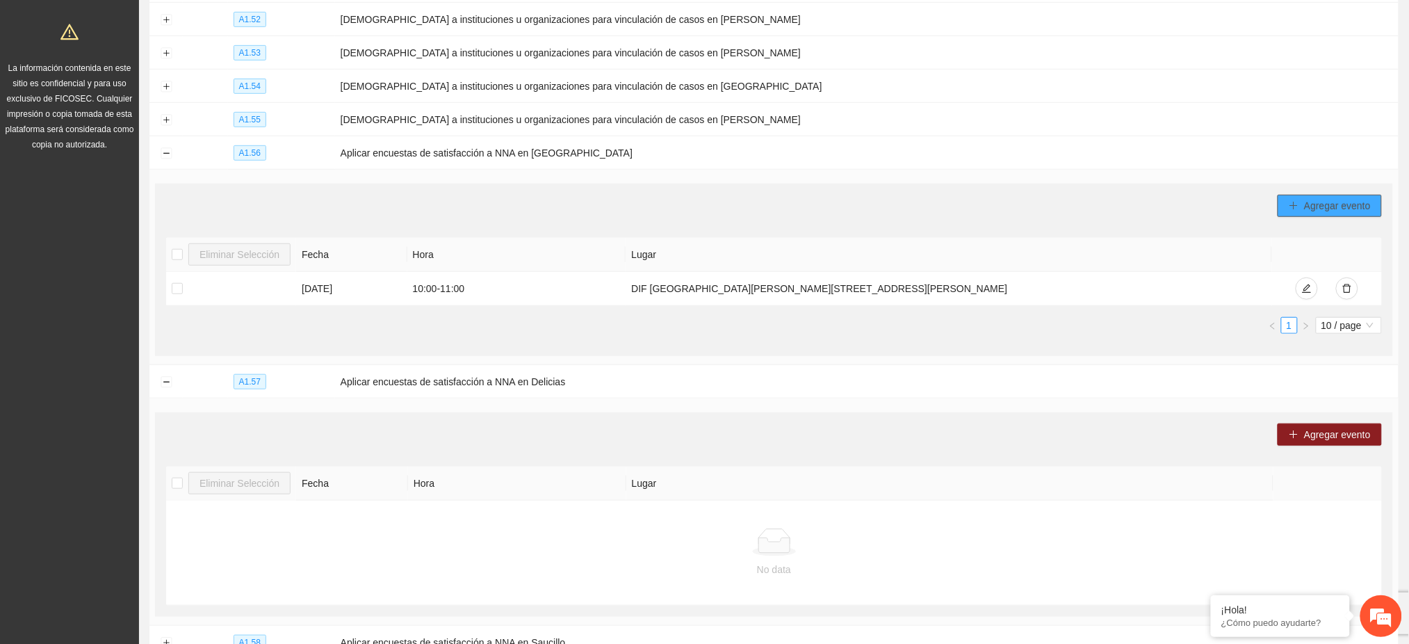
click at [1330, 210] on span "Agregar evento" at bounding box center [1337, 205] width 67 height 15
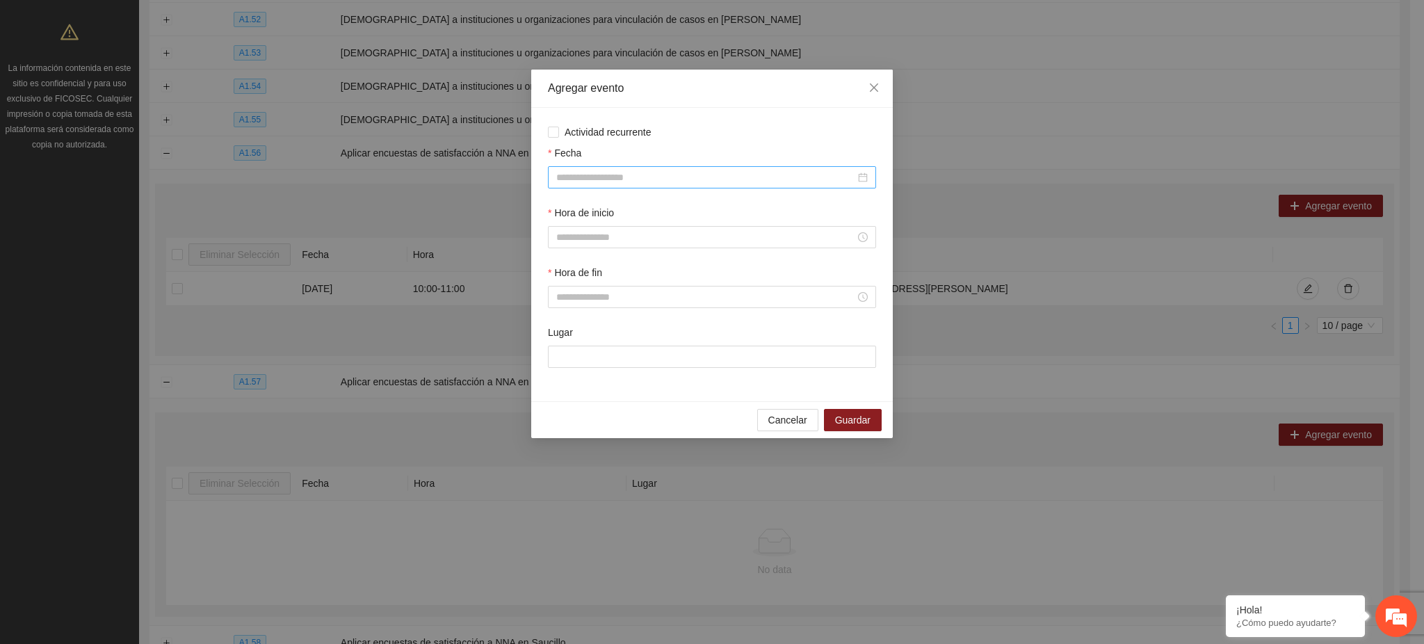
click at [649, 181] on input "Fecha" at bounding box center [705, 177] width 299 height 15
click at [580, 207] on span "button" at bounding box center [577, 207] width 7 height 7
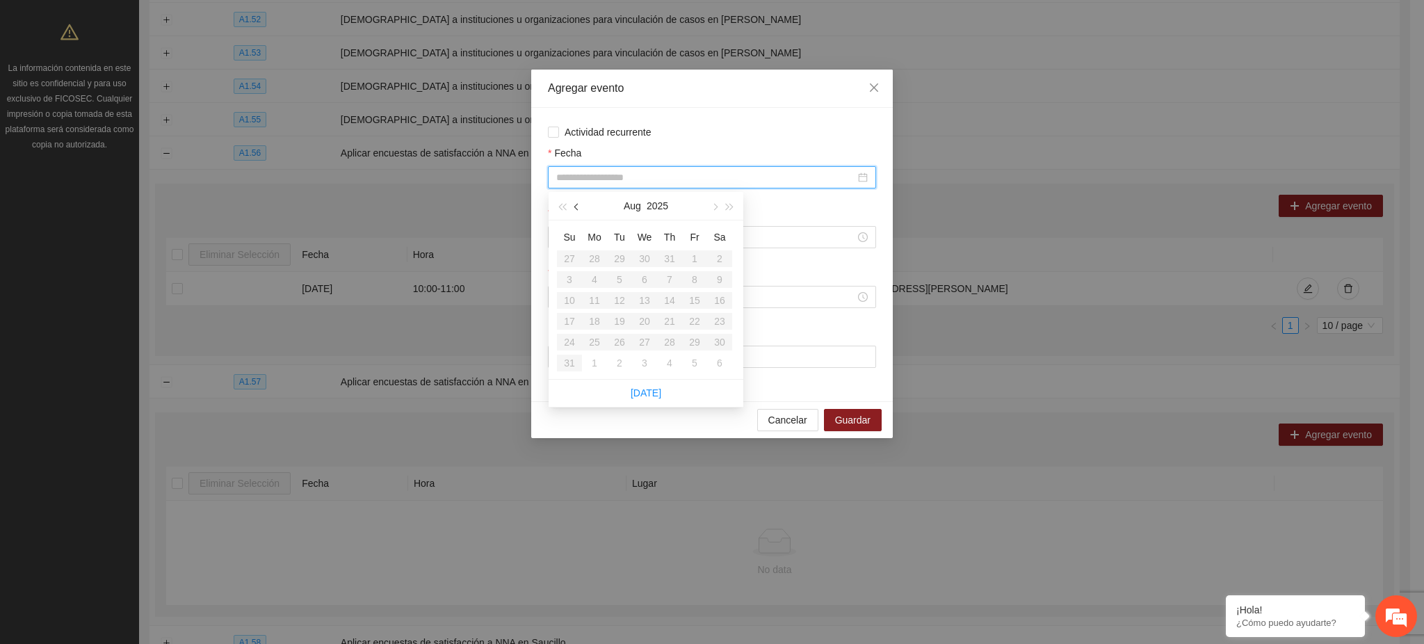
click at [580, 207] on span "button" at bounding box center [577, 207] width 7 height 7
click at [580, 207] on button "button" at bounding box center [576, 206] width 15 height 28
click at [799, 426] on span "Cancelar" at bounding box center [787, 419] width 39 height 15
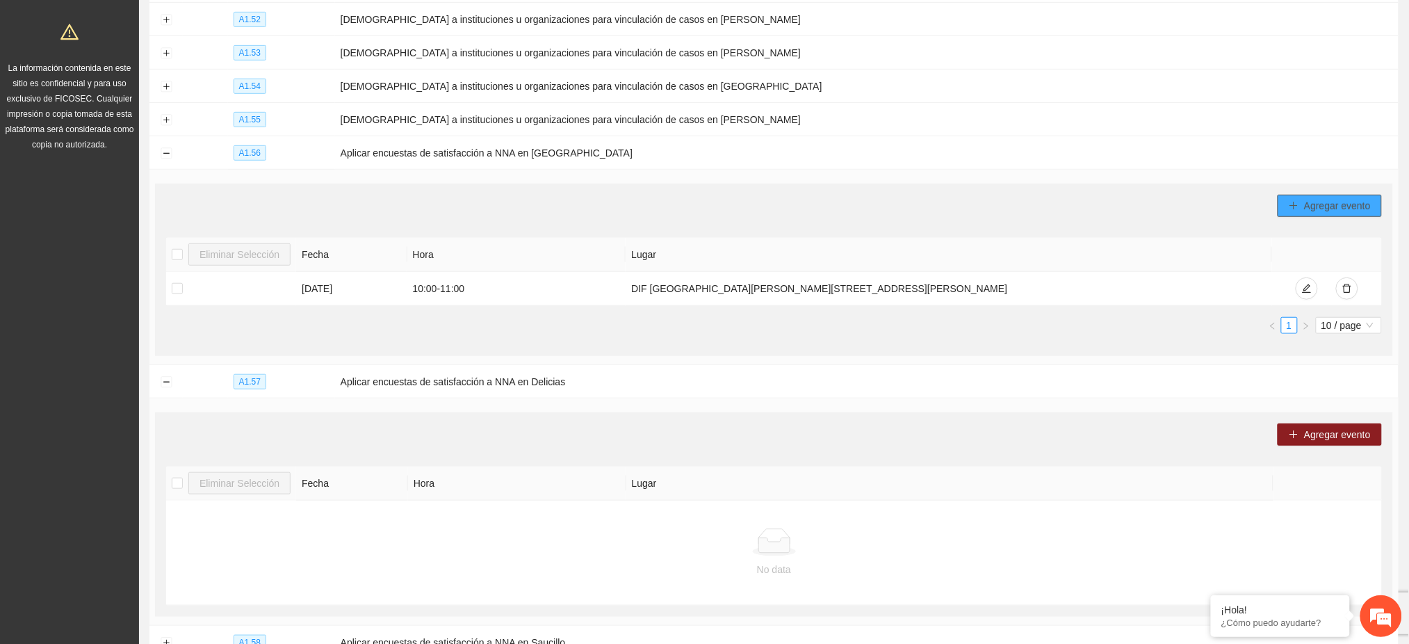
click at [1321, 206] on span "Agregar evento" at bounding box center [1337, 205] width 67 height 15
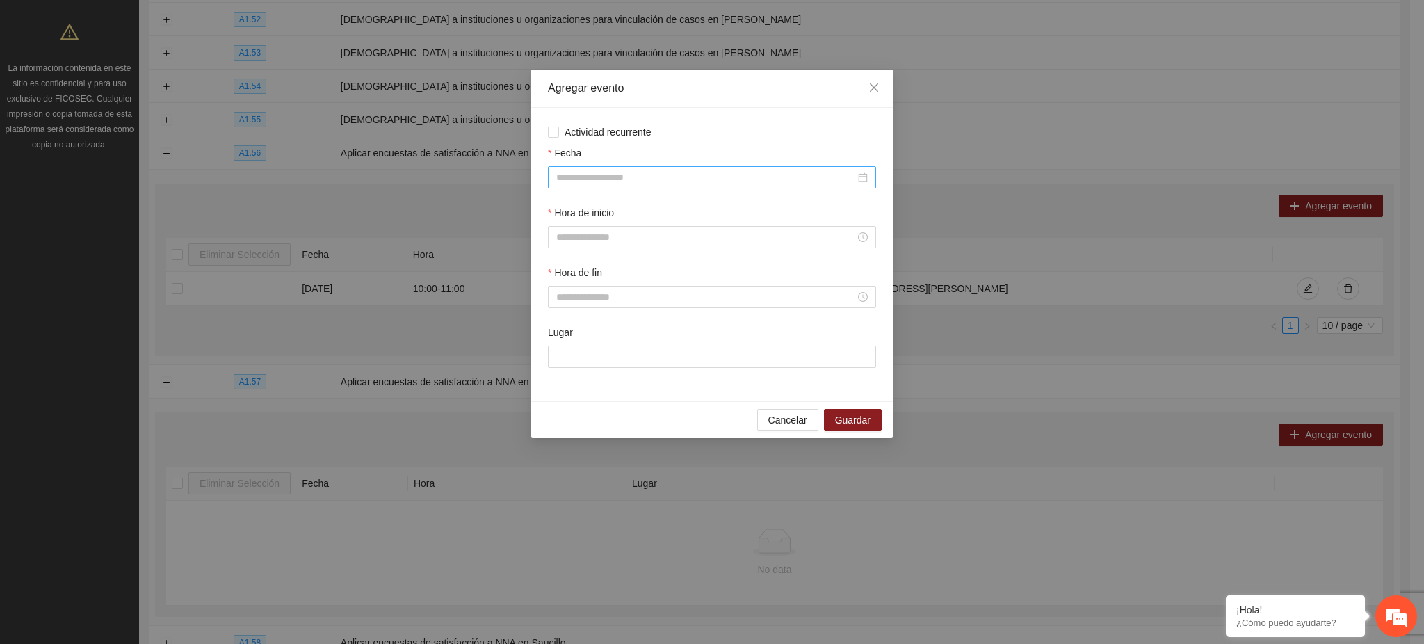
click at [617, 176] on input "Fecha" at bounding box center [705, 177] width 299 height 15
click at [574, 206] on span "button" at bounding box center [577, 207] width 7 height 7
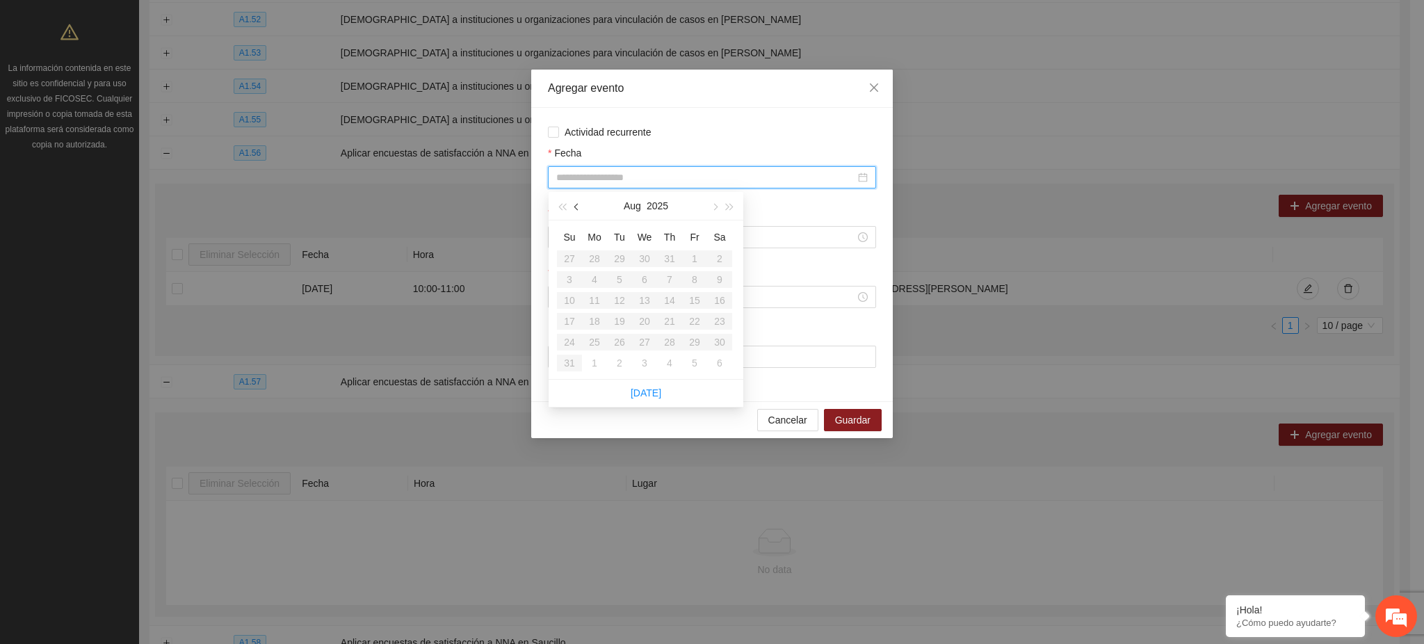
click at [574, 207] on span "button" at bounding box center [577, 207] width 7 height 7
click at [575, 208] on span "button" at bounding box center [577, 207] width 7 height 7
click at [576, 209] on span "button" at bounding box center [577, 207] width 7 height 7
click at [786, 425] on span "Cancelar" at bounding box center [787, 419] width 39 height 15
